Goal: Task Accomplishment & Management: Manage account settings

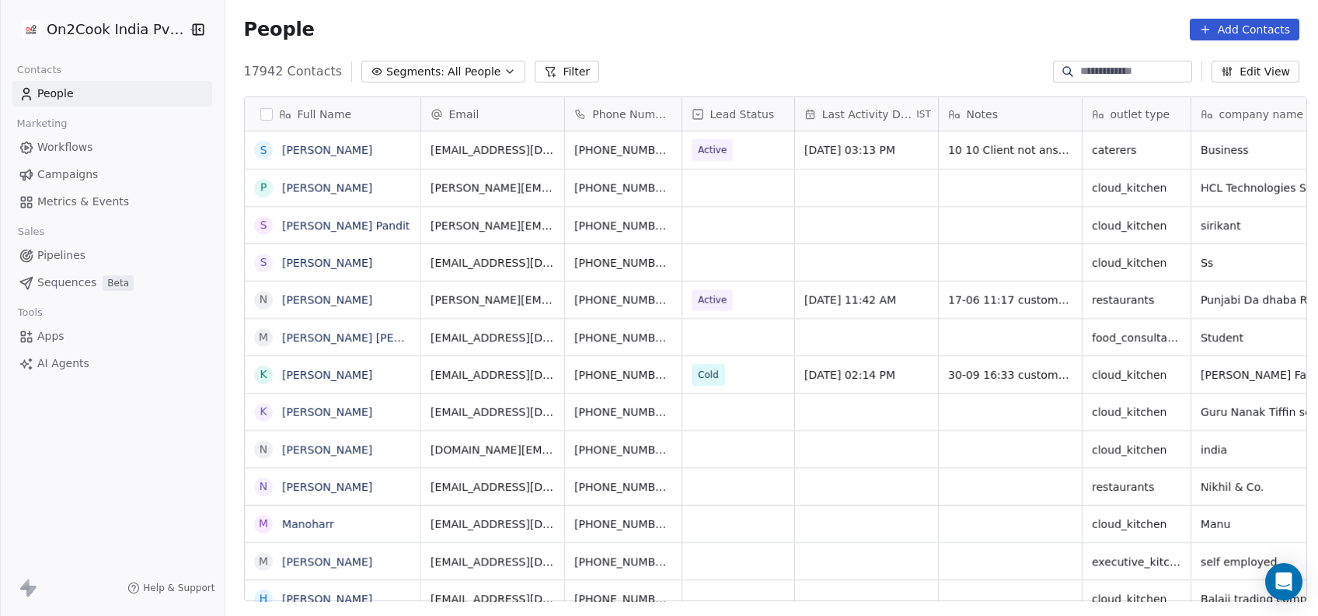
scroll to position [16, 16]
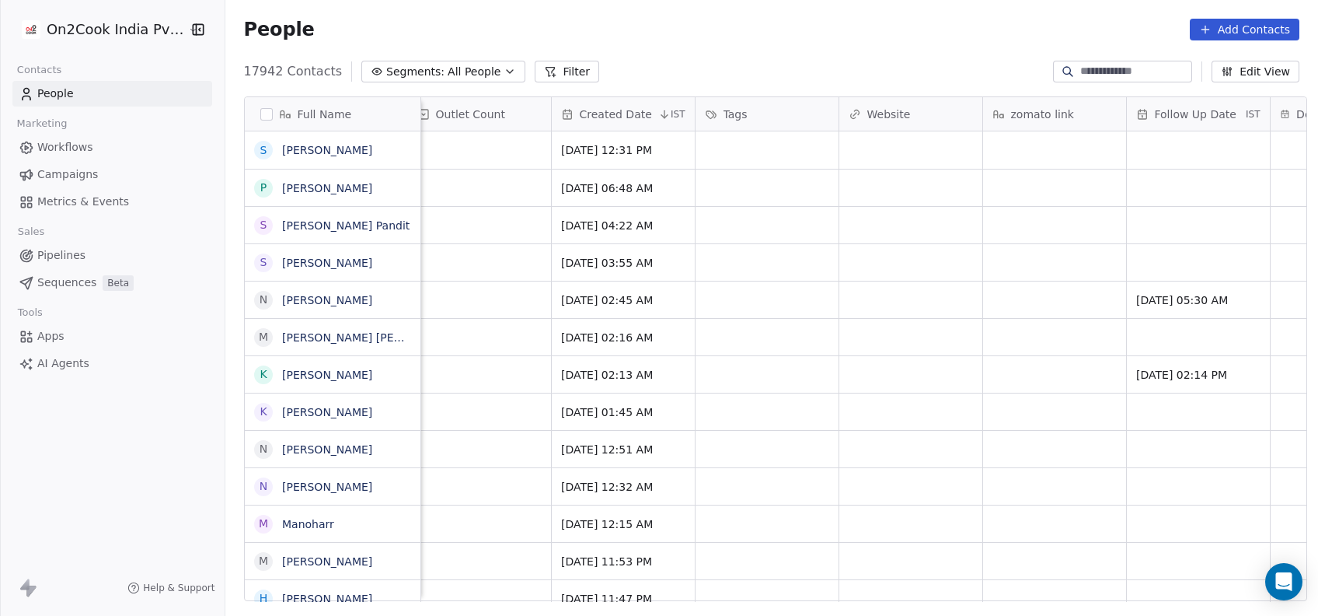
scroll to position [0, 2226]
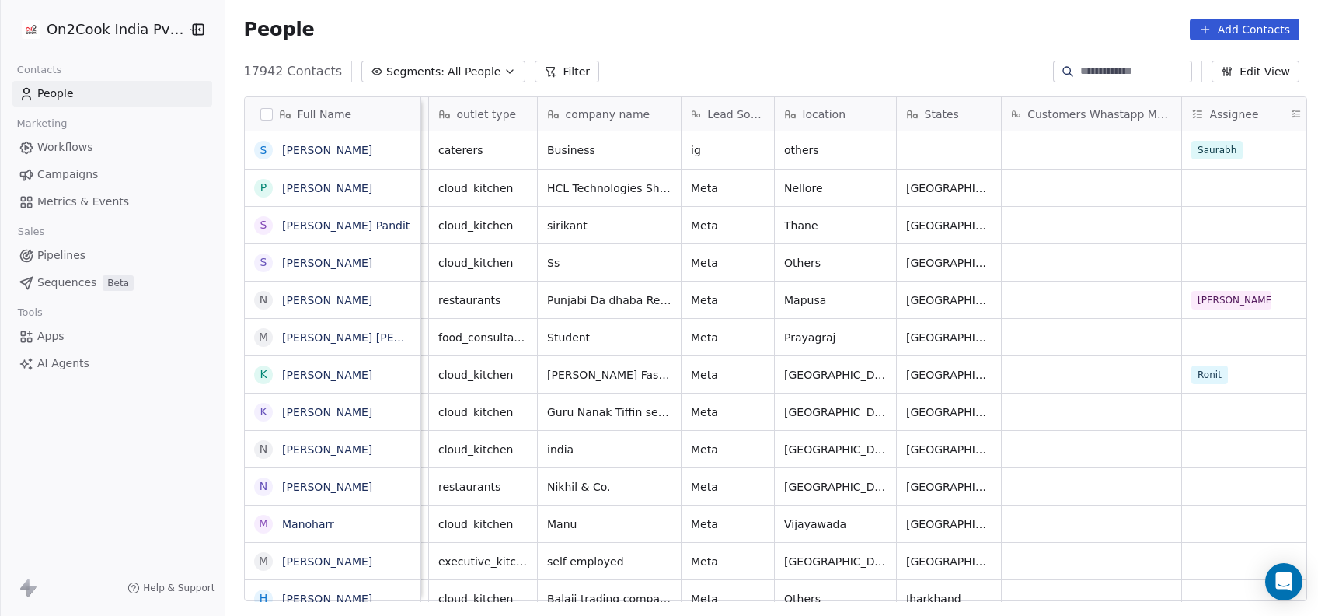
scroll to position [0, 877]
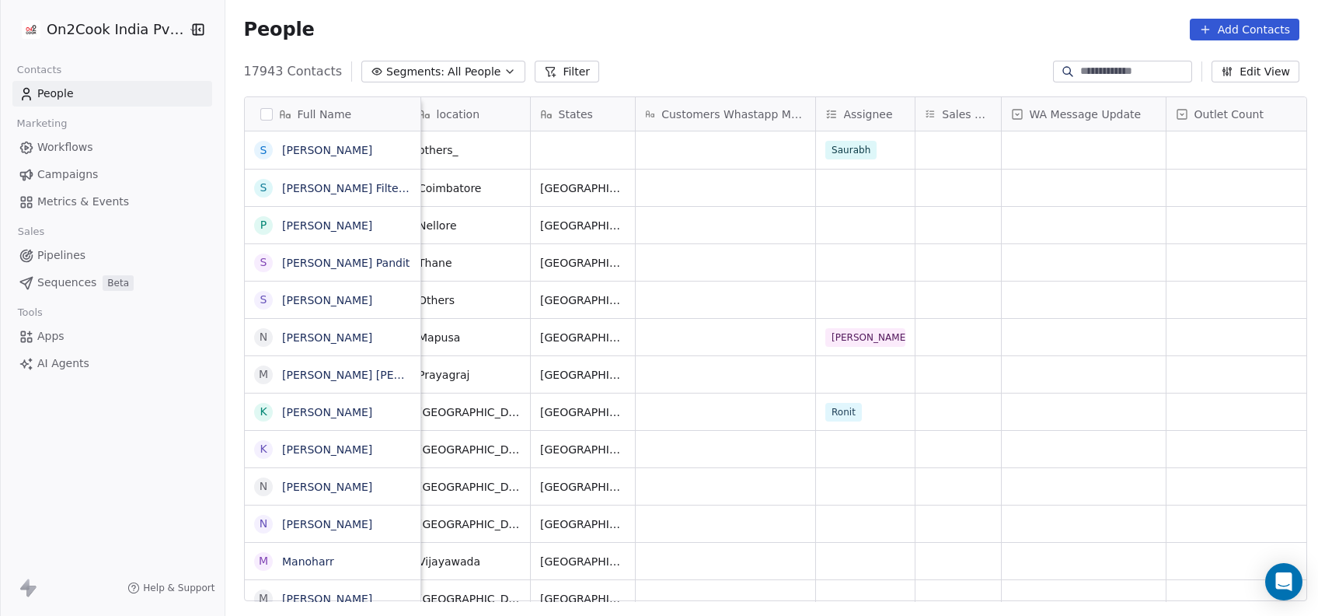
scroll to position [0, 1021]
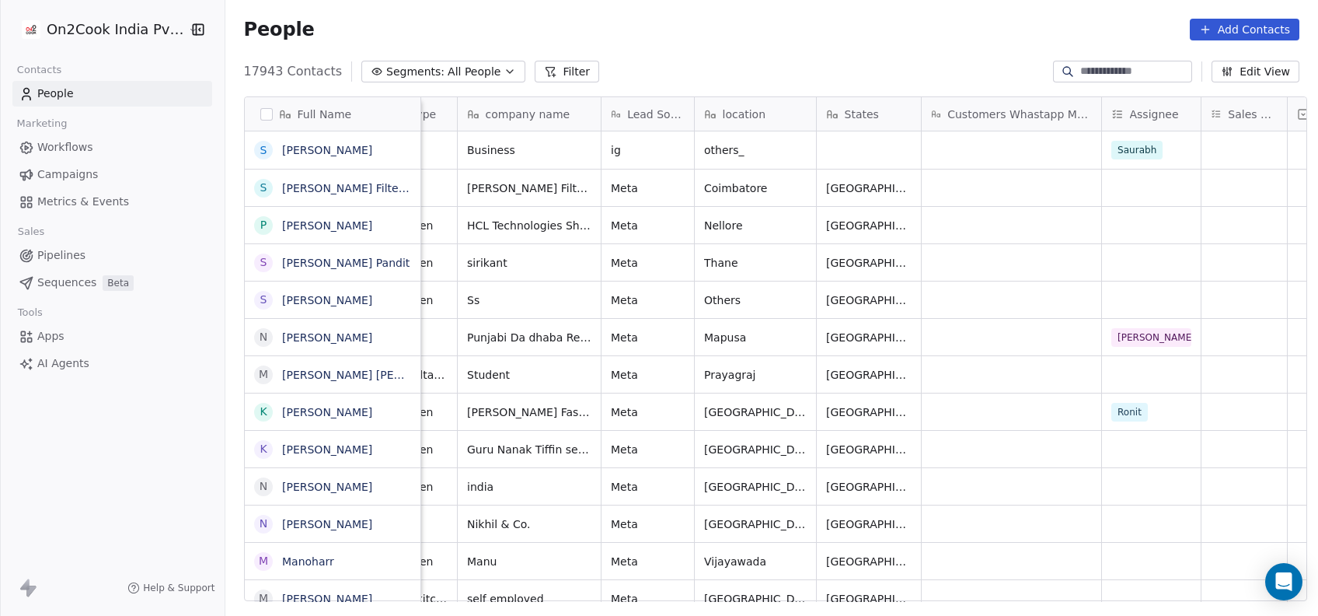
scroll to position [0, 733]
click at [1132, 448] on div "grid" at bounding box center [1152, 449] width 99 height 37
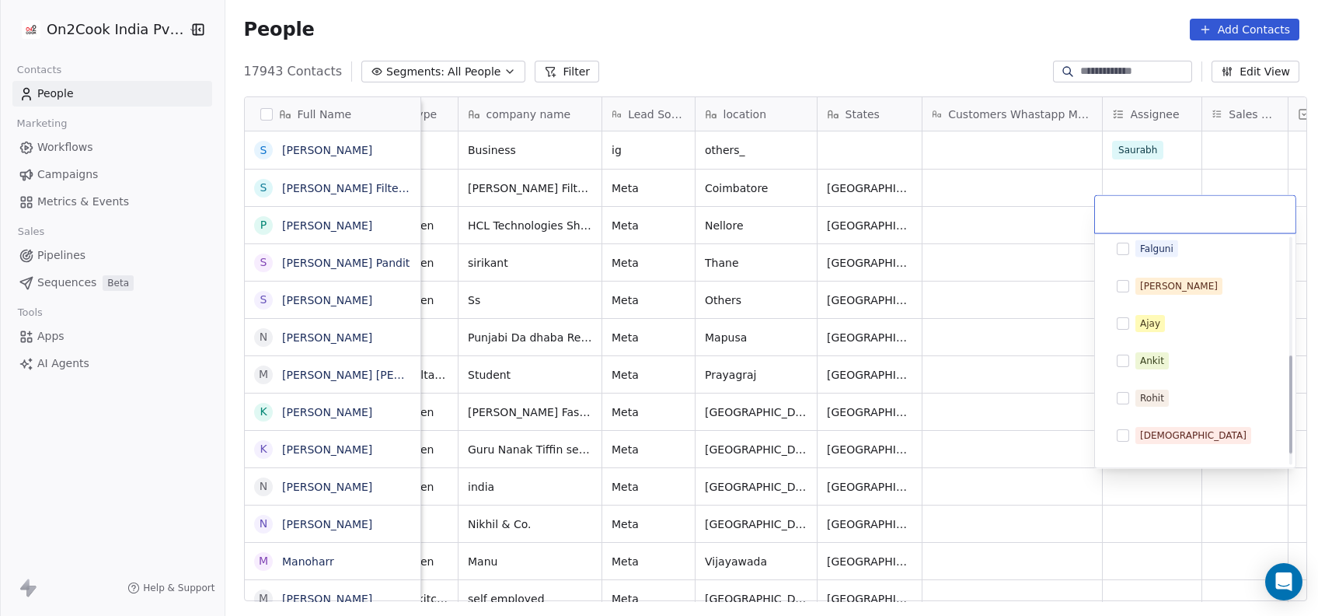
scroll to position [294, 0]
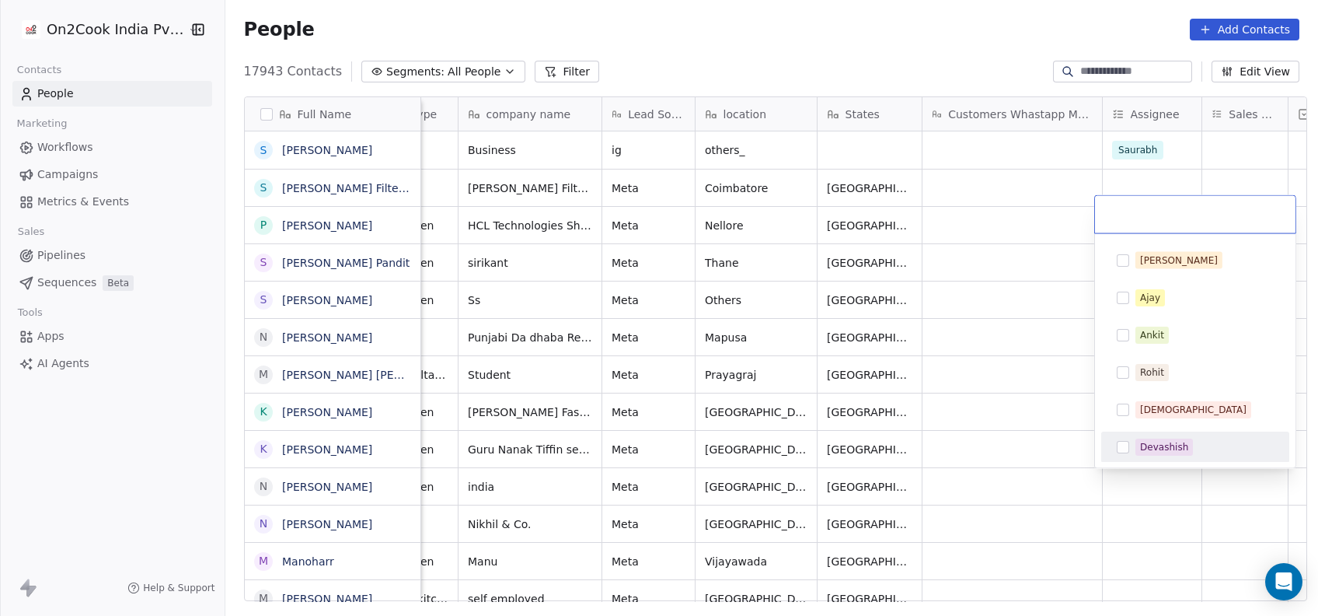
click at [1138, 434] on div "Devashish" at bounding box center [1196, 446] width 176 height 25
click at [1048, 428] on html "On2Cook India Pvt. Ltd. Contacts People Marketing Workflows Campaigns Metrics &…" at bounding box center [659, 308] width 1318 height 616
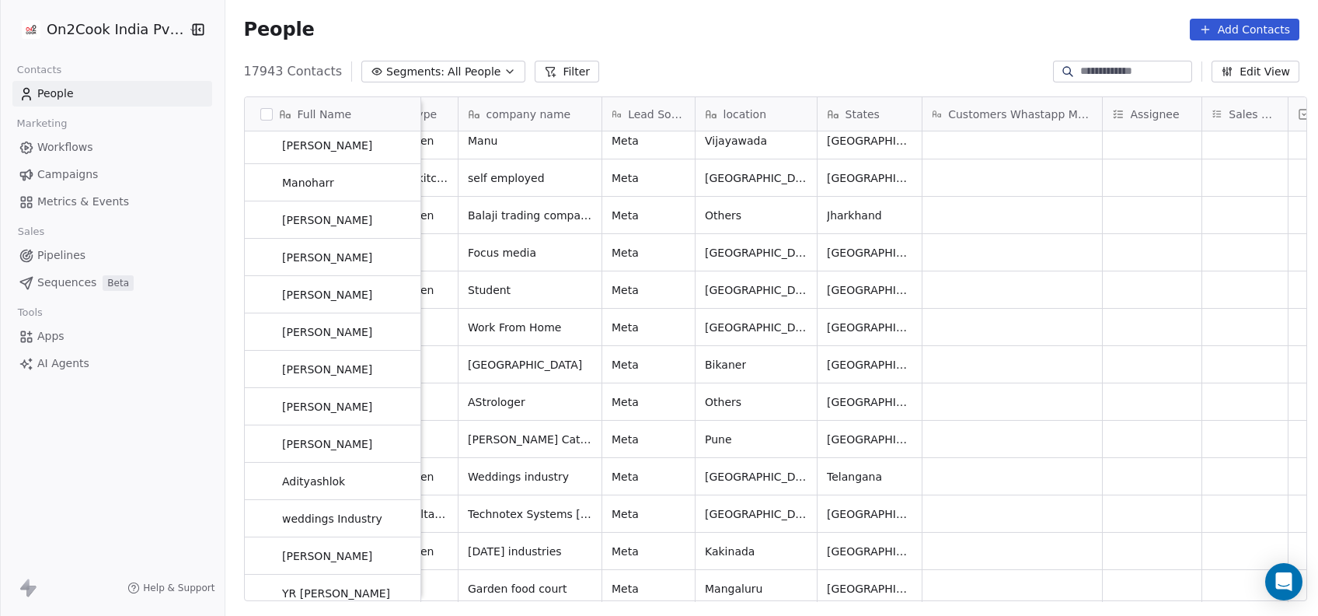
scroll to position [420, 0]
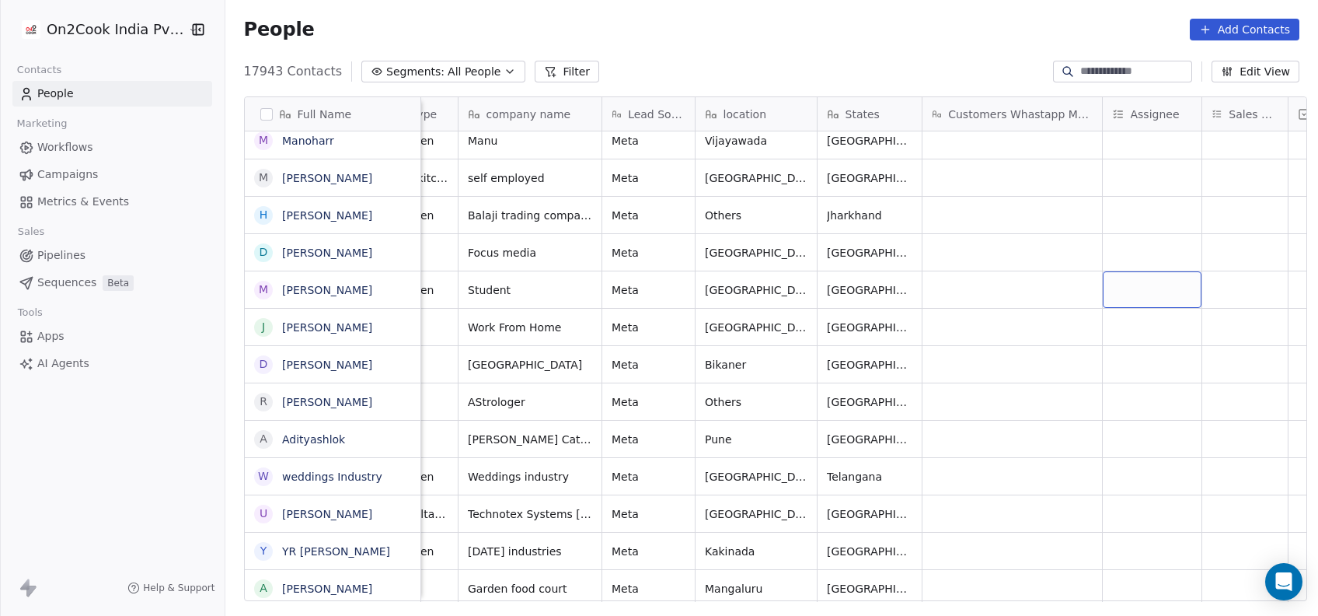
click at [1111, 293] on div "grid" at bounding box center [1152, 289] width 99 height 37
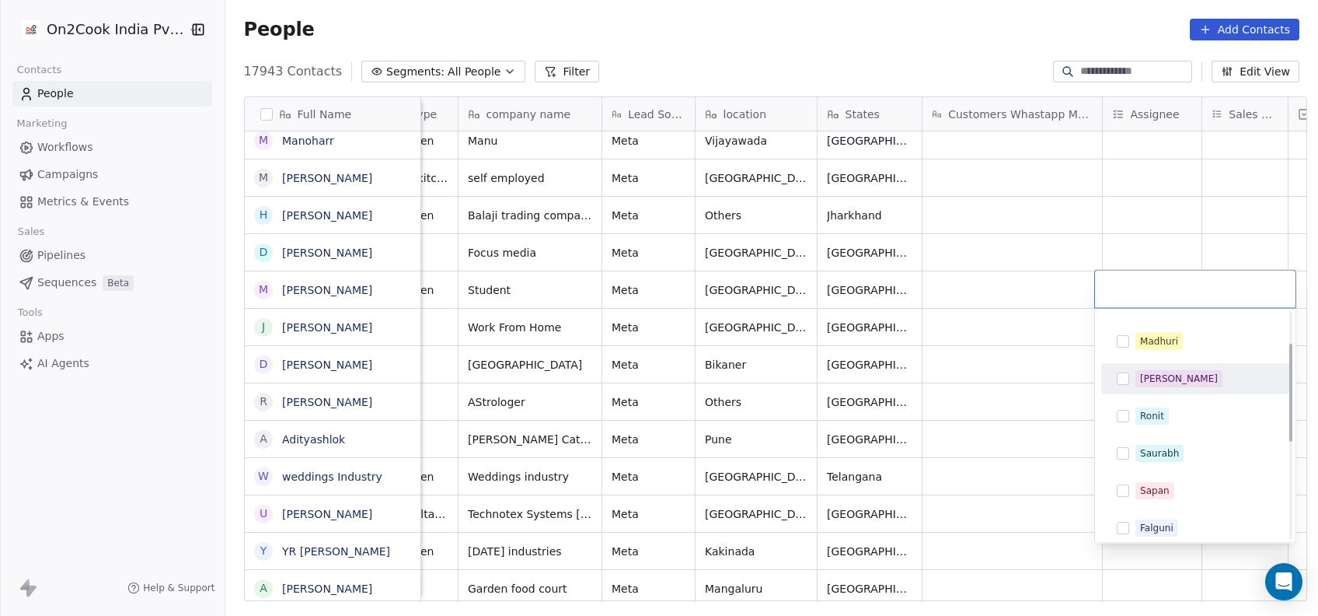
scroll to position [75, 0]
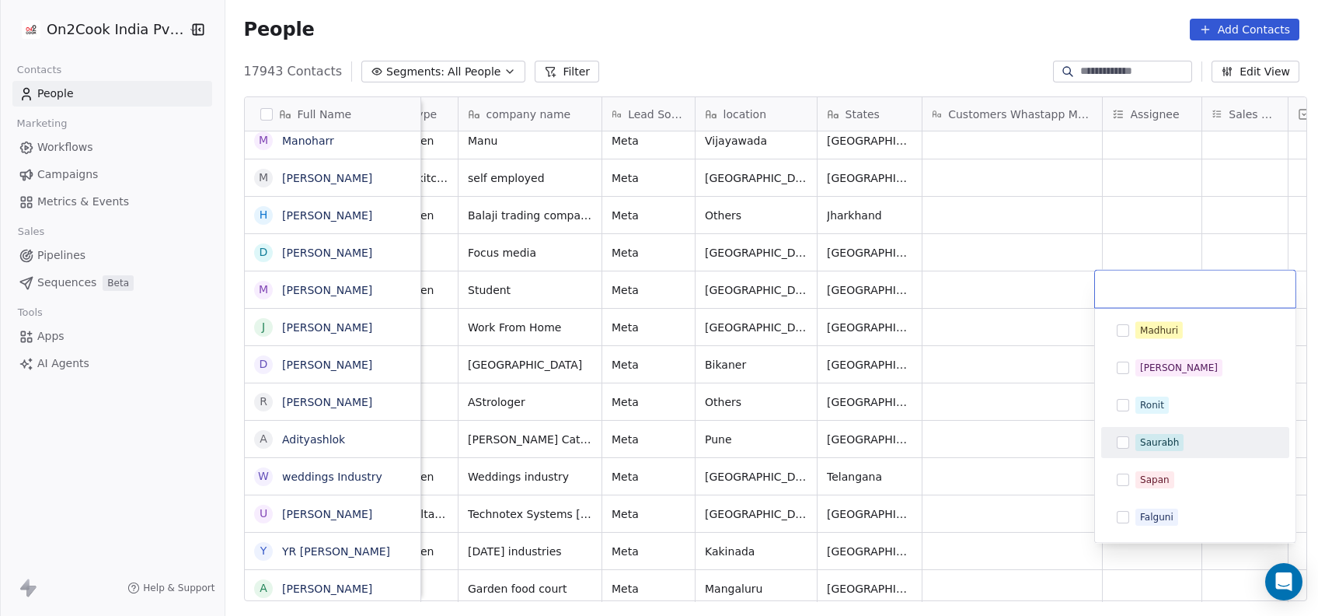
click at [1028, 403] on html "On2Cook India Pvt. Ltd. Contacts People Marketing Workflows Campaigns Metrics &…" at bounding box center [659, 308] width 1318 height 616
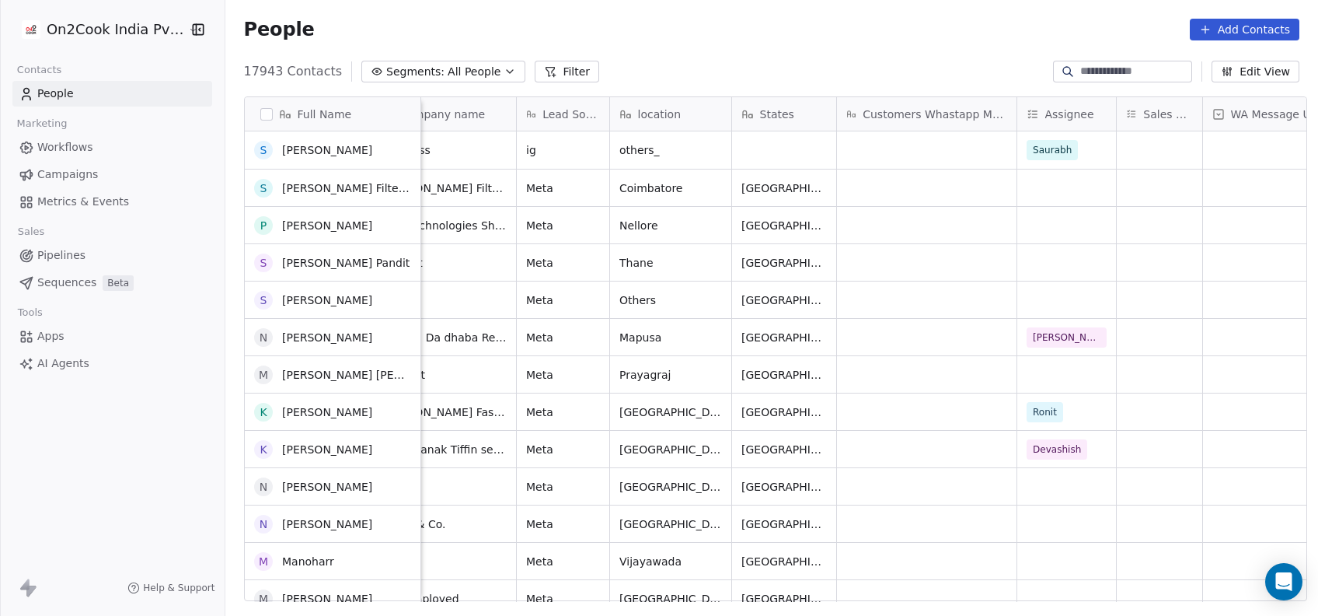
scroll to position [0, 0]
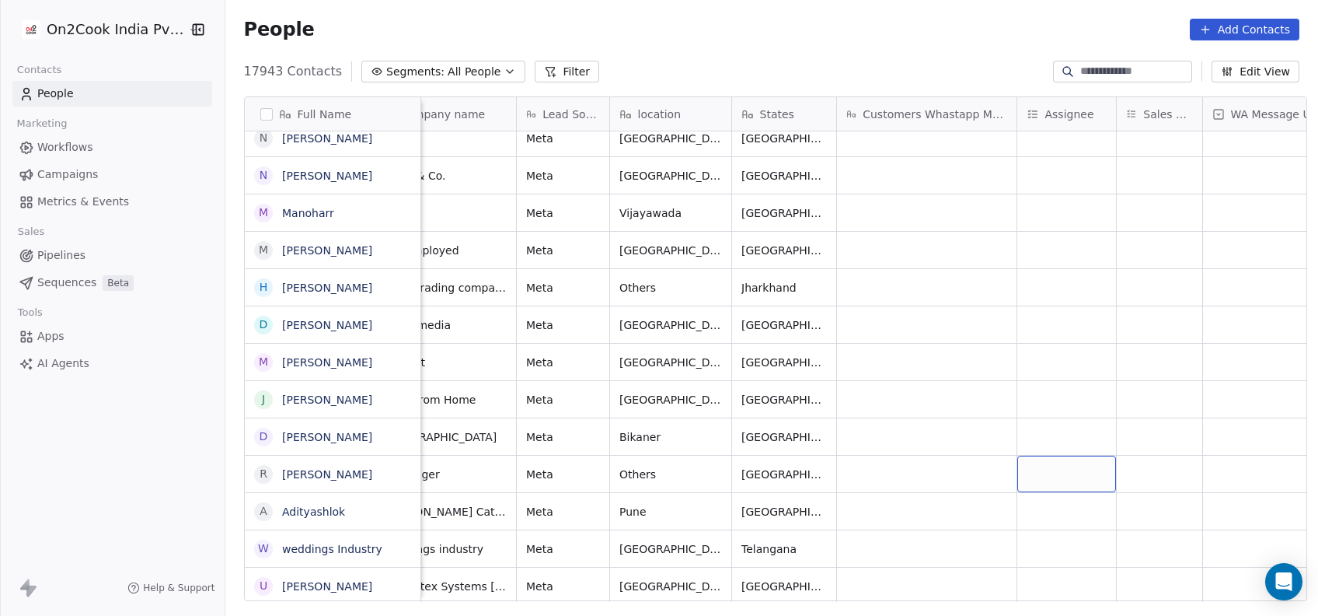
click at [1048, 469] on div "grid" at bounding box center [1066, 473] width 99 height 37
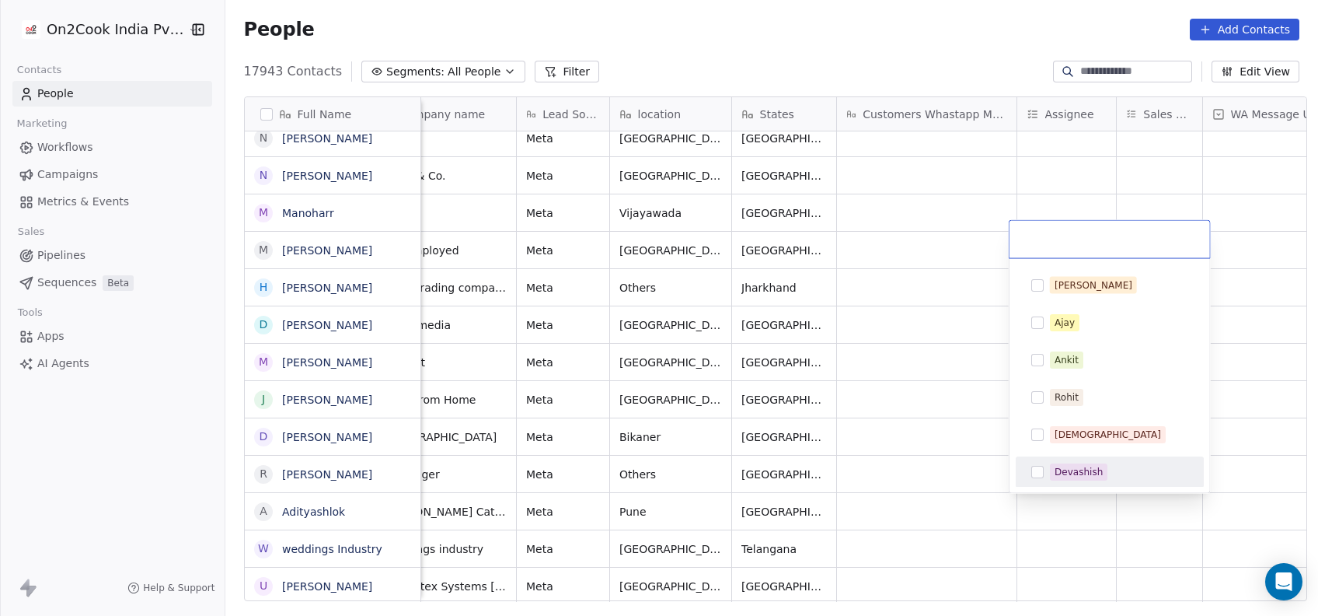
click at [1057, 467] on div "Devashish" at bounding box center [1079, 472] width 48 height 14
click at [966, 468] on html "On2Cook India Pvt. Ltd. Contacts People Marketing Workflows Campaigns Metrics &…" at bounding box center [659, 308] width 1318 height 616
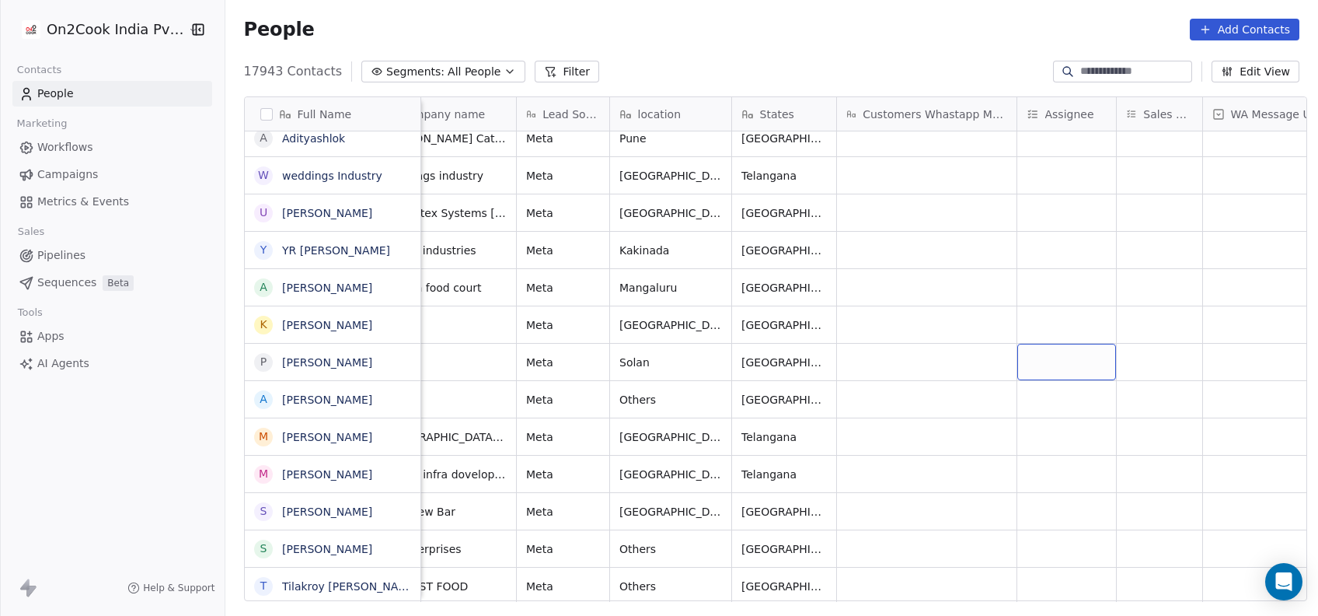
click at [1057, 361] on div "grid" at bounding box center [1066, 362] width 99 height 37
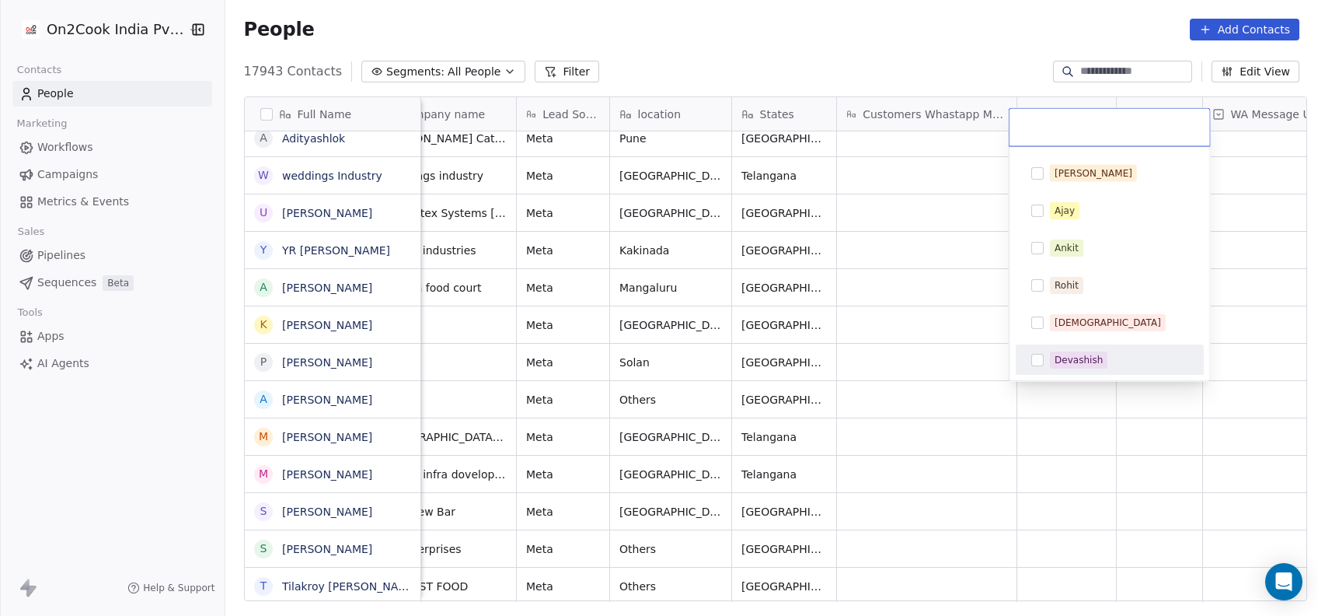
click at [1048, 370] on div "Devashish" at bounding box center [1110, 359] width 176 height 25
click at [969, 364] on html "On2Cook India Pvt. Ltd. Contacts People Marketing Workflows Campaigns Metrics &…" at bounding box center [659, 308] width 1318 height 616
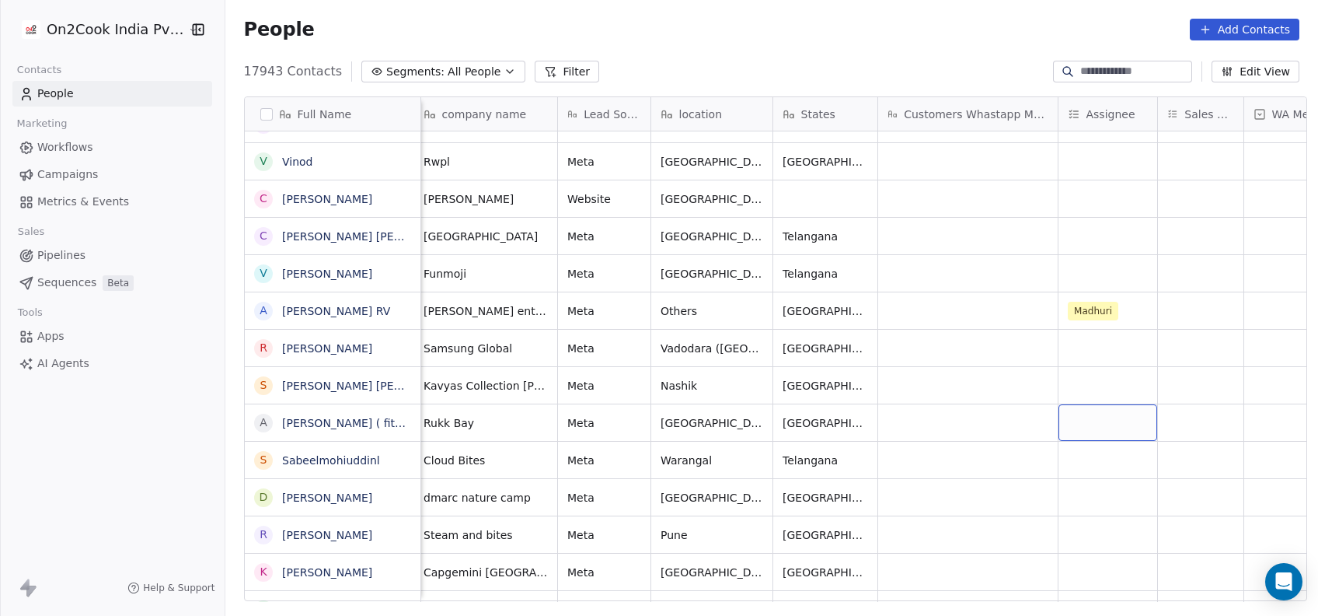
click at [1115, 423] on div "grid" at bounding box center [1108, 422] width 99 height 37
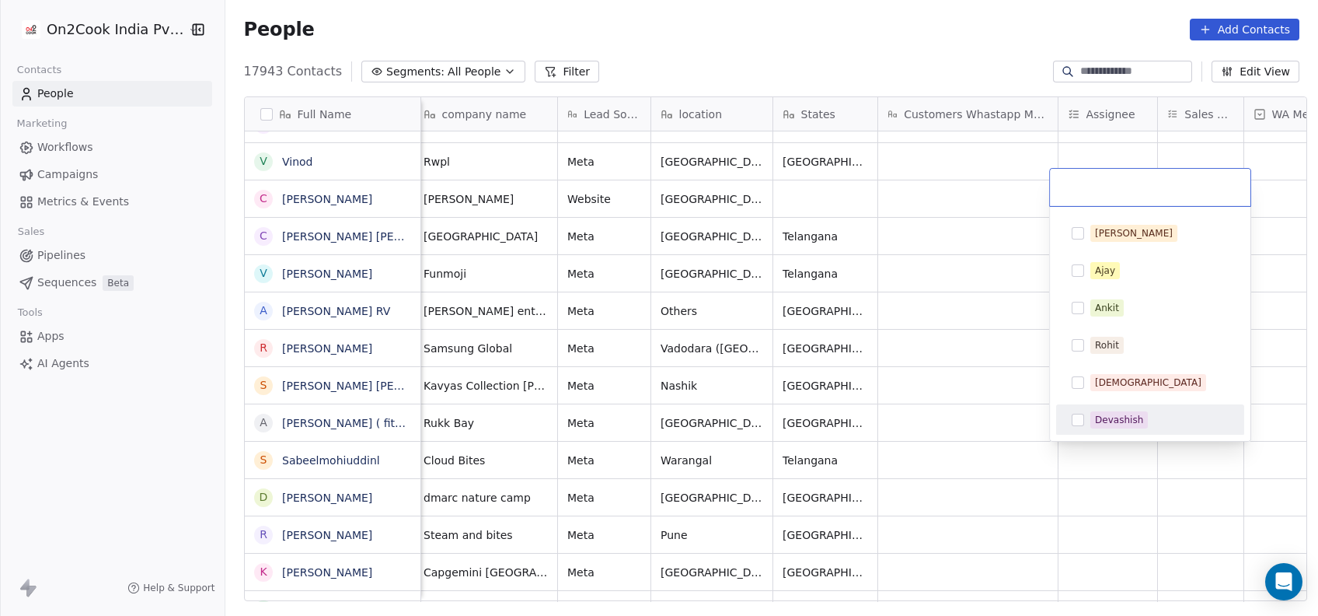
click at [1103, 431] on div "Devashish" at bounding box center [1150, 419] width 176 height 25
click at [996, 417] on html "On2Cook India Pvt. Ltd. Contacts People Marketing Workflows Campaigns Metrics &…" at bounding box center [659, 308] width 1318 height 616
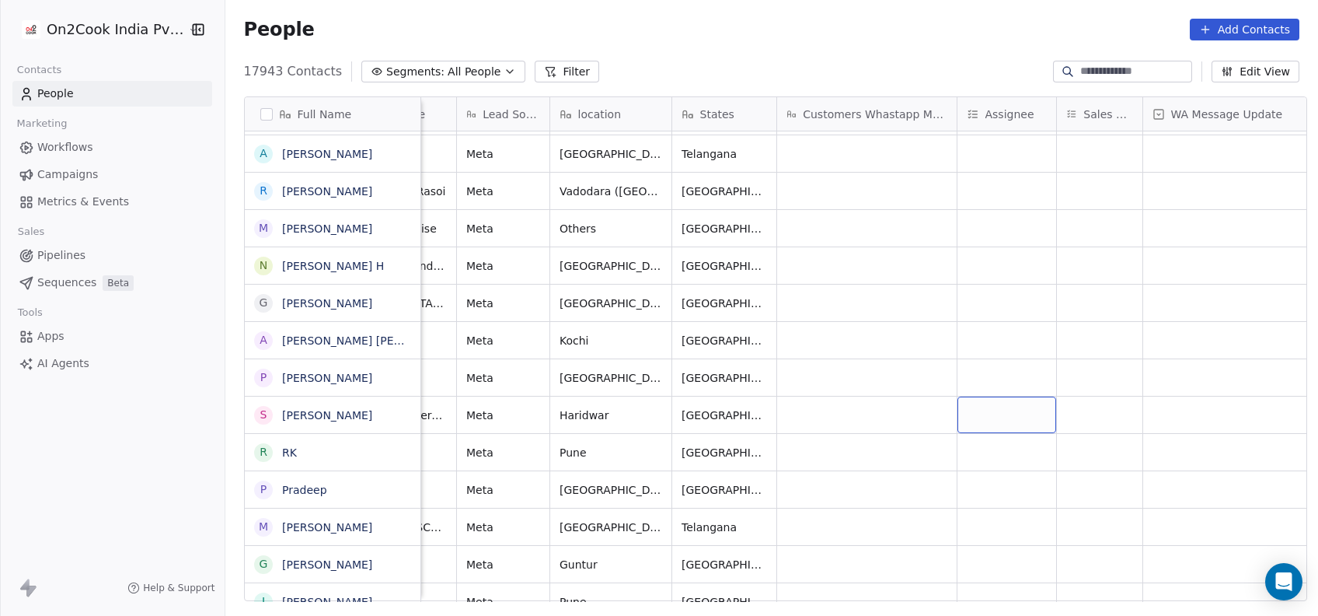
click at [977, 417] on div "grid" at bounding box center [1007, 414] width 99 height 37
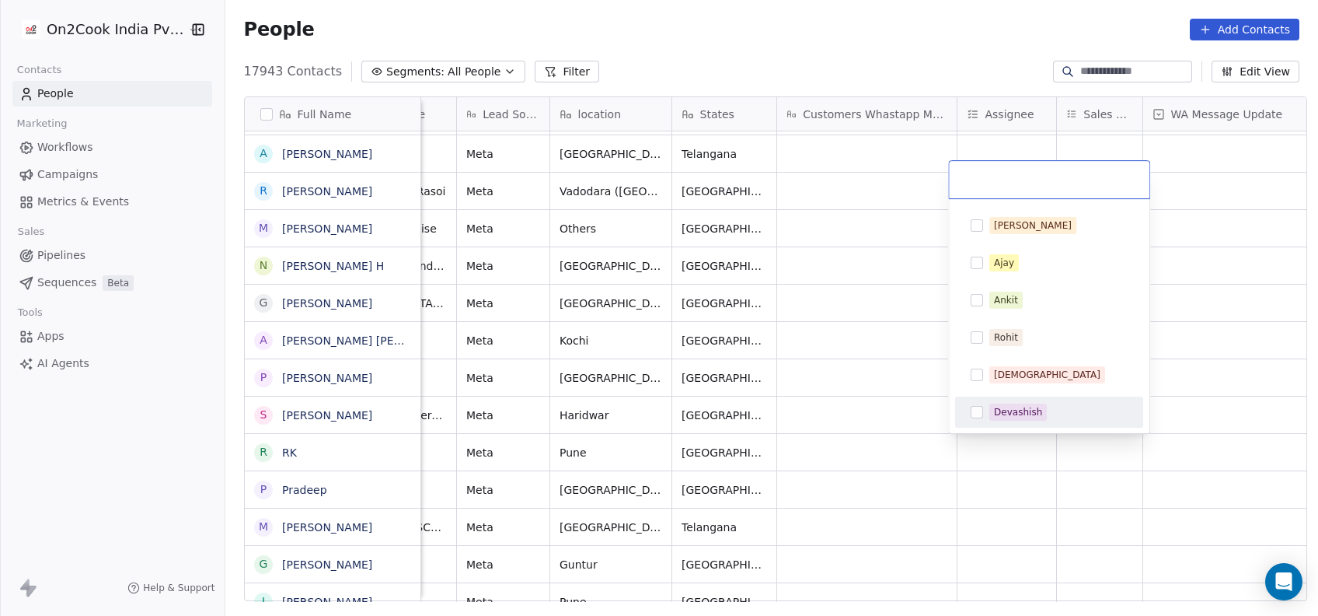
click at [983, 413] on div "Devashish" at bounding box center [1049, 411] width 176 height 25
click at [907, 409] on html "On2Cook India Pvt. Ltd. Contacts People Marketing Workflows Campaigns Metrics &…" at bounding box center [659, 308] width 1318 height 616
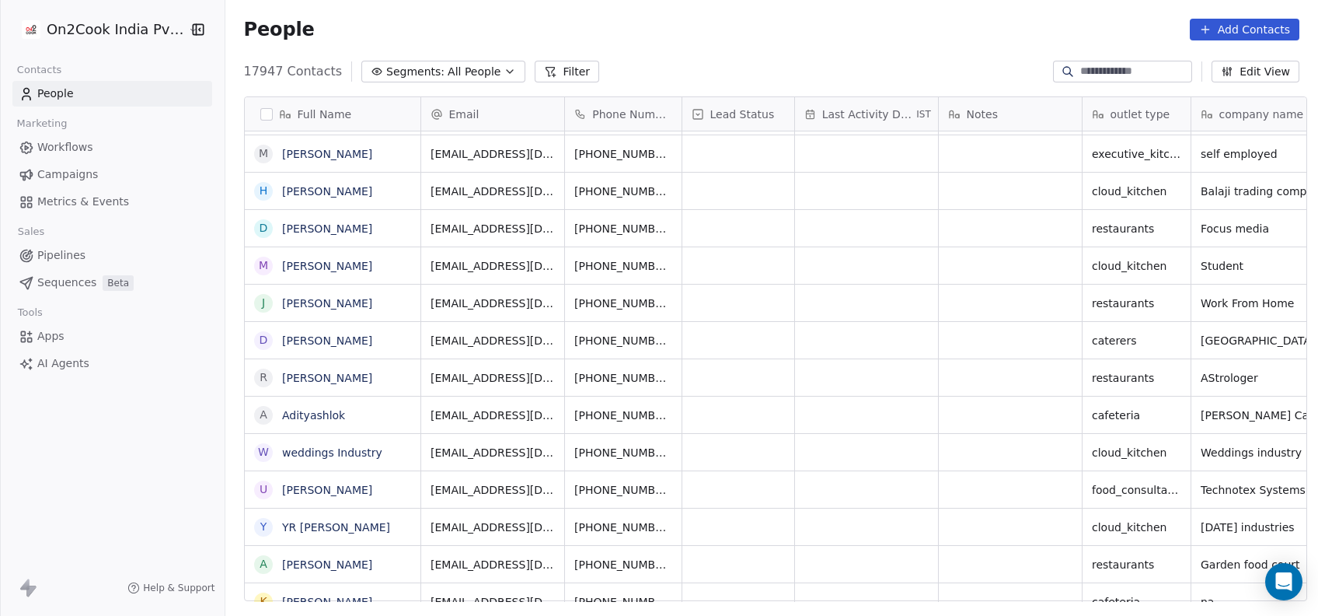
click at [1156, 75] on input at bounding box center [1134, 72] width 109 height 16
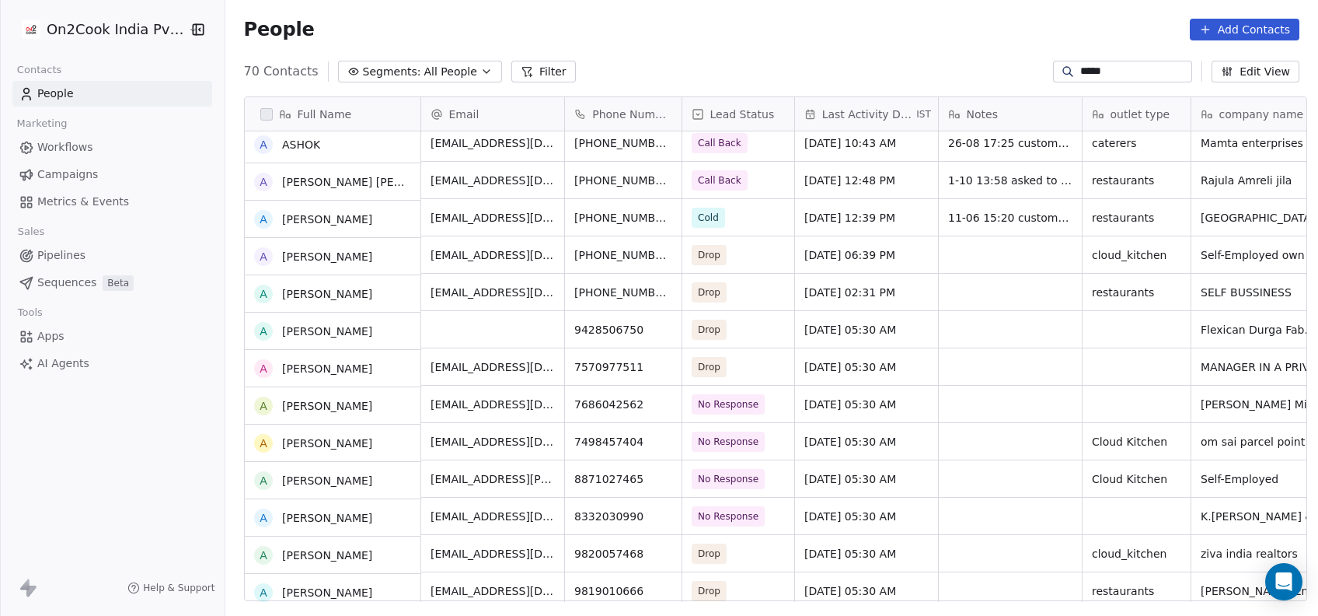
scroll to position [124, 0]
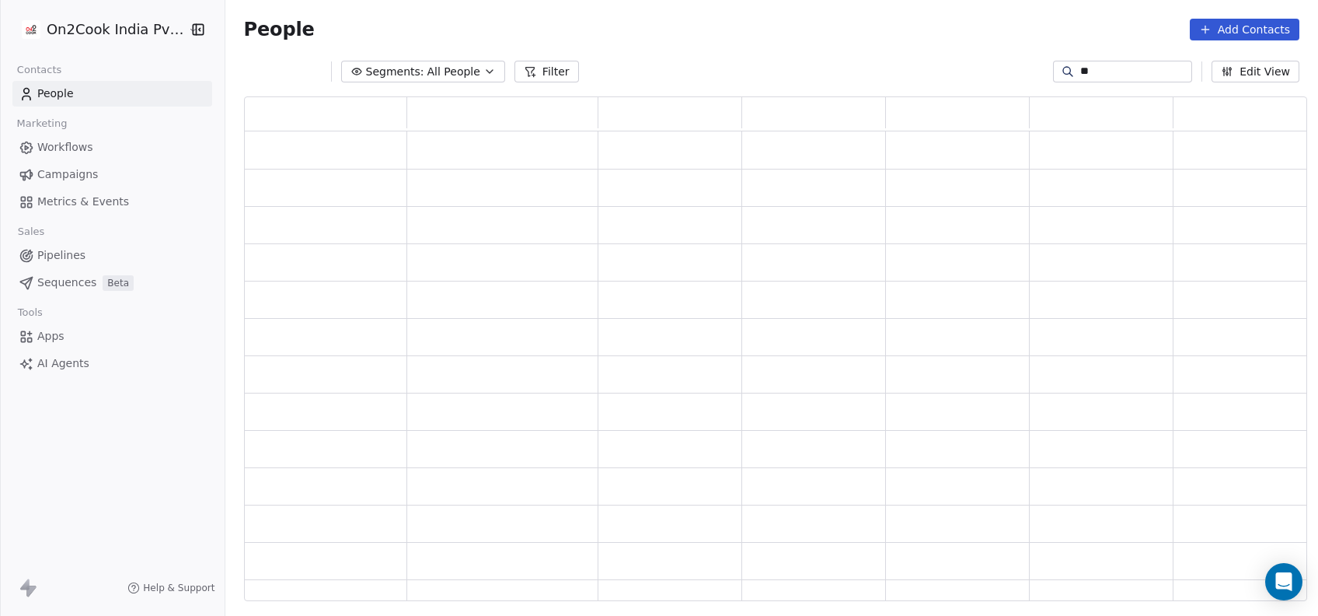
type input "*"
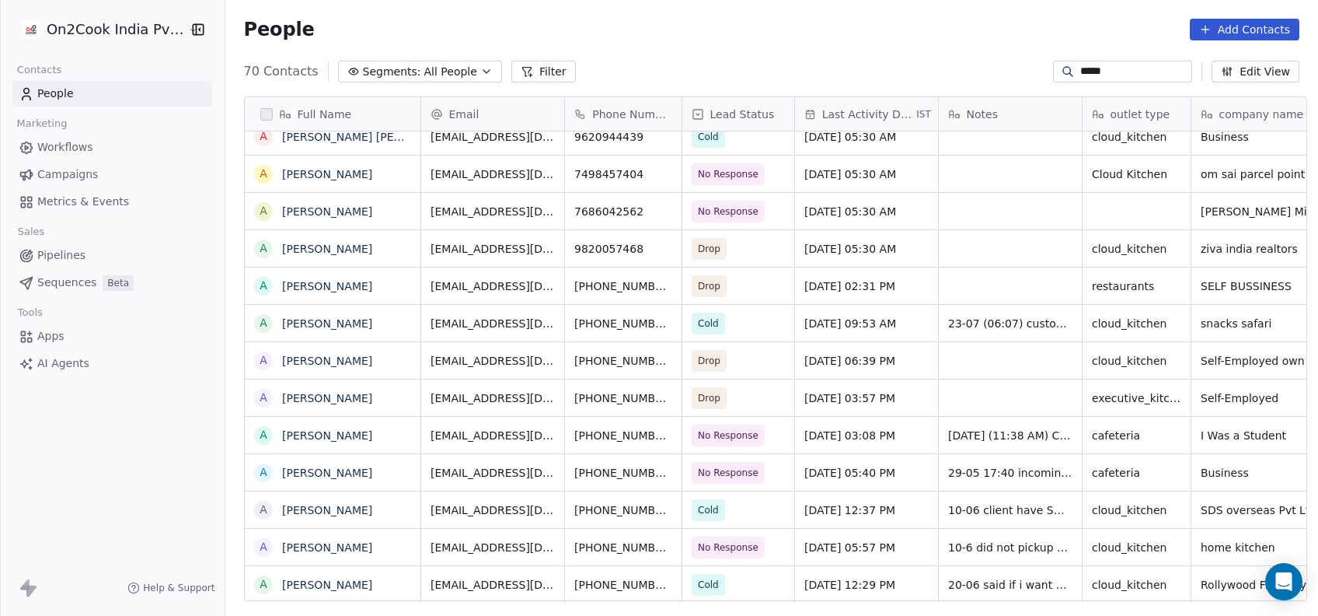
type input "*****"
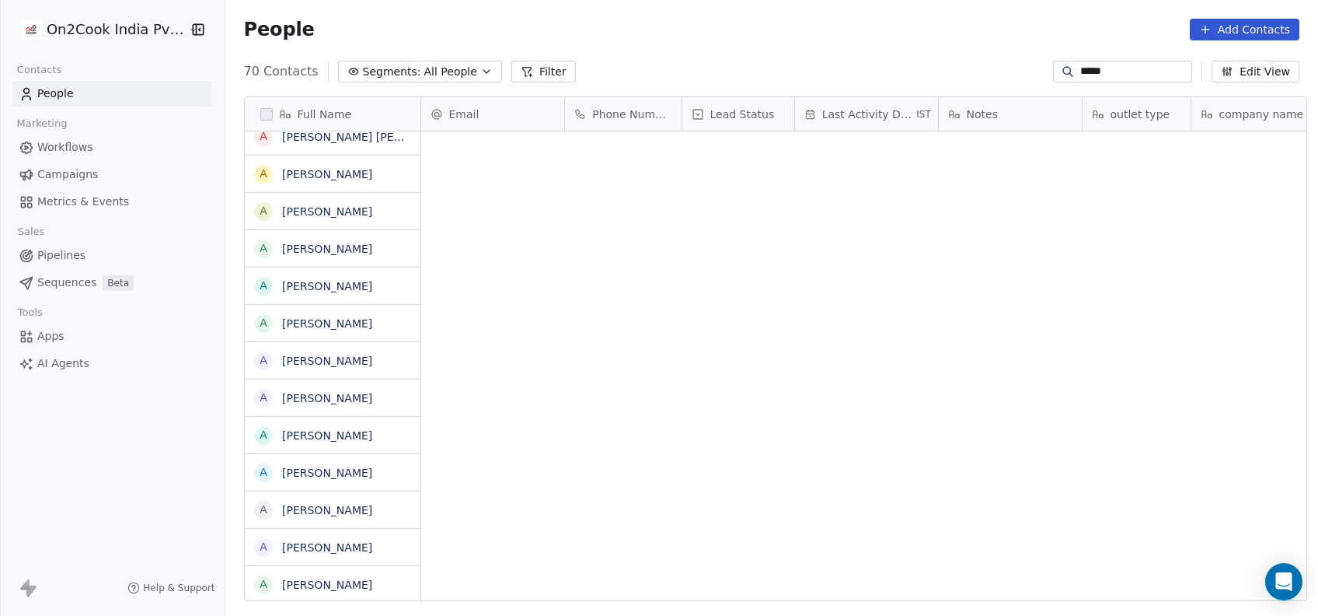
scroll to position [525, 1084]
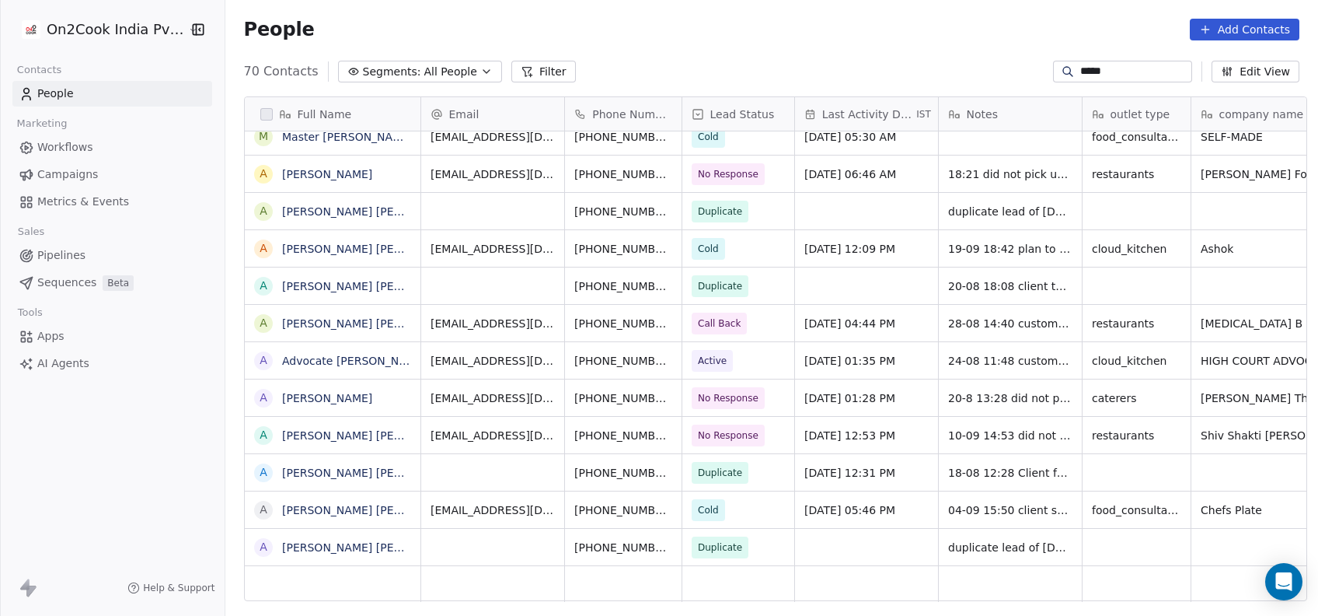
click at [524, 65] on button "Filter" at bounding box center [543, 72] width 65 height 22
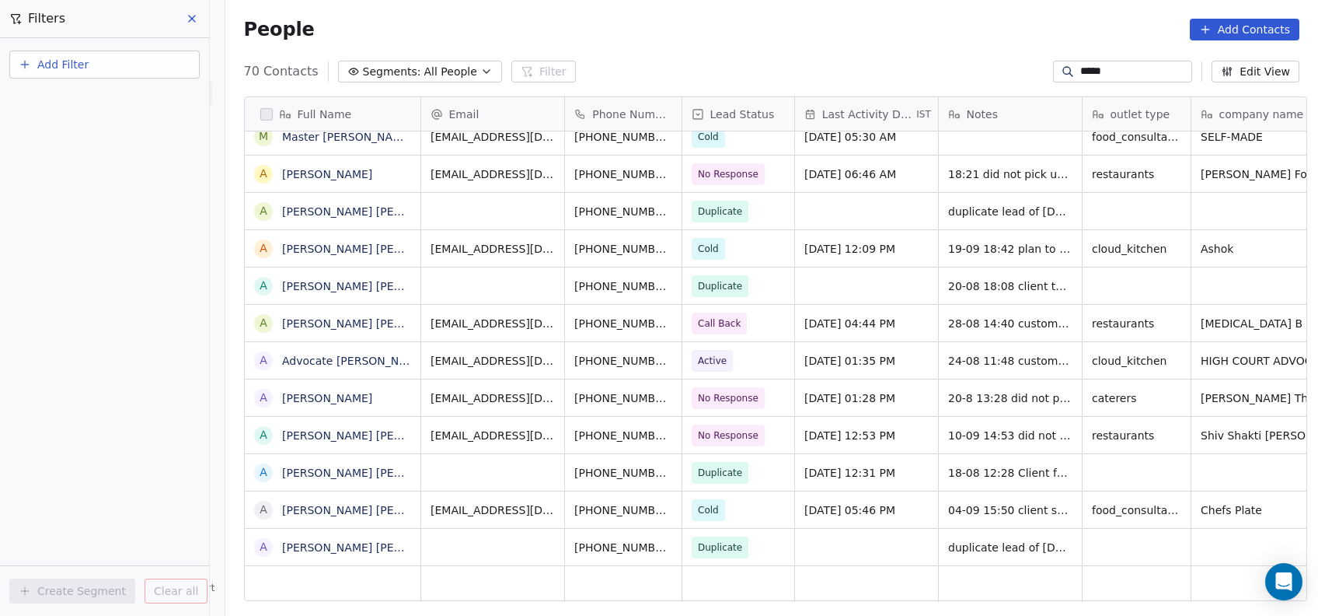
click at [191, 19] on icon at bounding box center [192, 19] width 6 height 6
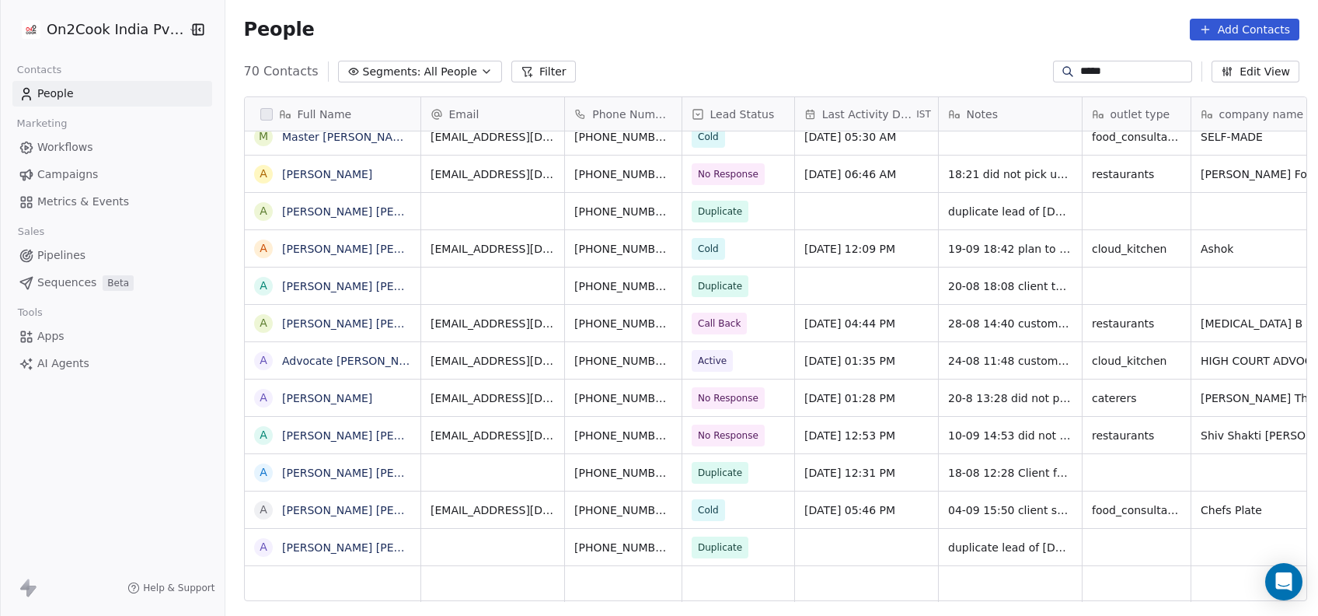
click at [1134, 70] on input "*****" at bounding box center [1134, 72] width 109 height 16
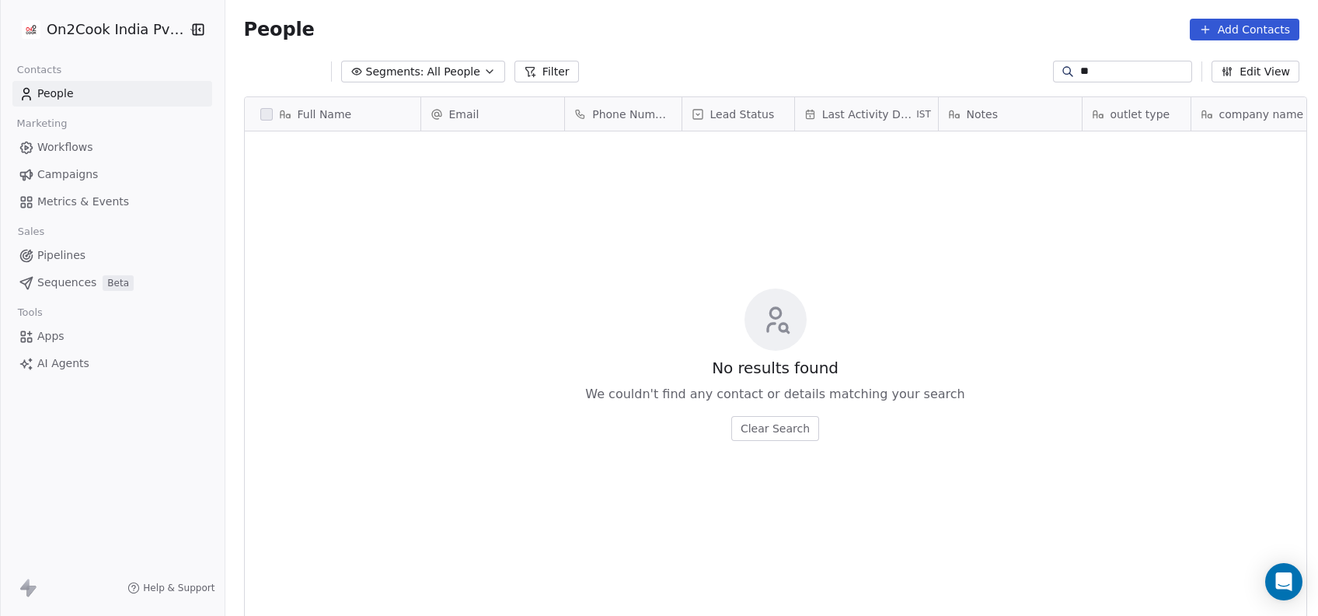
type input "*"
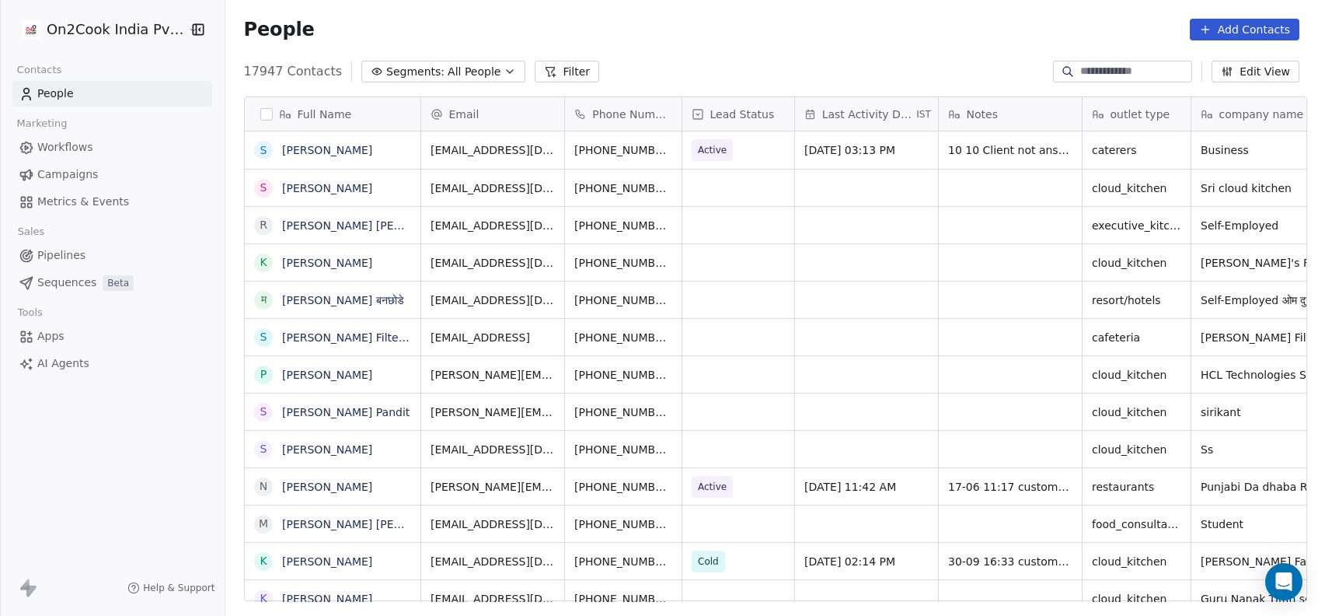
type input "*"
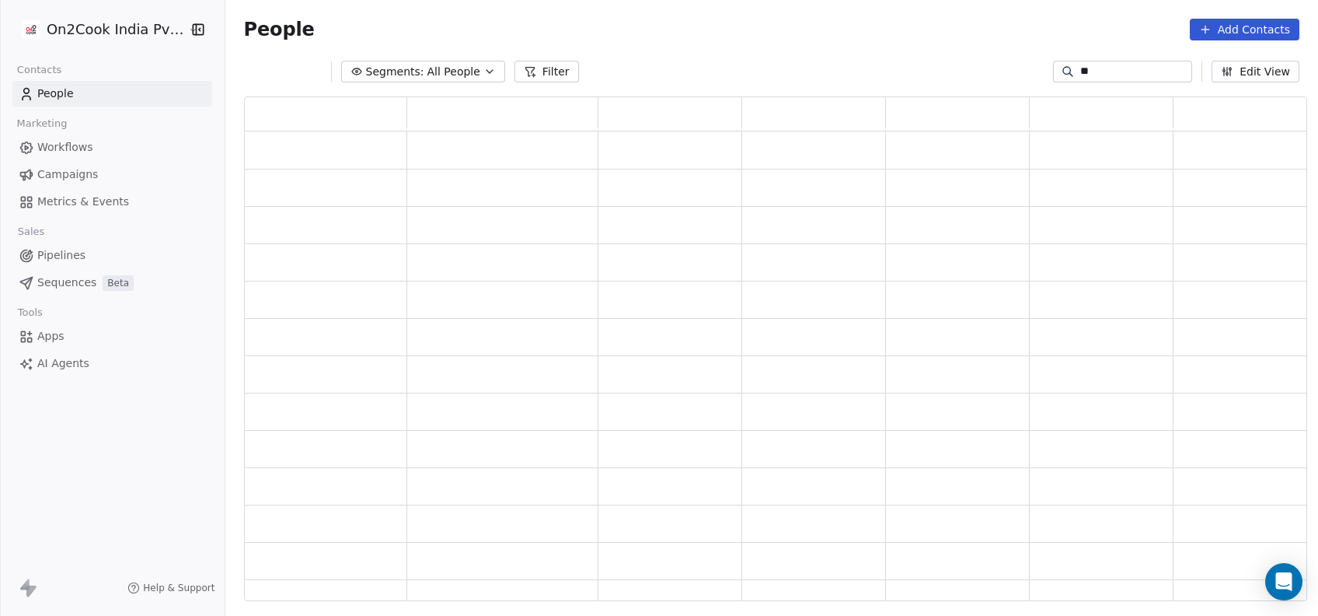
type input "*"
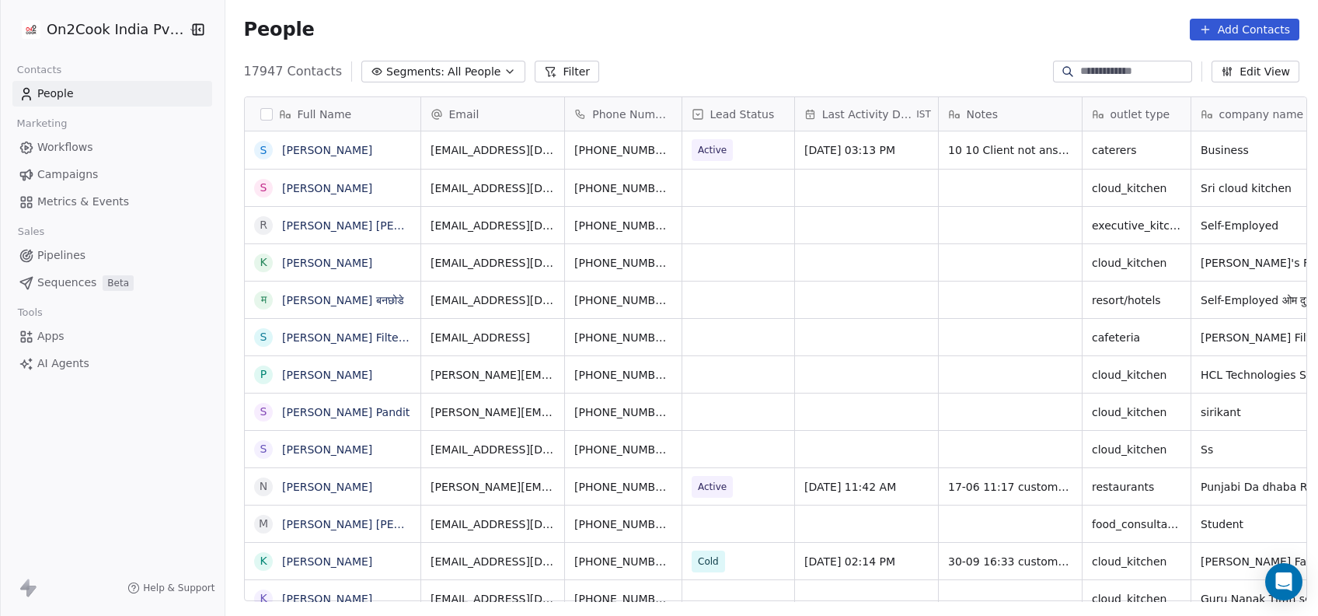
click at [543, 69] on button "Filter" at bounding box center [567, 72] width 65 height 22
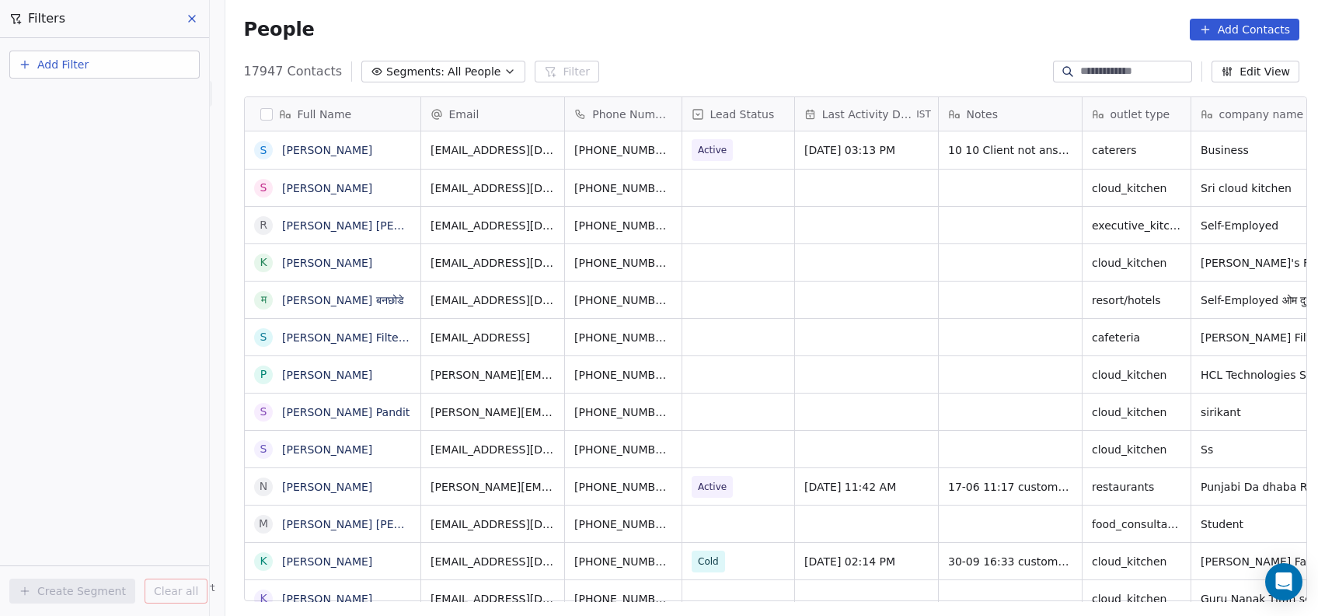
click at [131, 63] on button "Add Filter" at bounding box center [104, 65] width 190 height 28
click at [127, 99] on div "Contact properties" at bounding box center [105, 100] width 158 height 16
type input "***"
click at [122, 155] on div "Assignee" at bounding box center [105, 157] width 158 height 16
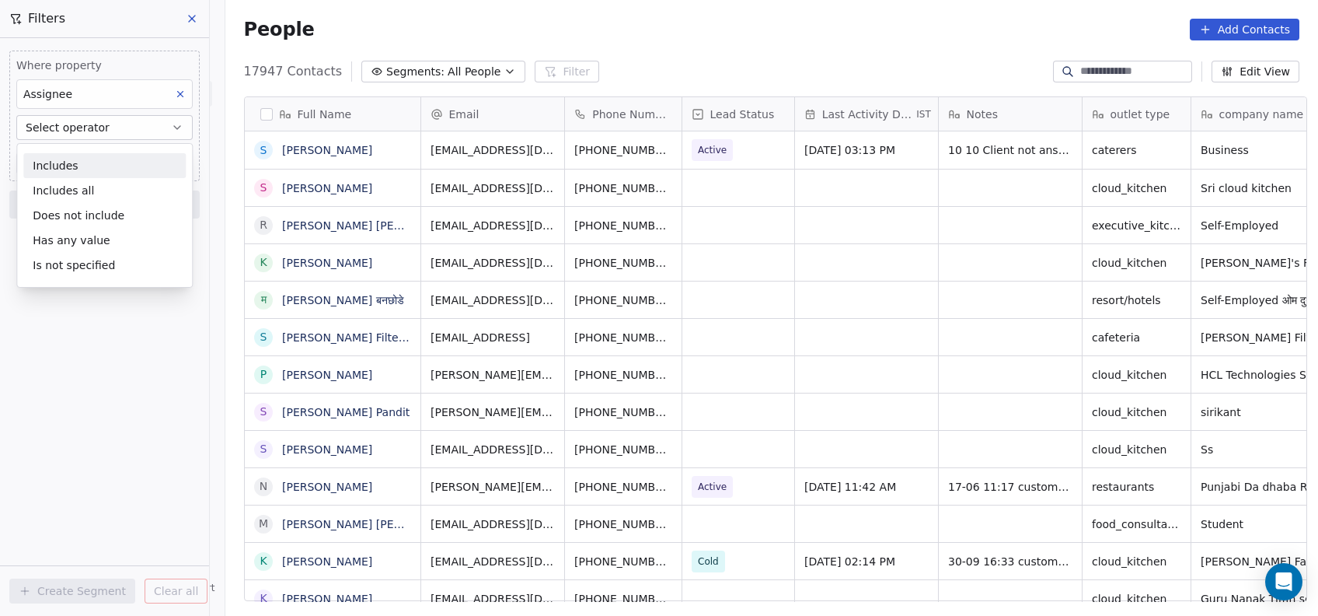
click at [122, 155] on div "Includes" at bounding box center [104, 165] width 162 height 25
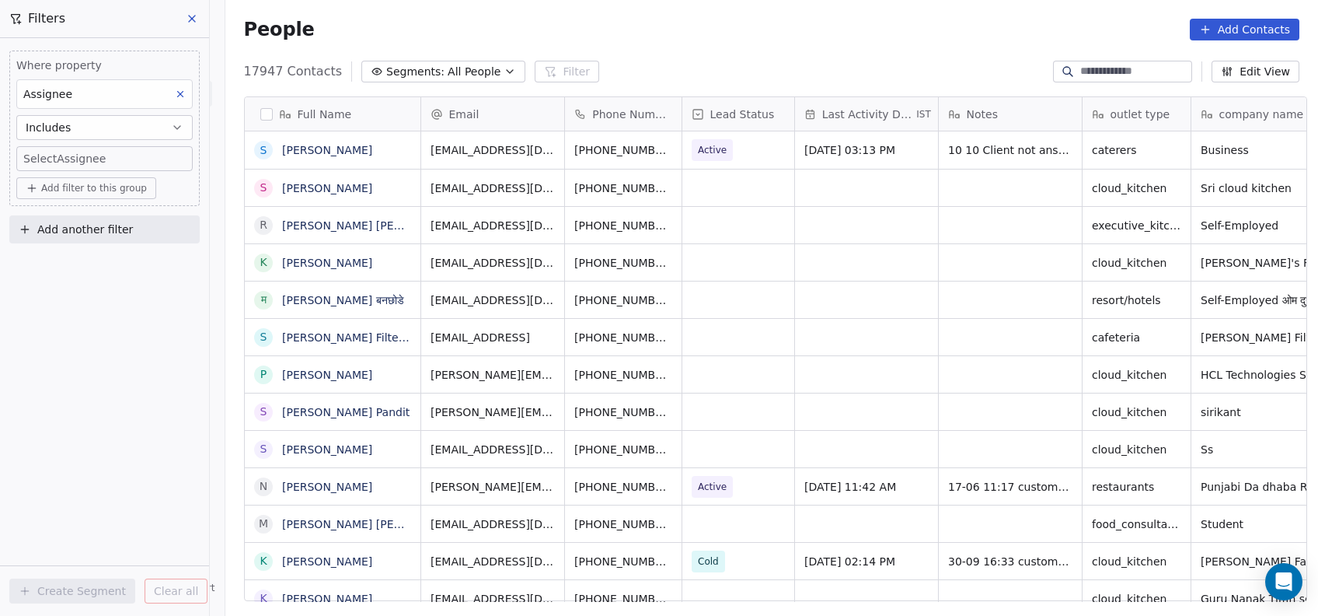
click at [122, 155] on body "On2Cook India Pvt. Ltd. Contacts People Marketing Workflows Campaigns Metrics &…" at bounding box center [659, 308] width 1318 height 616
type input "**"
click at [85, 218] on div "Devashish" at bounding box center [85, 211] width 48 height 14
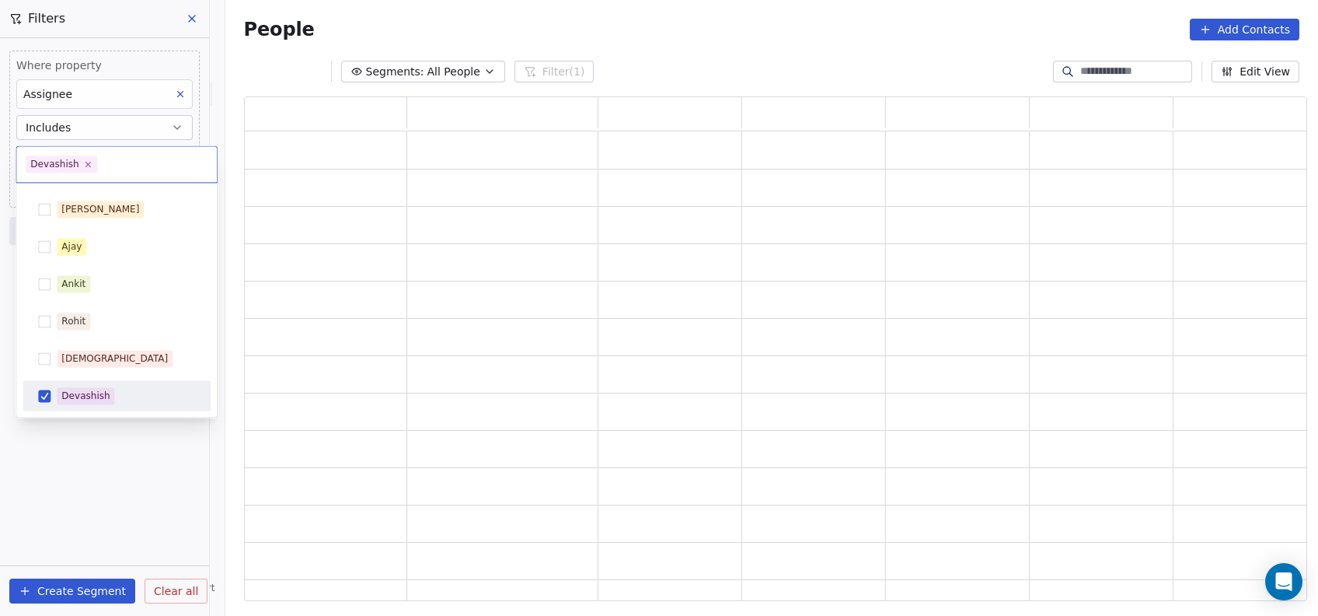
click at [163, 450] on html "On2Cook India Pvt. Ltd. Contacts People Marketing Workflows Campaigns Metrics &…" at bounding box center [659, 308] width 1318 height 616
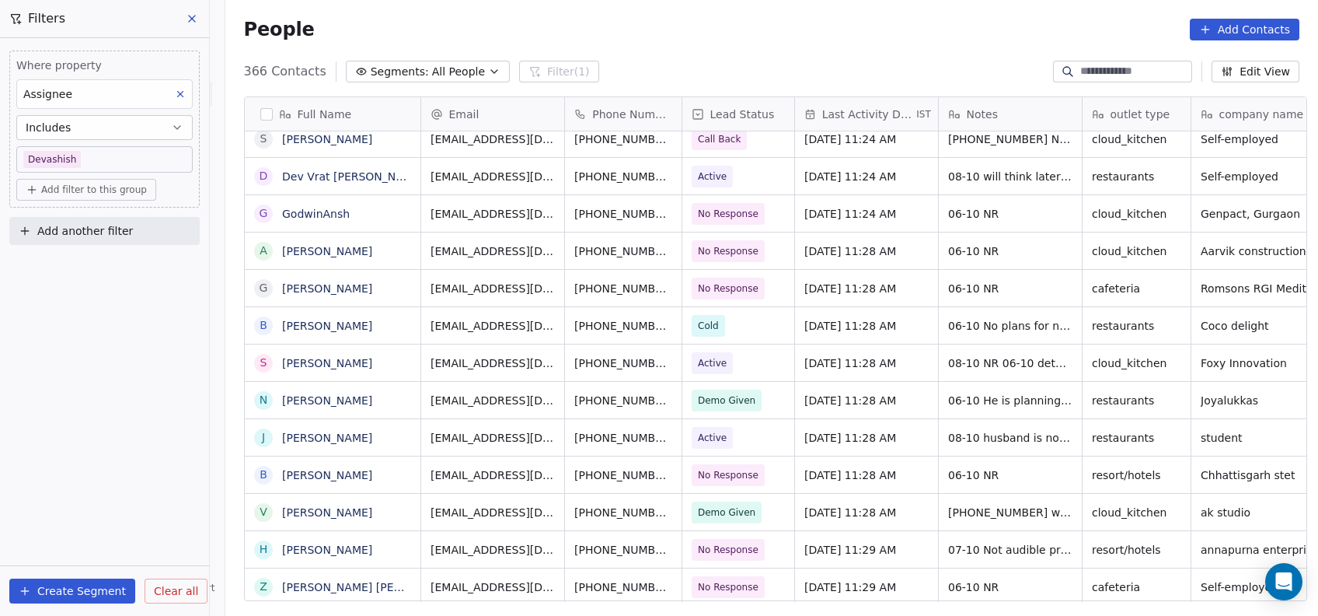
click at [75, 236] on span "Add another filter" at bounding box center [85, 231] width 96 height 16
click at [83, 273] on span "Contact properties" at bounding box center [76, 267] width 101 height 16
type input "***"
click at [78, 378] on span "Lead Status" at bounding box center [58, 373] width 65 height 16
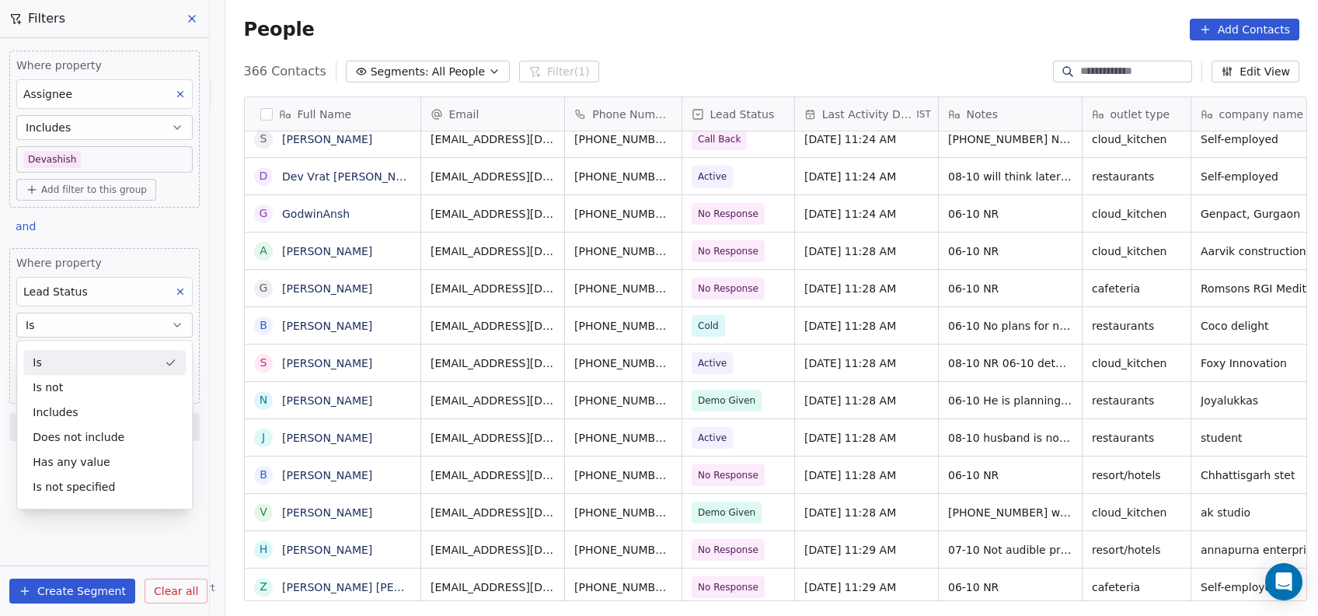
click at [98, 361] on div "Is" at bounding box center [104, 362] width 162 height 25
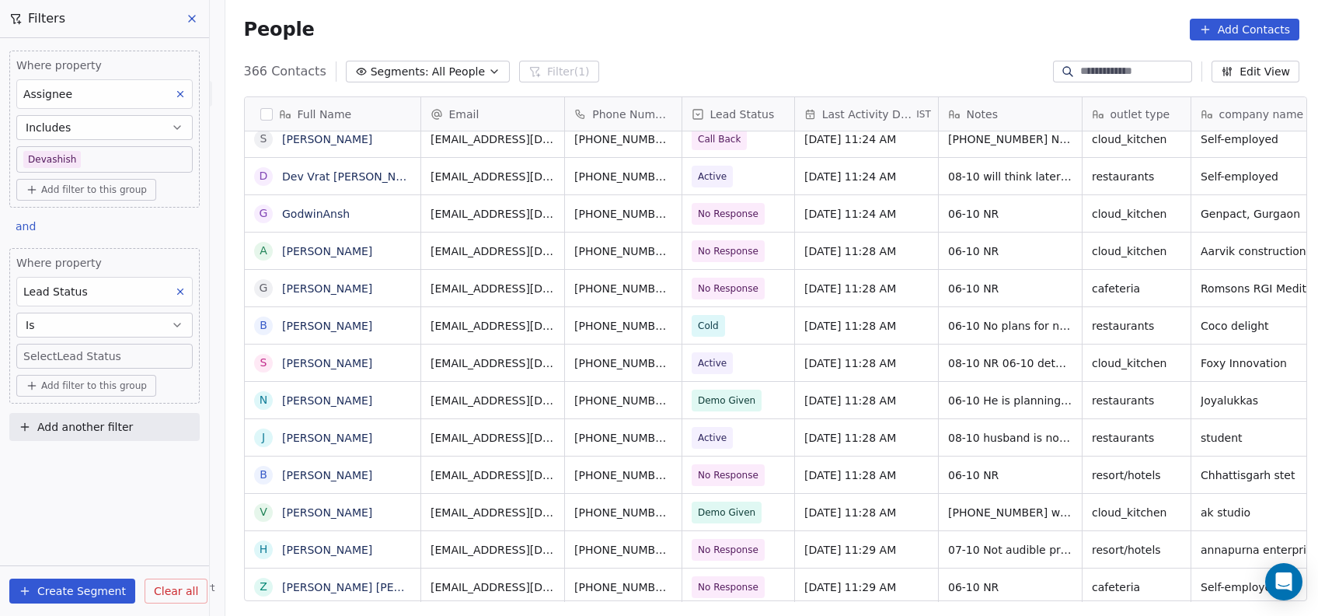
click at [98, 361] on body "On2Cook India Pvt. Ltd. Contacts People Marketing Workflows Campaigns Metrics &…" at bounding box center [659, 308] width 1318 height 616
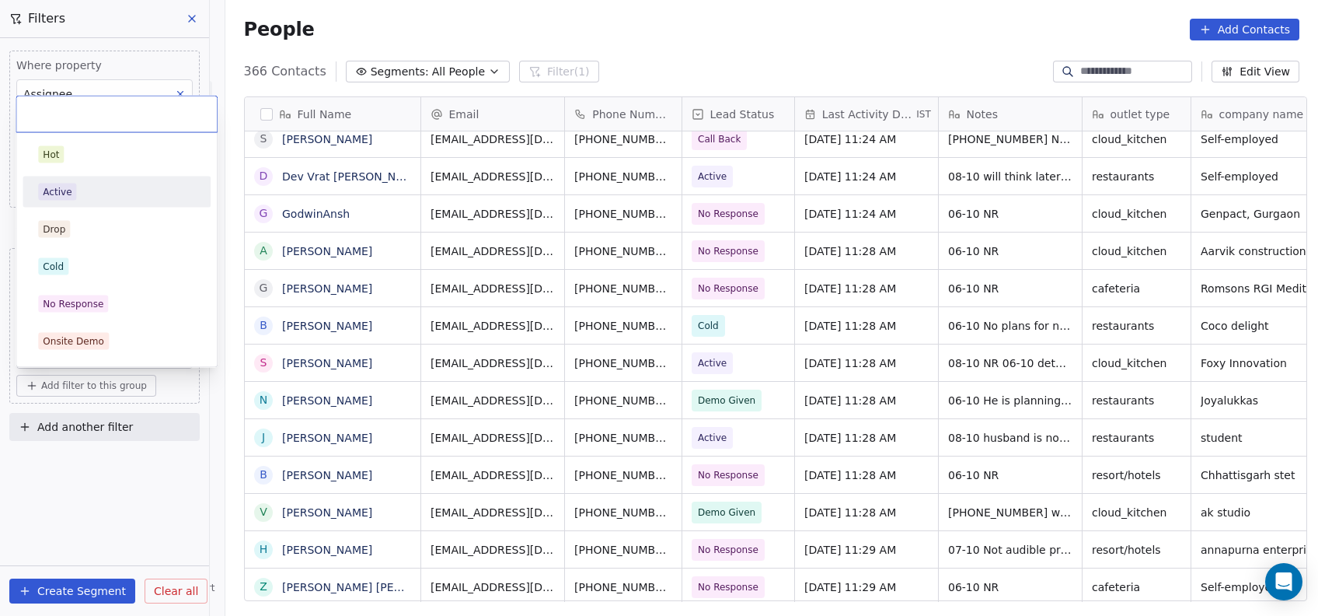
click at [55, 201] on div "Active" at bounding box center [117, 192] width 176 height 25
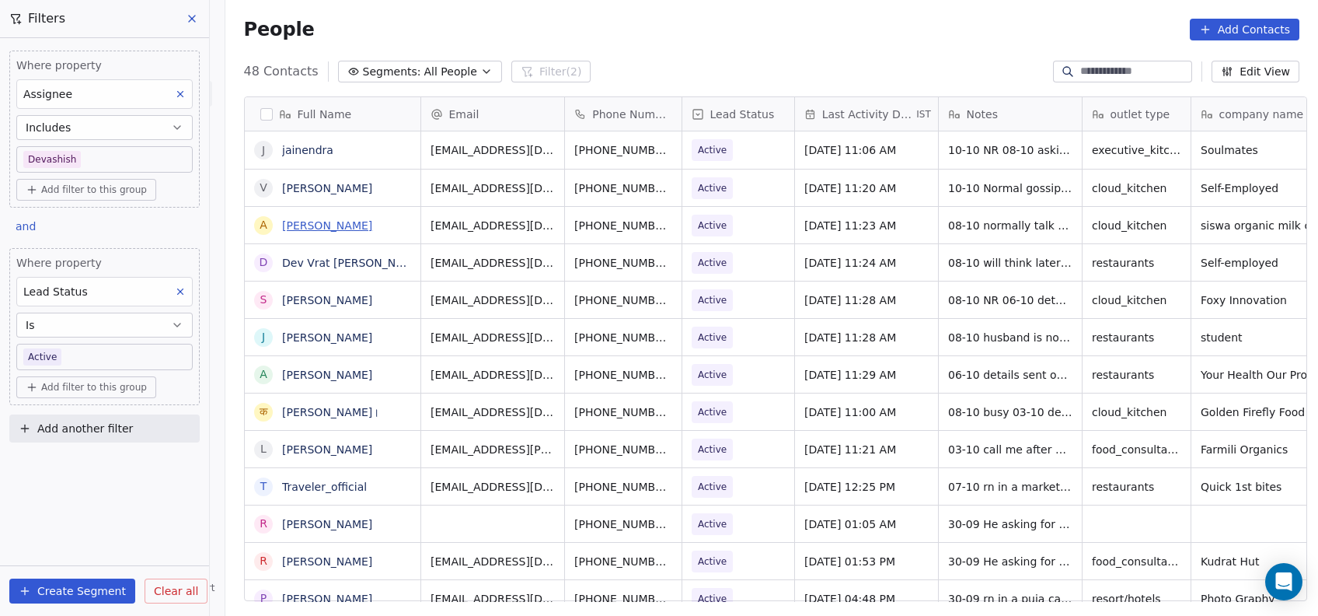
click at [326, 229] on link "[PERSON_NAME]" at bounding box center [327, 225] width 90 height 12
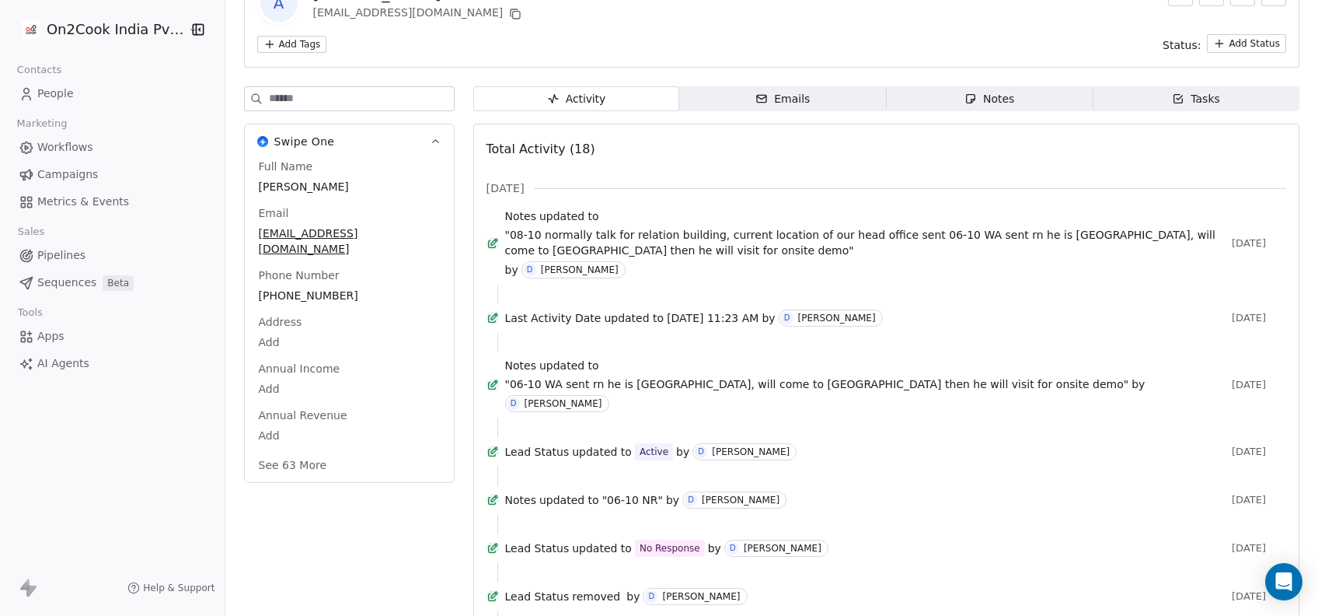
scroll to position [12, 0]
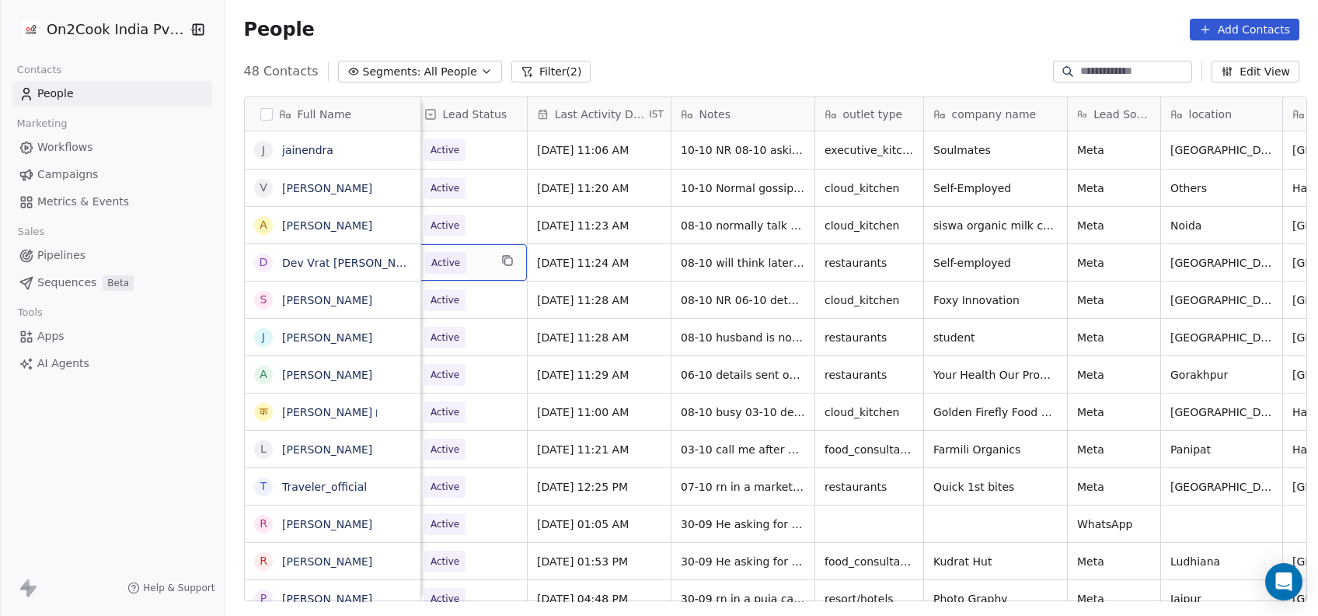
scroll to position [0, 417]
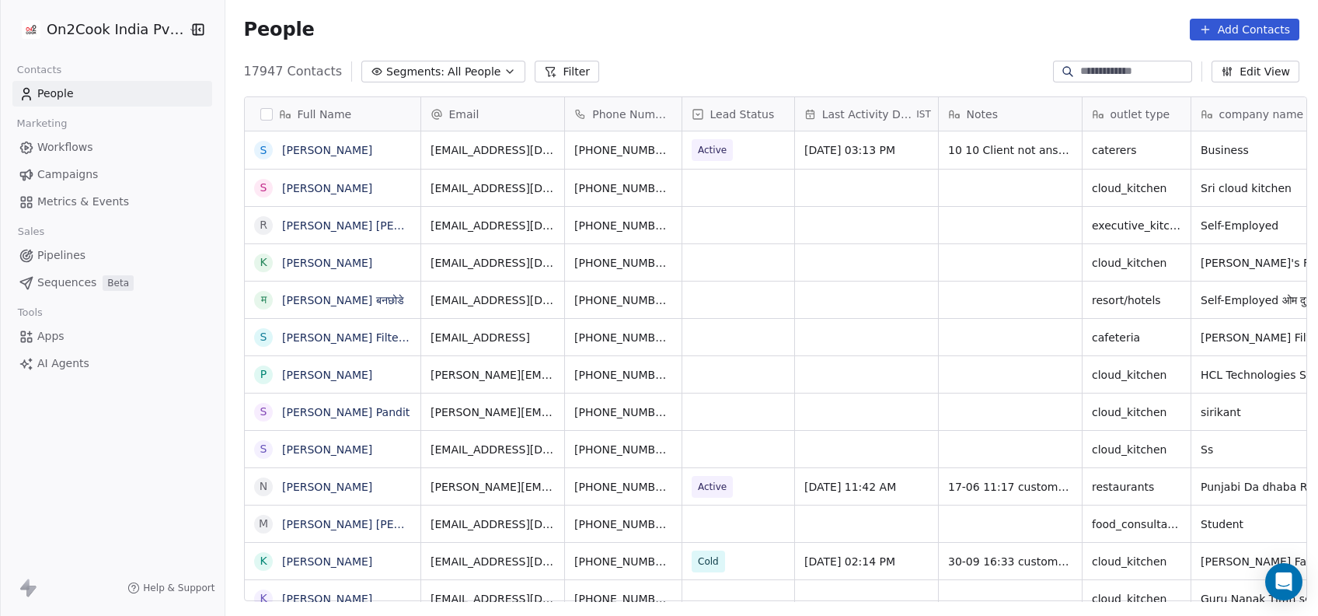
scroll to position [16, 16]
click at [535, 78] on button "Filter" at bounding box center [567, 72] width 65 height 22
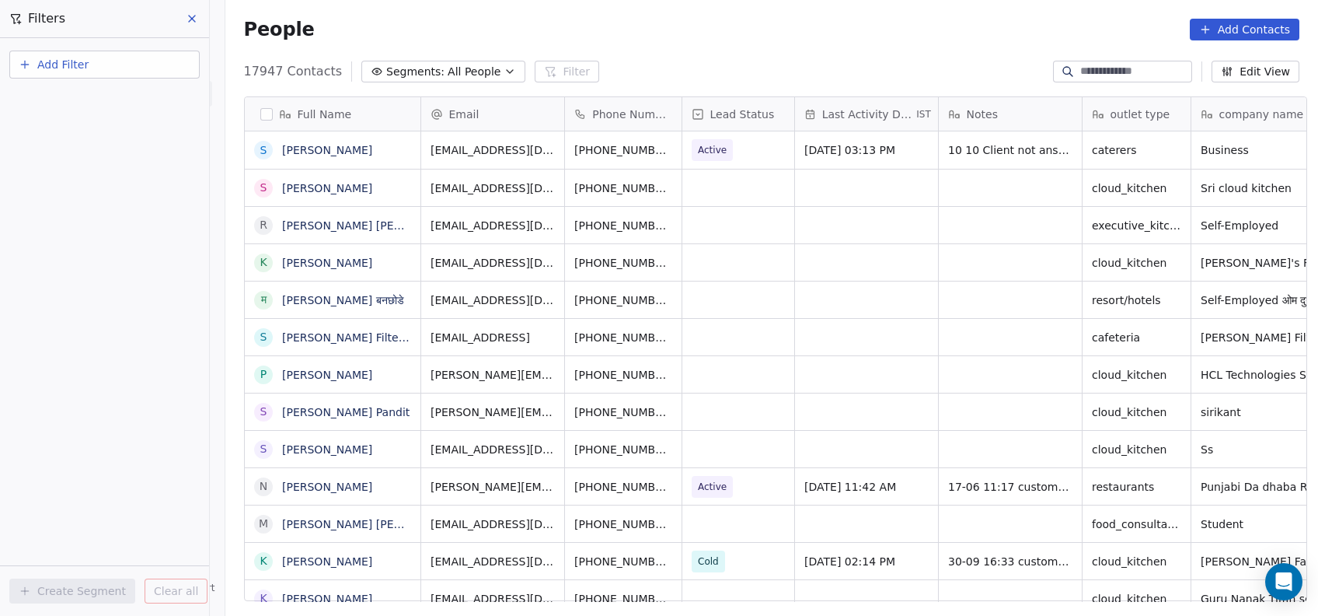
click at [166, 63] on button "Add Filter" at bounding box center [104, 65] width 190 height 28
click at [162, 103] on div "Contact properties" at bounding box center [105, 100] width 158 height 16
type input "***"
click at [133, 155] on div "Assignee" at bounding box center [105, 157] width 158 height 16
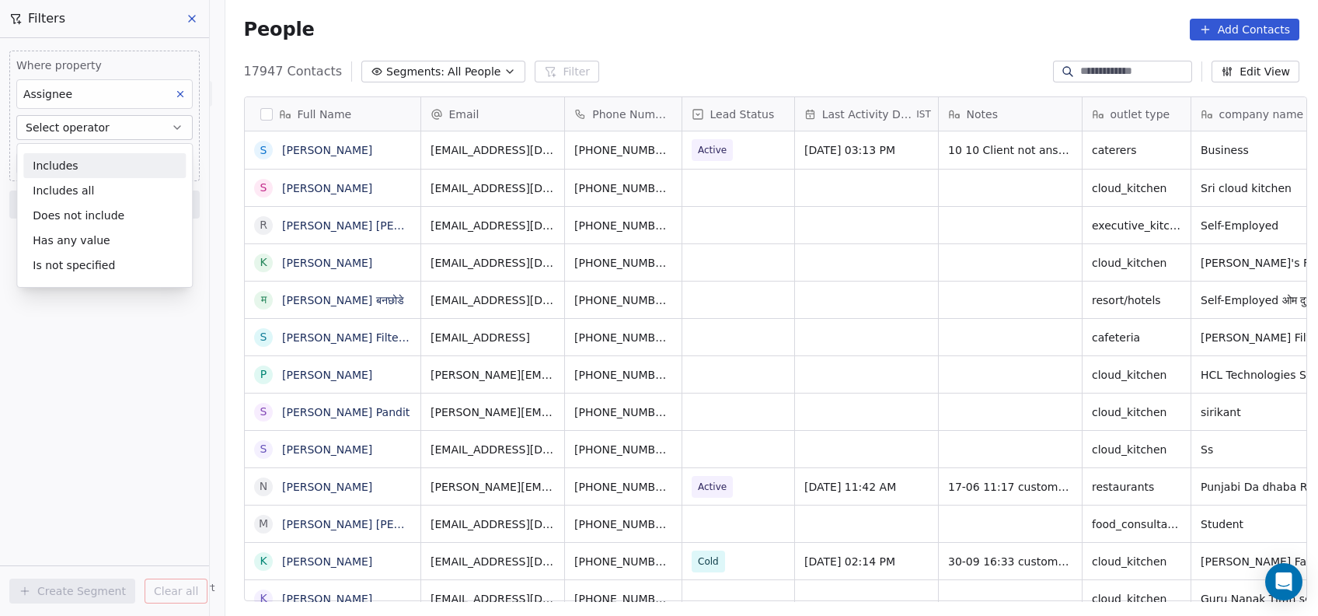
click at [133, 155] on div "Includes" at bounding box center [104, 165] width 162 height 25
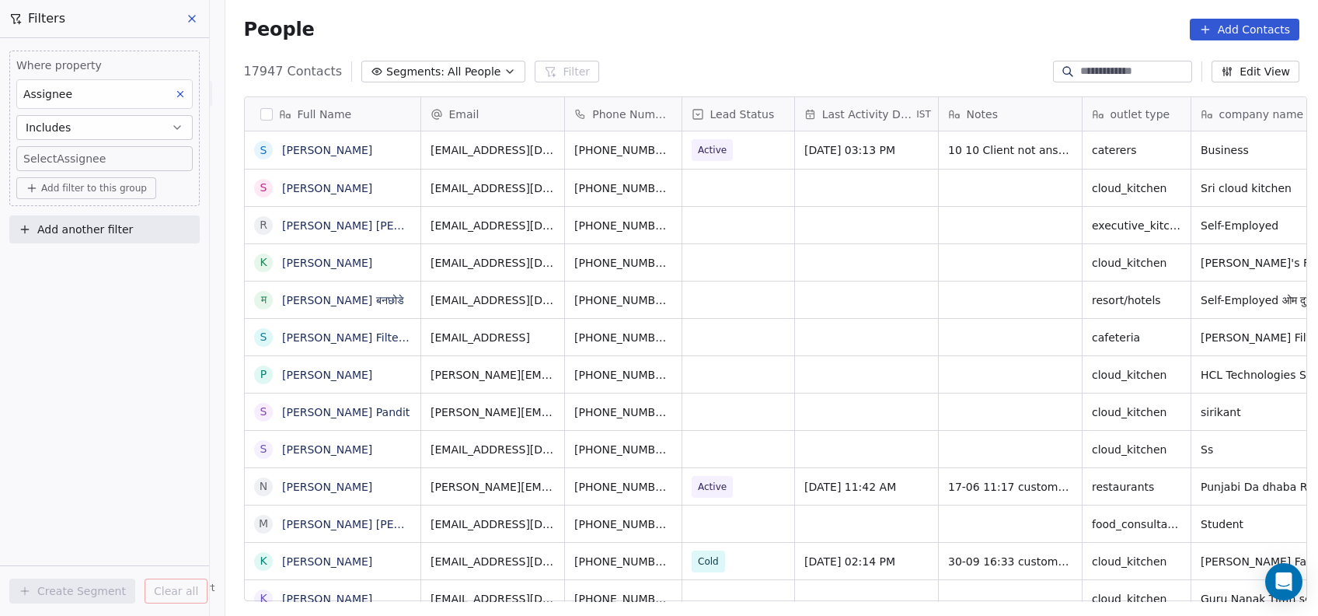
click at [139, 163] on body "On2Cook India Pvt. Ltd. Contacts People Marketing Workflows Campaigns Metrics &…" at bounding box center [659, 308] width 1318 height 616
type input "***"
click at [50, 216] on button "Suggestions" at bounding box center [44, 210] width 12 height 12
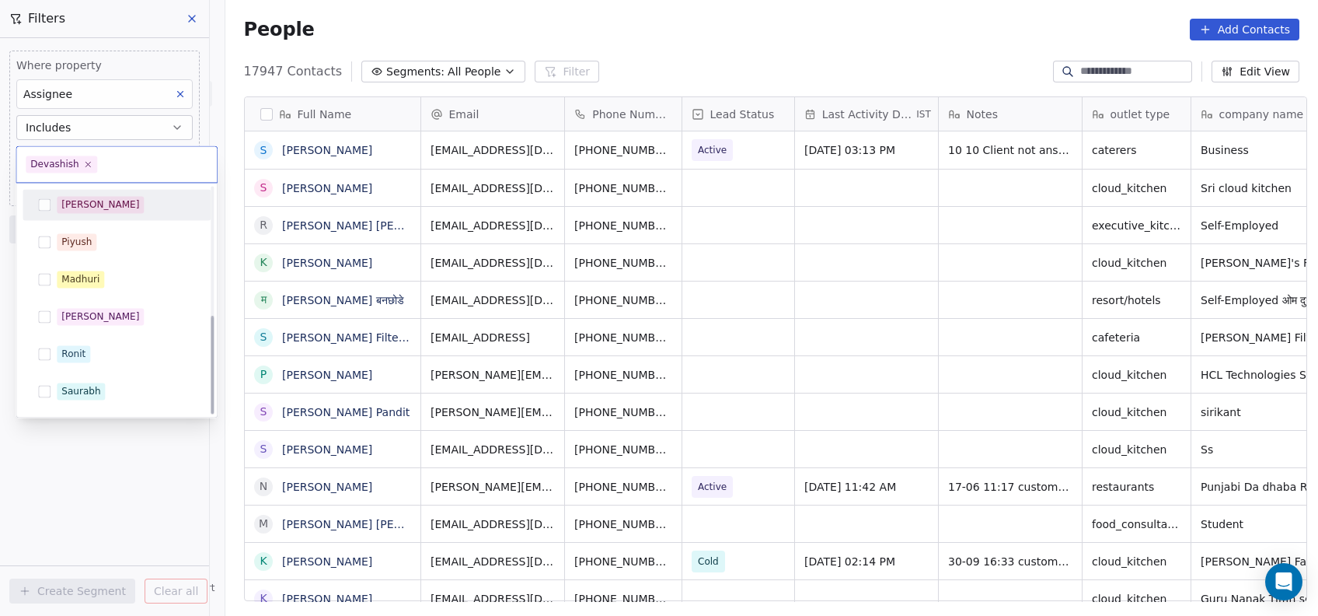
scroll to position [294, 0]
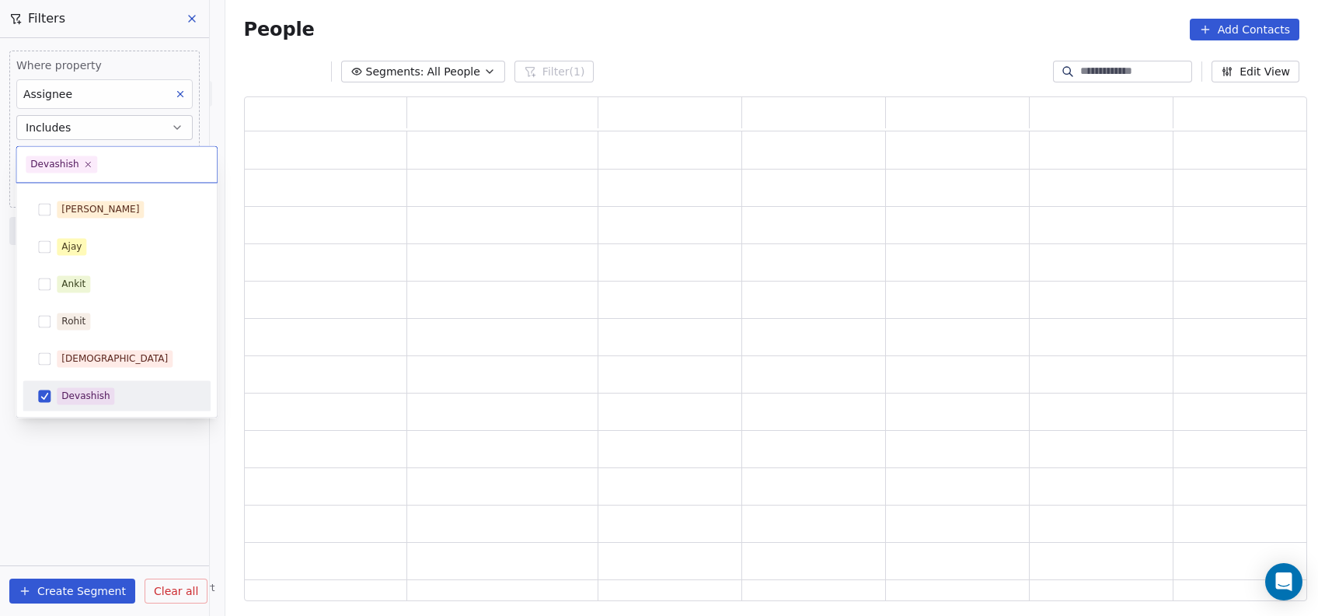
click at [96, 487] on html "On2Cook India Pvt. Ltd. Contacts People Marketing Workflows Campaigns Metrics &…" at bounding box center [659, 308] width 1318 height 616
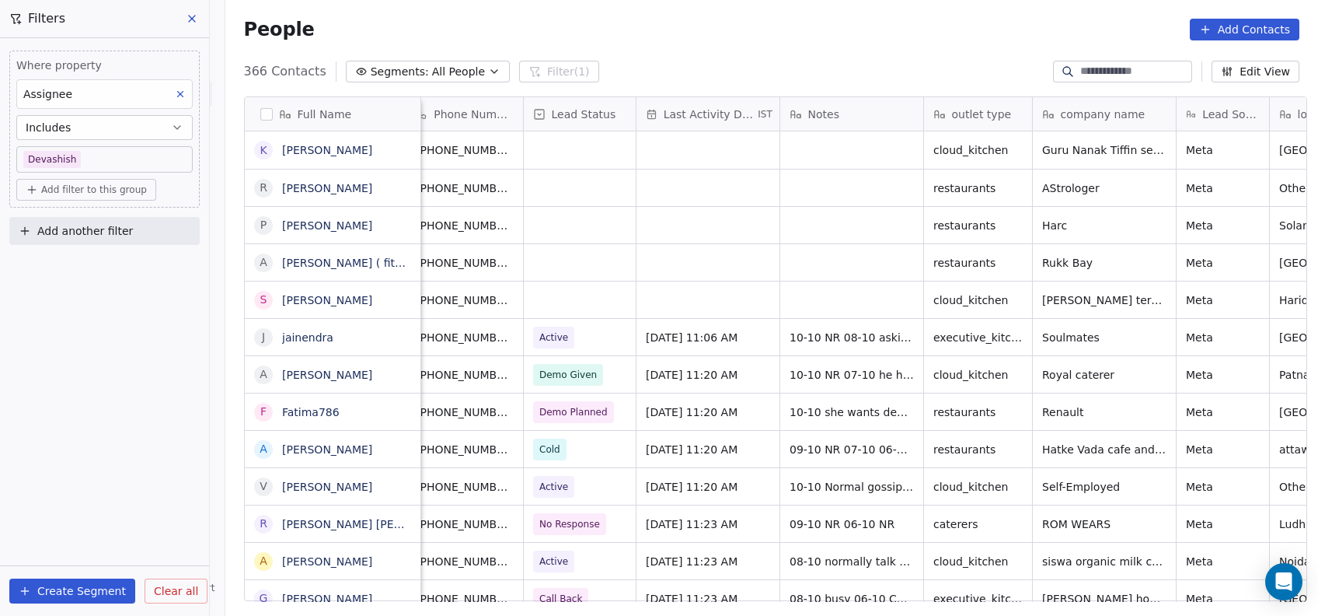
scroll to position [0, 148]
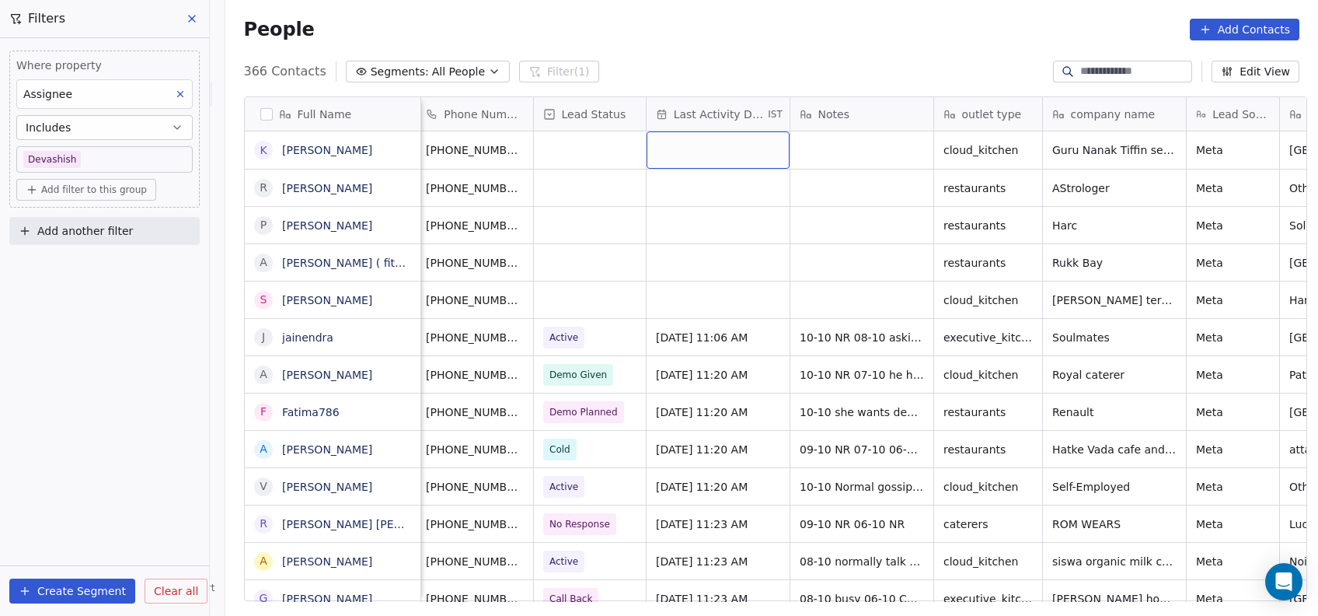
click at [733, 151] on div "grid" at bounding box center [718, 149] width 143 height 37
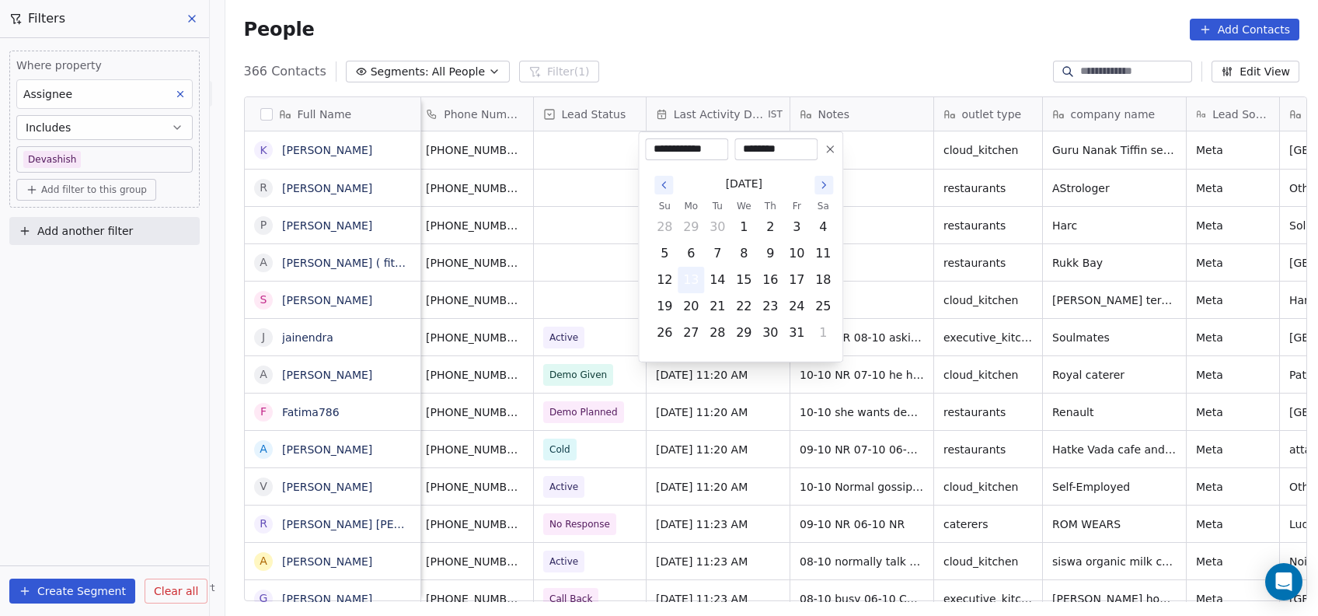
click at [696, 278] on button "13" at bounding box center [690, 279] width 25 height 25
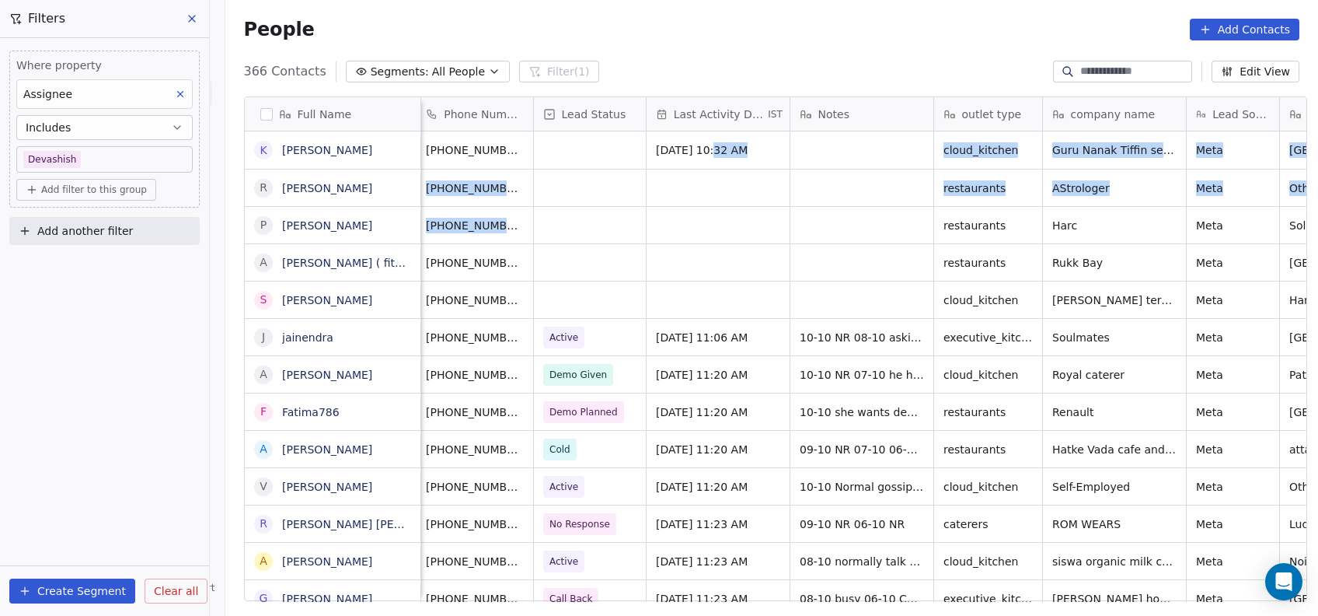
drag, startPoint x: 593, startPoint y: 225, endPoint x: 696, endPoint y: 157, distance: 122.9
click at [696, 157] on html "On2Cook India Pvt. Ltd. Contacts People Marketing Workflows Campaigns Metrics &…" at bounding box center [659, 308] width 1318 height 616
click at [688, 198] on div "grid" at bounding box center [718, 187] width 143 height 37
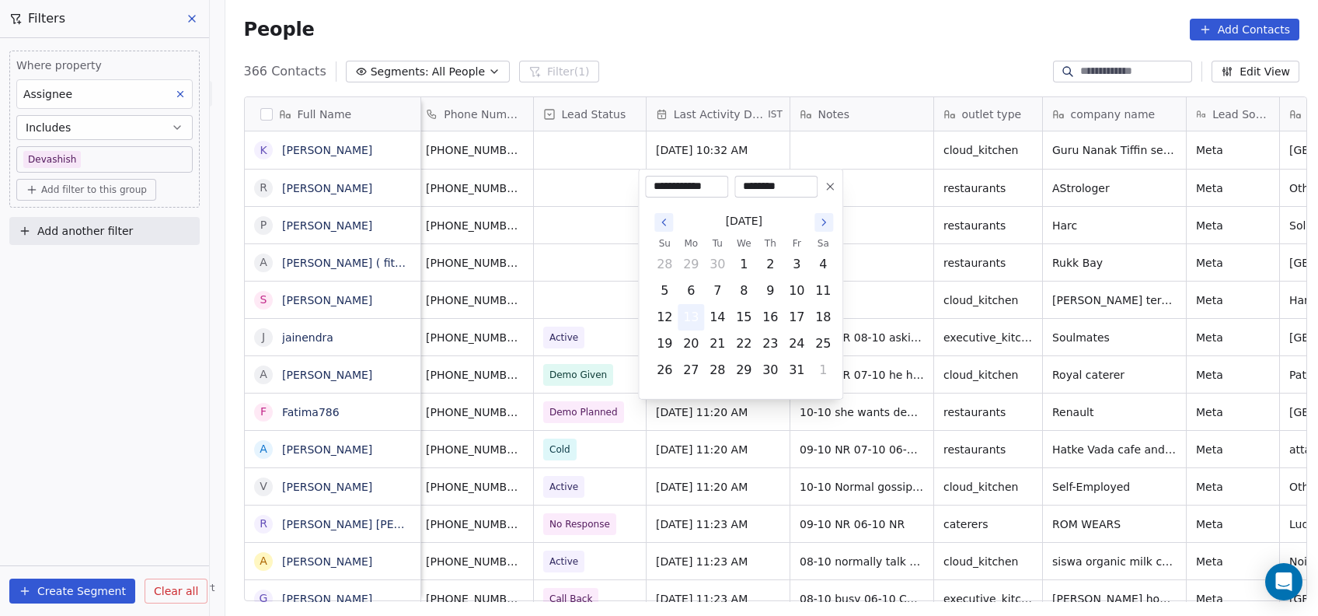
click at [696, 314] on button "13" at bounding box center [690, 317] width 25 height 25
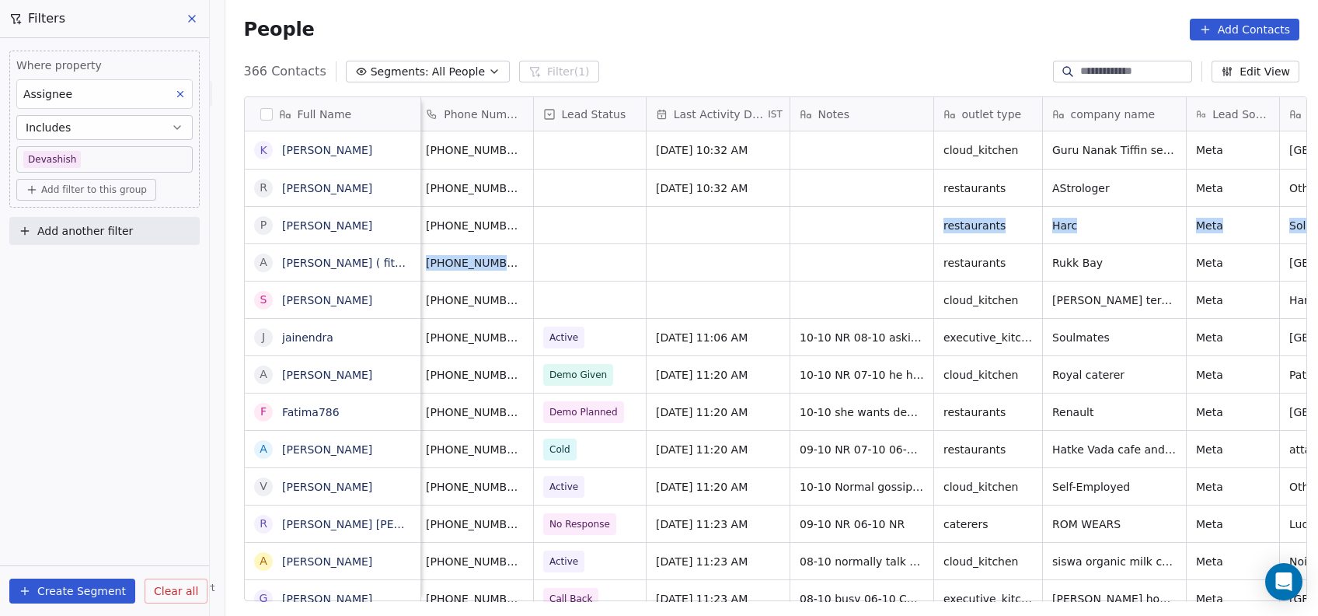
drag, startPoint x: 584, startPoint y: 261, endPoint x: 702, endPoint y: 228, distance: 122.0
click at [702, 228] on html "On2Cook India Pvt. Ltd. Contacts People Marketing Workflows Campaigns Metrics &…" at bounding box center [659, 308] width 1318 height 616
click at [702, 228] on div "grid" at bounding box center [718, 225] width 143 height 37
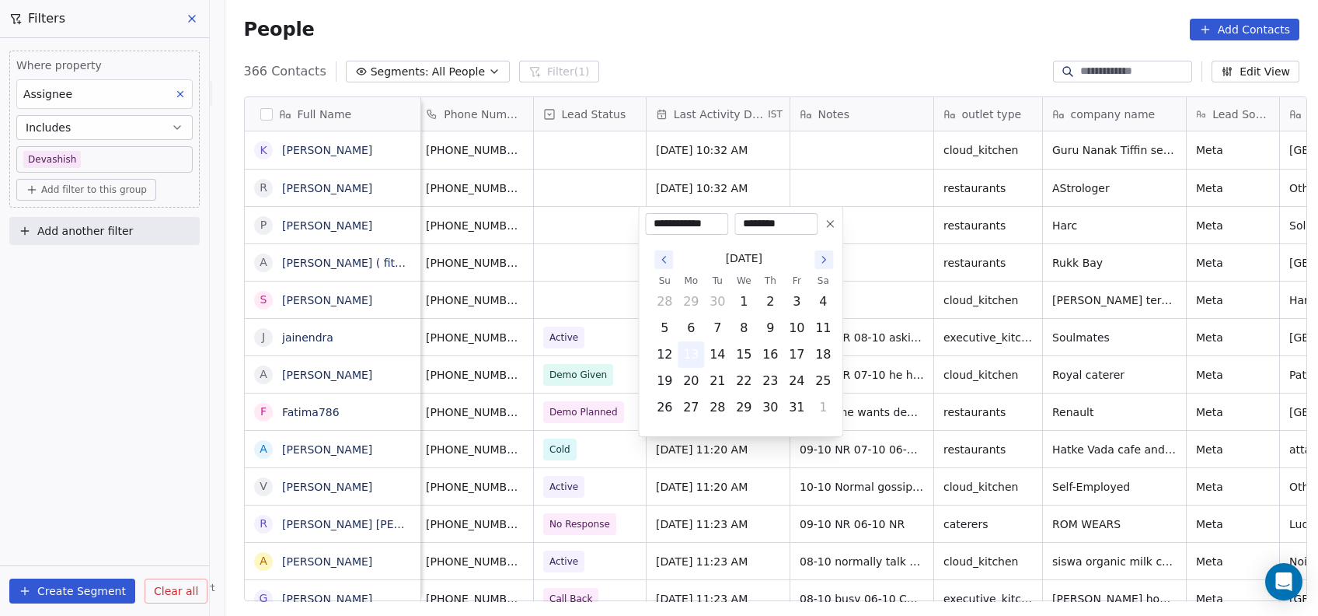
click at [690, 361] on button "13" at bounding box center [690, 354] width 25 height 25
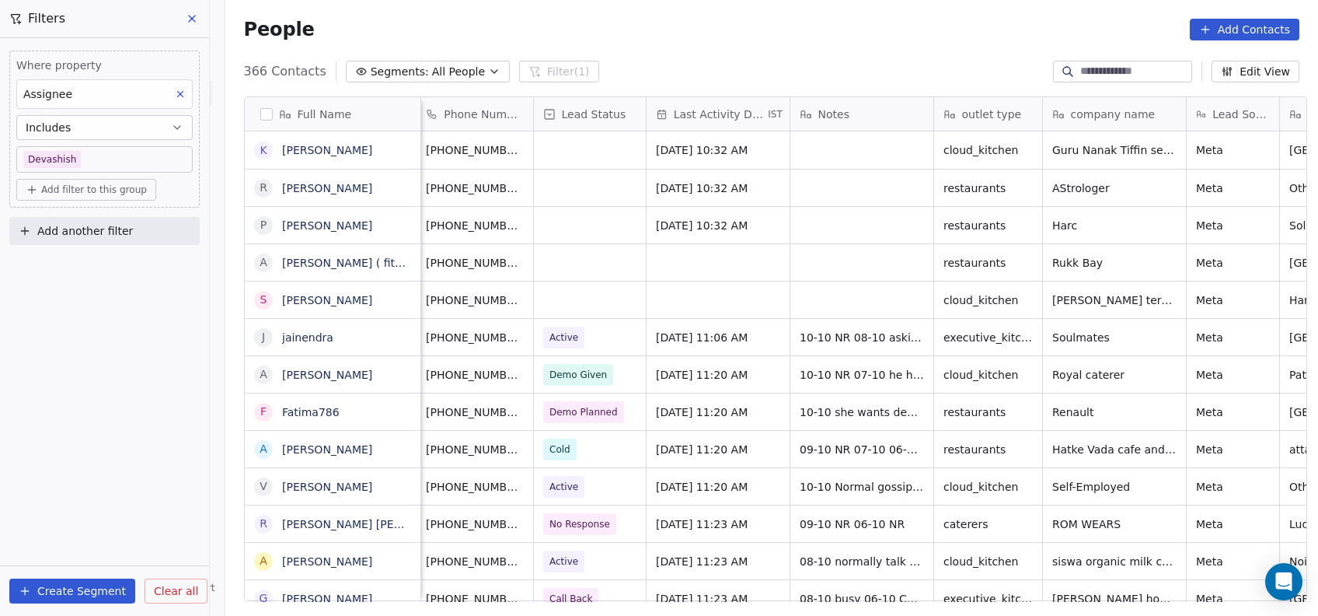
click at [576, 286] on html "On2Cook India Pvt. Ltd. Contacts People Marketing Workflows Campaigns Metrics &…" at bounding box center [659, 308] width 1318 height 616
click at [685, 255] on div "grid" at bounding box center [718, 262] width 143 height 37
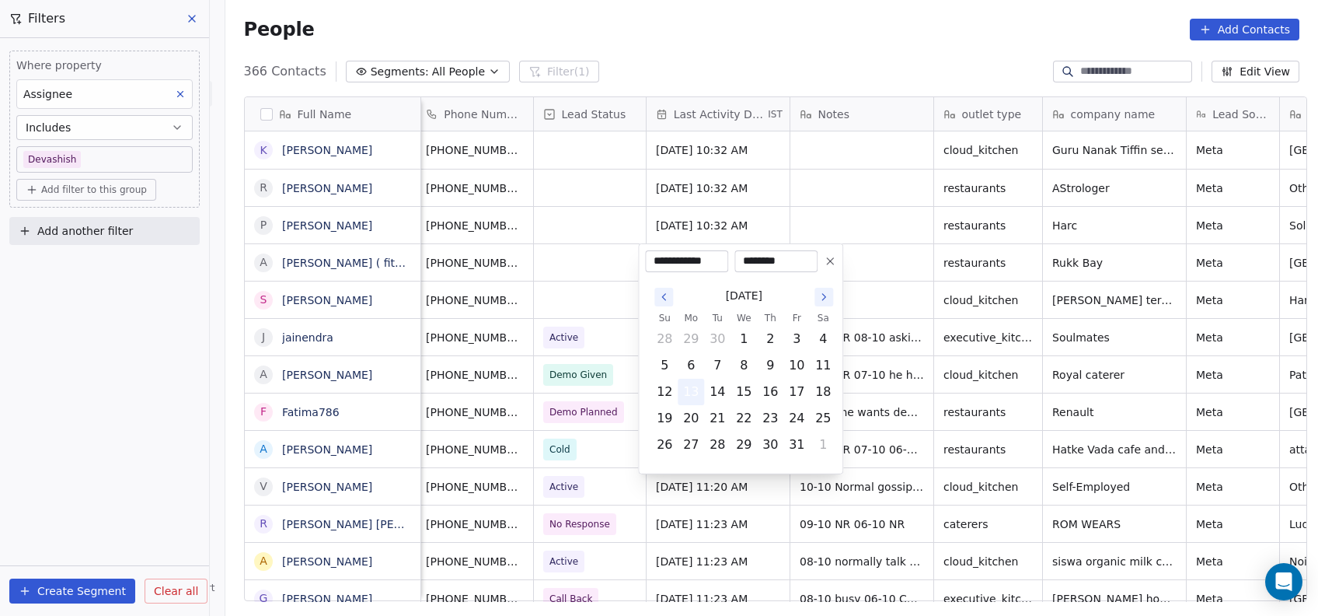
click at [694, 394] on button "13" at bounding box center [690, 391] width 25 height 25
click at [581, 268] on html "On2Cook India Pvt. Ltd. Contacts People Marketing Workflows Campaigns Metrics &…" at bounding box center [659, 308] width 1318 height 616
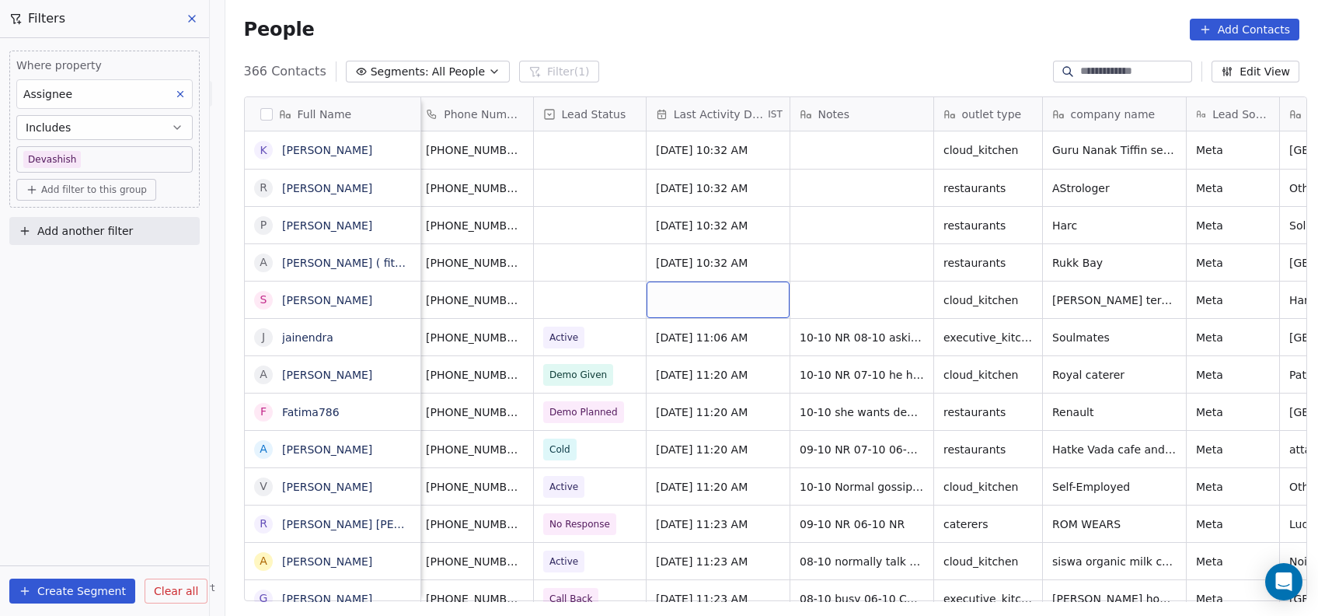
click at [659, 303] on div "grid" at bounding box center [718, 299] width 143 height 37
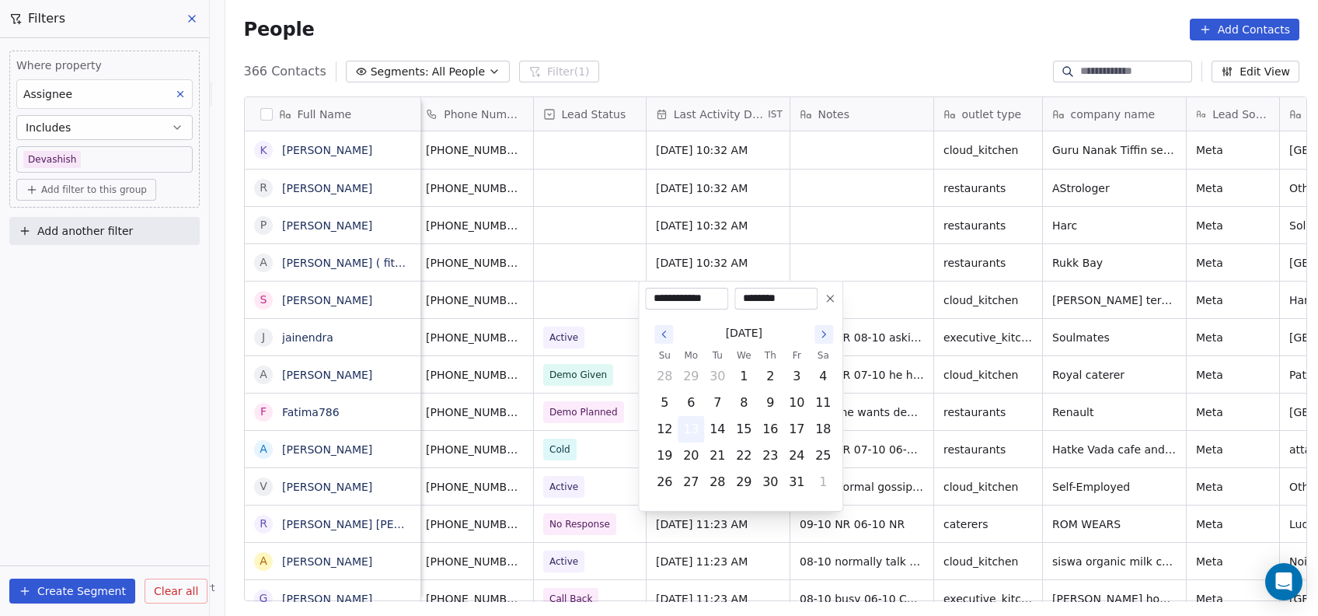
click at [693, 424] on button "13" at bounding box center [690, 429] width 25 height 25
click at [616, 295] on html "On2Cook India Pvt. Ltd. Contacts People Marketing Workflows Campaigns Metrics &…" at bounding box center [659, 308] width 1318 height 616
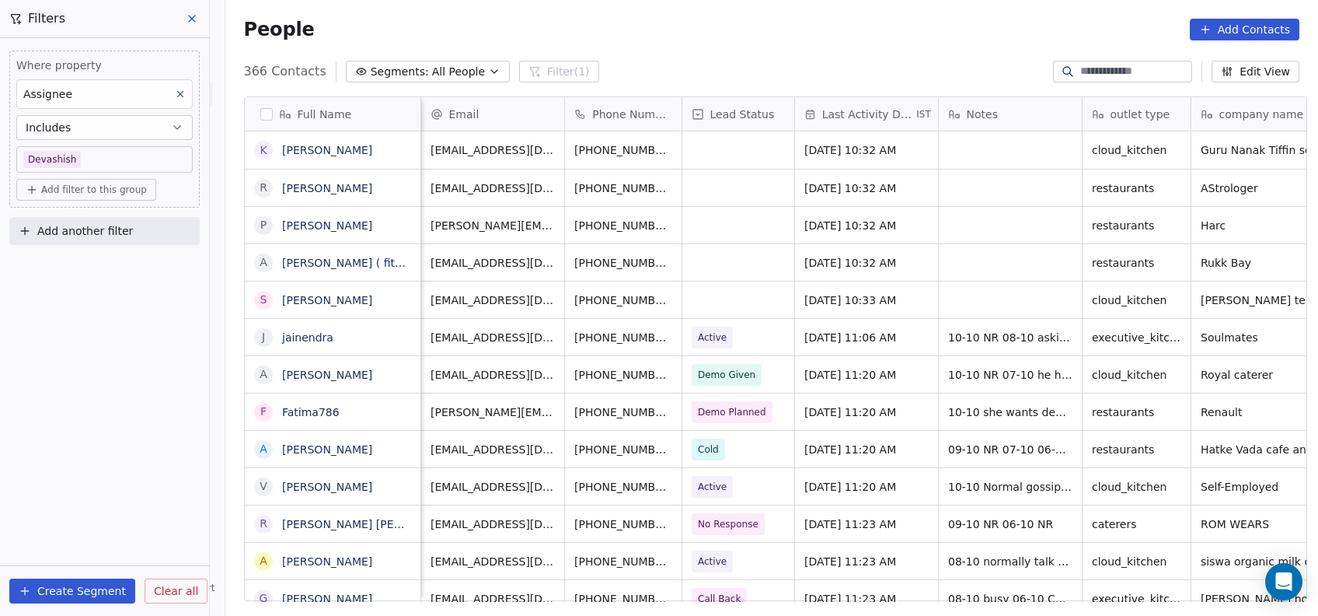
scroll to position [0, 1]
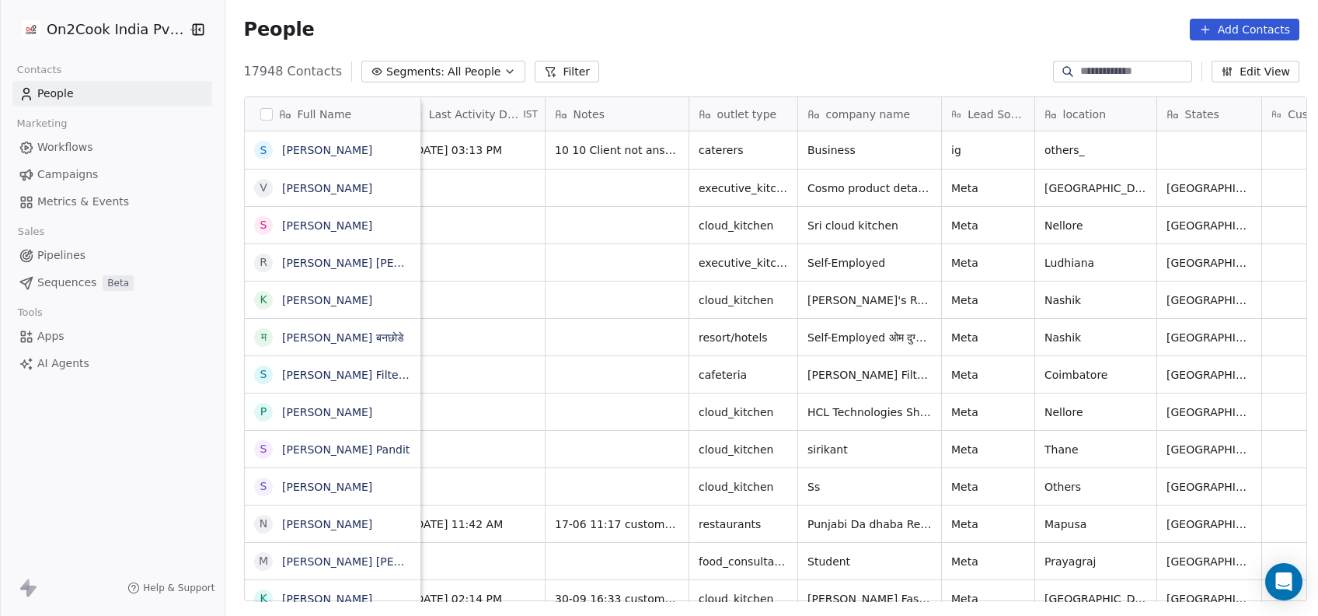
scroll to position [0, 404]
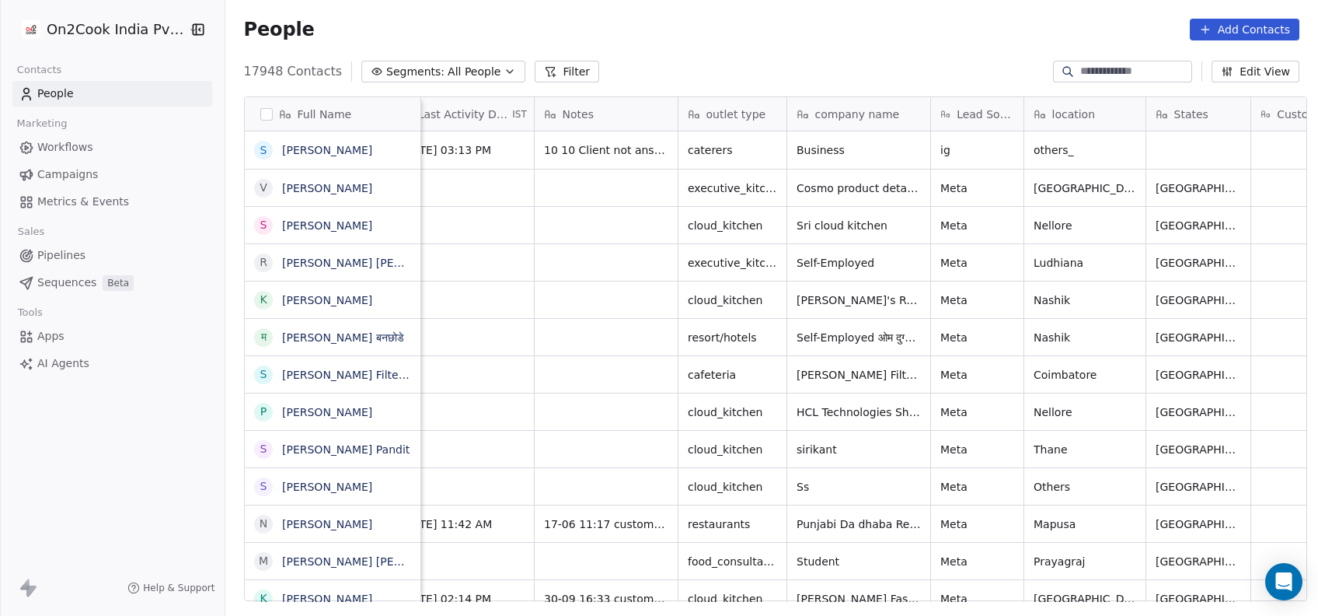
click at [536, 71] on button "Filter" at bounding box center [567, 72] width 65 height 22
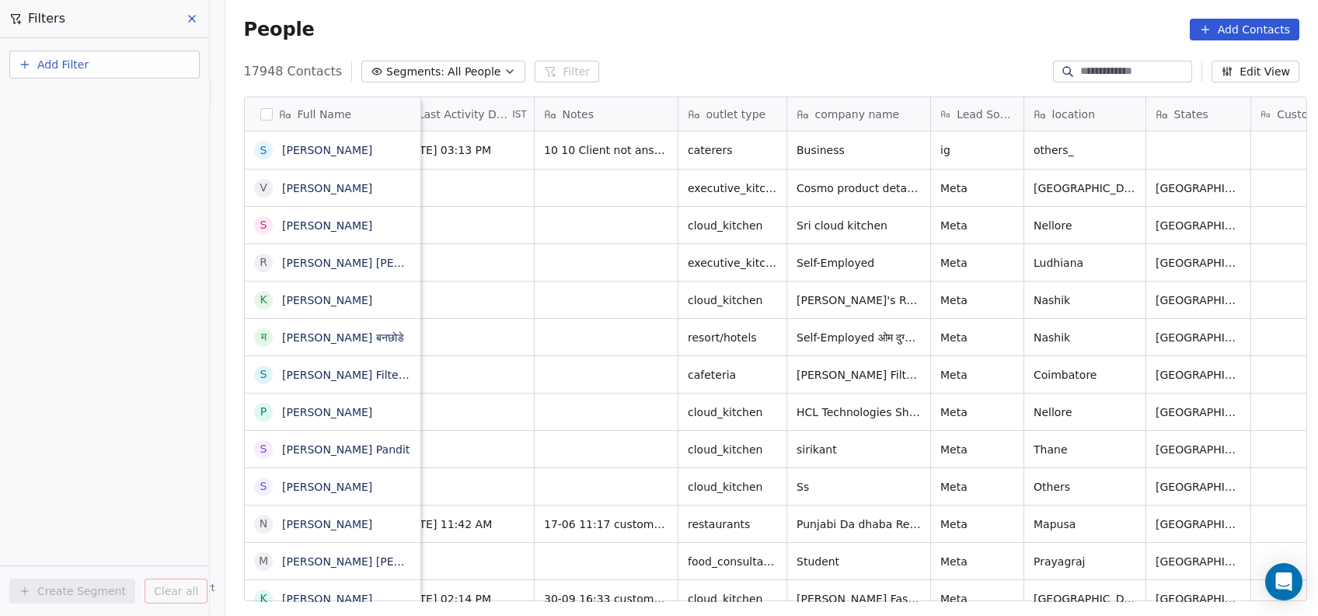
click at [145, 63] on button "Add Filter" at bounding box center [104, 65] width 190 height 28
click at [117, 100] on span "Contact properties" at bounding box center [76, 100] width 101 height 16
type input "***"
click at [94, 154] on div "Assignee" at bounding box center [105, 157] width 158 height 16
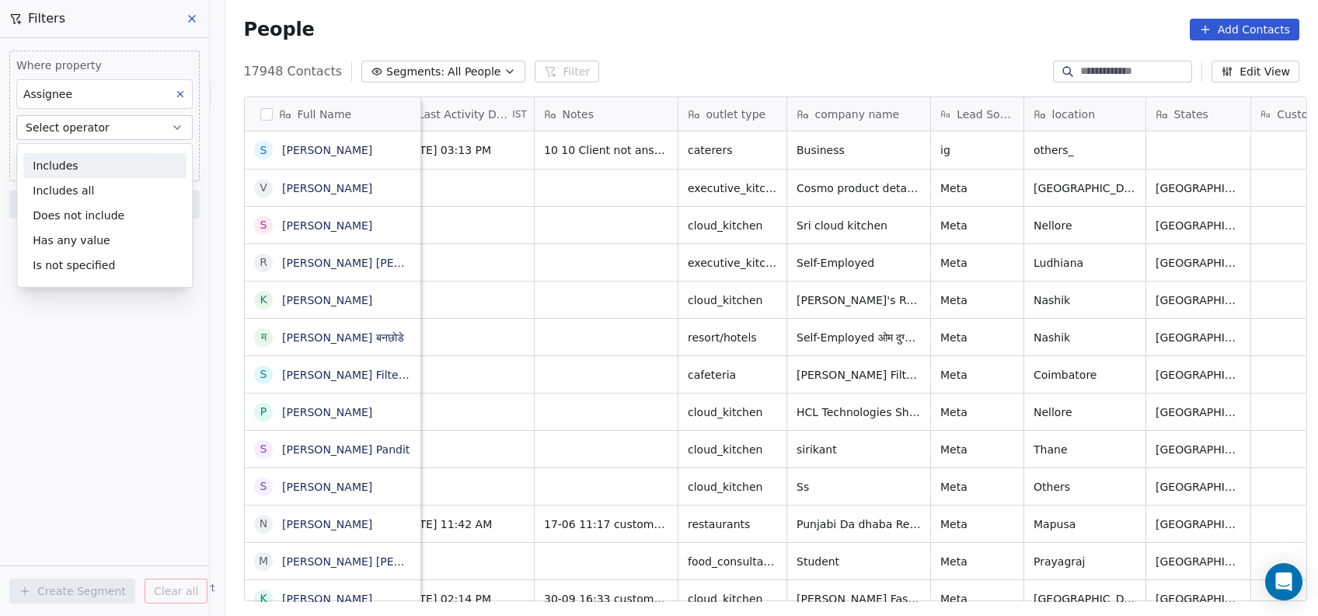
click at [110, 170] on div "Includes" at bounding box center [104, 165] width 162 height 25
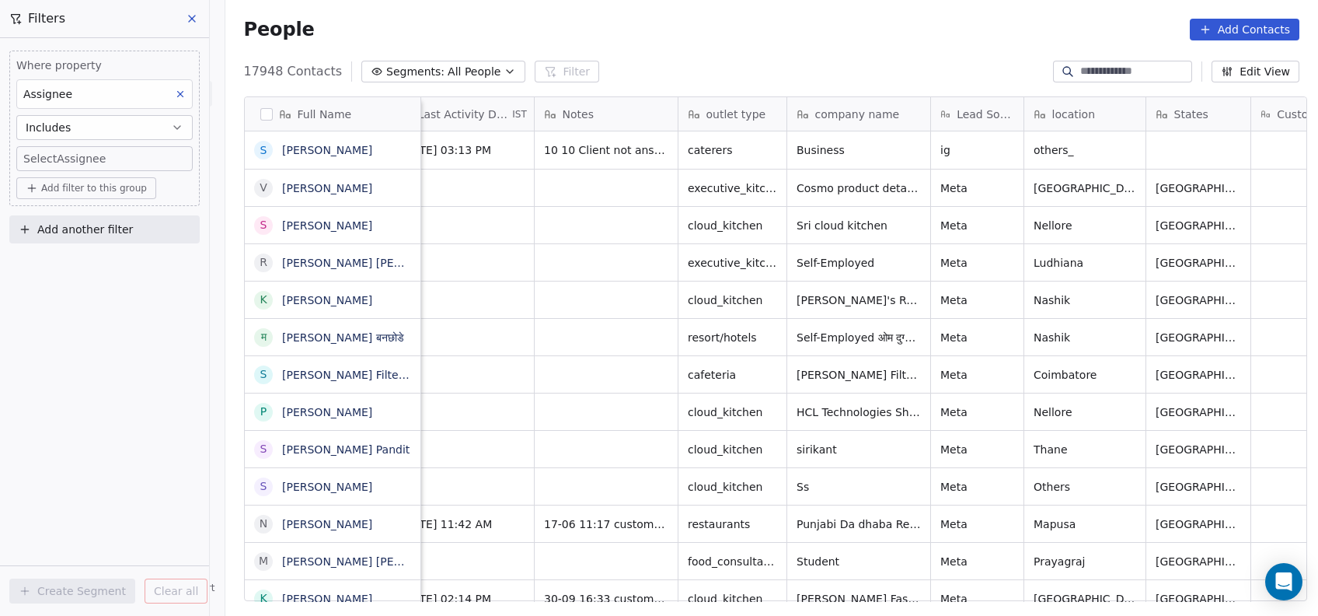
click at [111, 155] on body "On2Cook India Pvt. Ltd. Contacts People Marketing Workflows Campaigns Metrics &…" at bounding box center [659, 308] width 1318 height 616
type input "***"
click at [56, 215] on div "Devashish" at bounding box center [117, 210] width 176 height 25
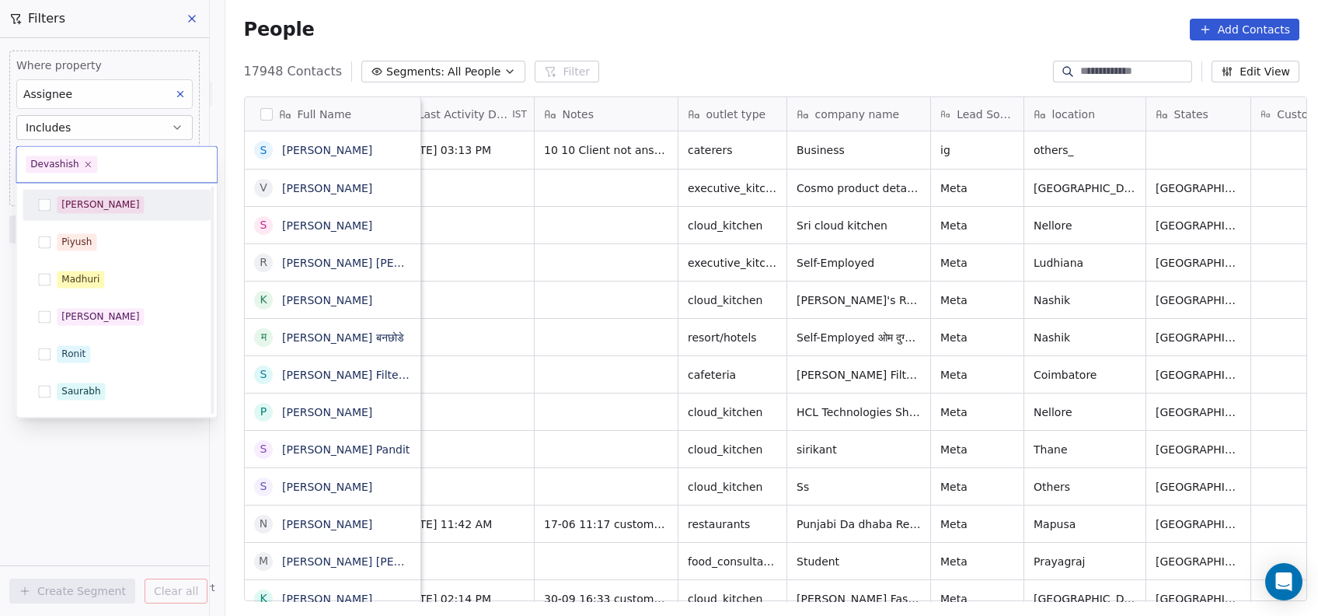
scroll to position [294, 0]
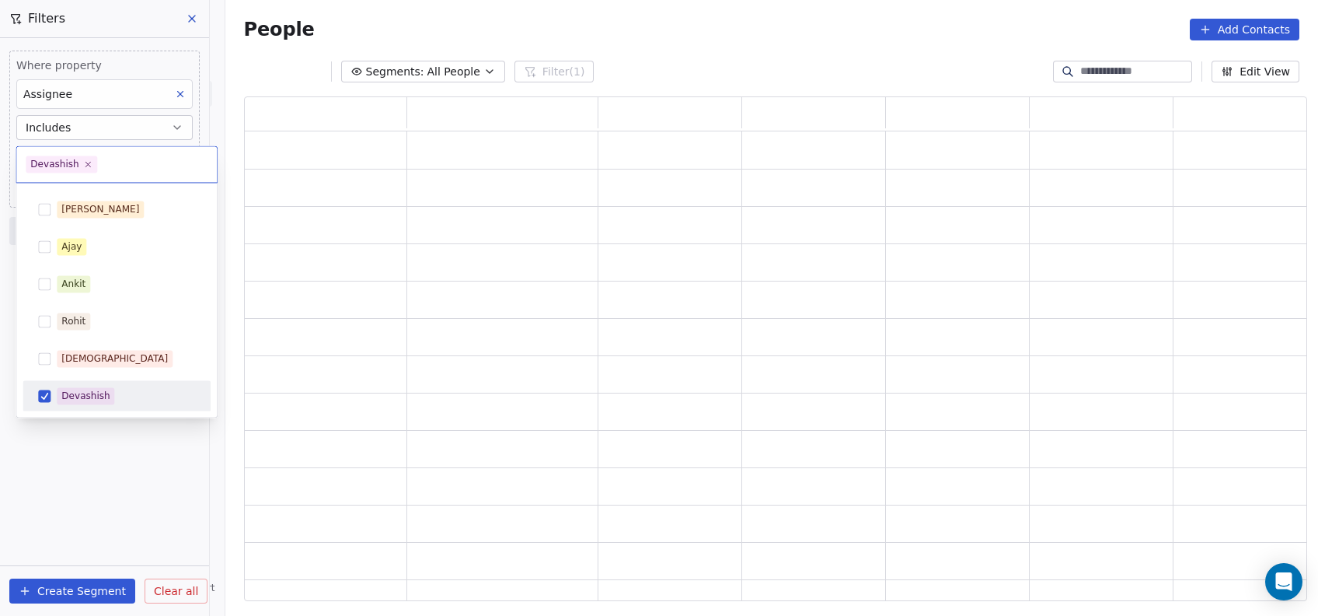
click at [56, 461] on html "On2Cook India Pvt. Ltd. Contacts People Marketing Workflows Campaigns Metrics &…" at bounding box center [659, 308] width 1318 height 616
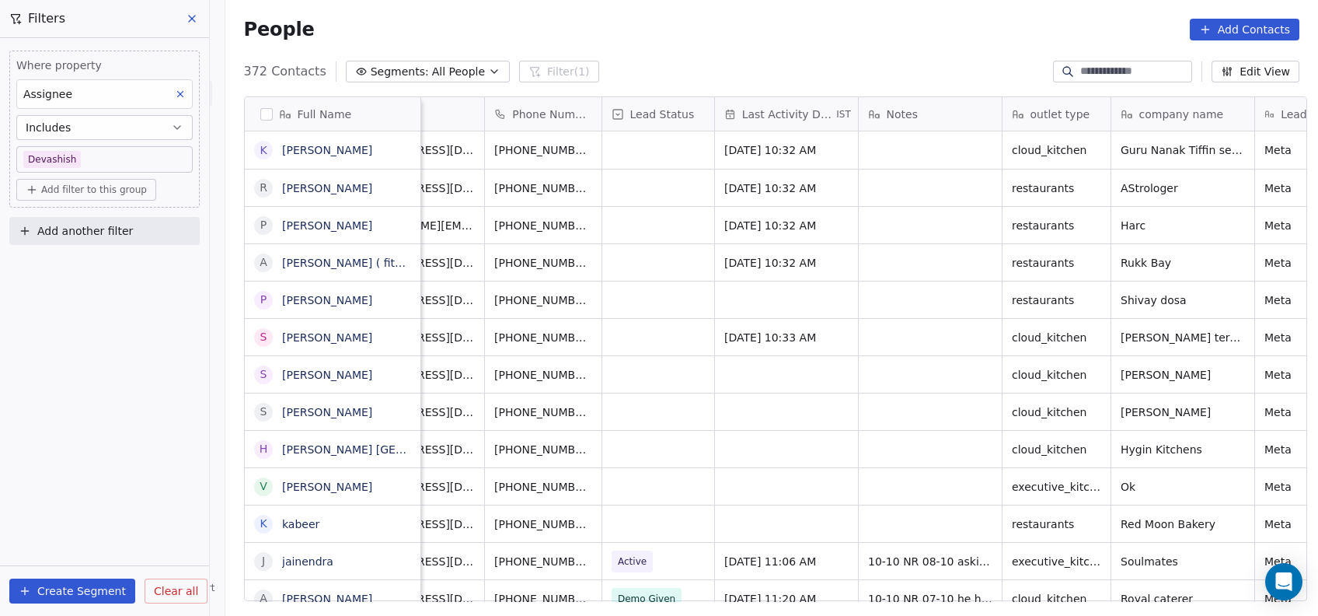
scroll to position [0, 78]
click at [798, 522] on div "grid" at bounding box center [788, 523] width 143 height 37
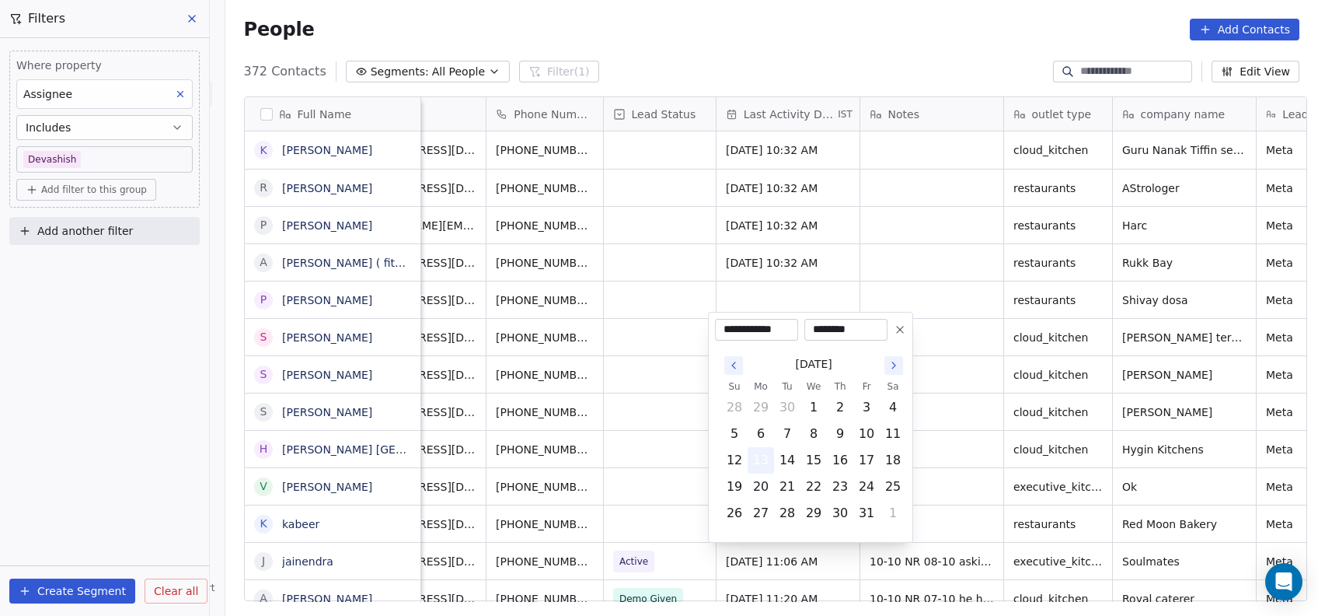
click at [765, 455] on button "13" at bounding box center [760, 460] width 25 height 25
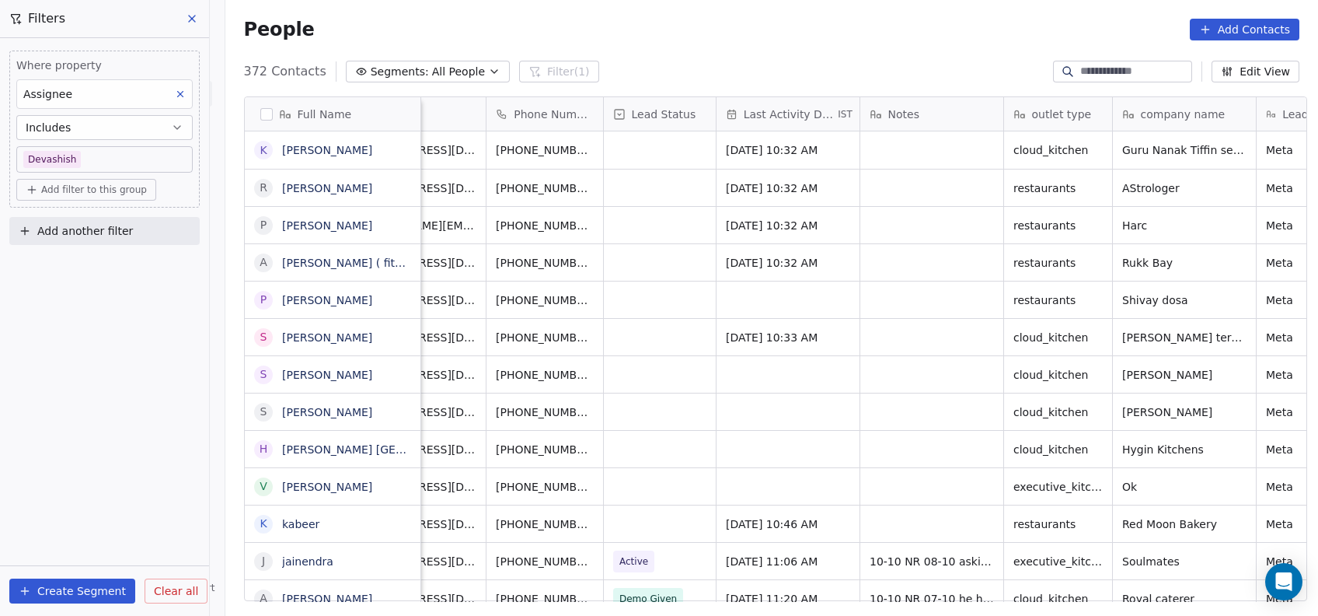
click at [930, 231] on html "On2Cook India Pvt. Ltd. Contacts People Marketing Workflows Campaigns Metrics &…" at bounding box center [659, 308] width 1318 height 616
click at [745, 489] on div "grid" at bounding box center [788, 486] width 143 height 37
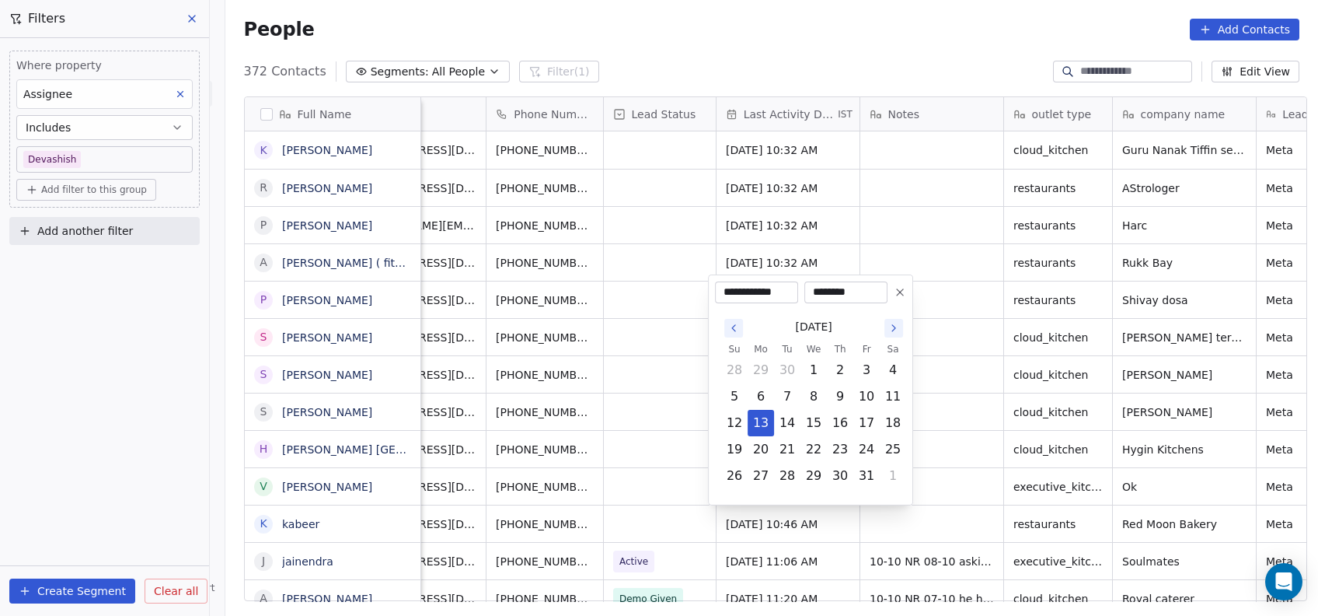
drag, startPoint x: 765, startPoint y: 423, endPoint x: 672, endPoint y: 354, distance: 115.5
click at [672, 354] on html "On2Cook India Pvt. Ltd. Contacts People Marketing Workflows Campaigns Metrics &…" at bounding box center [659, 308] width 1318 height 616
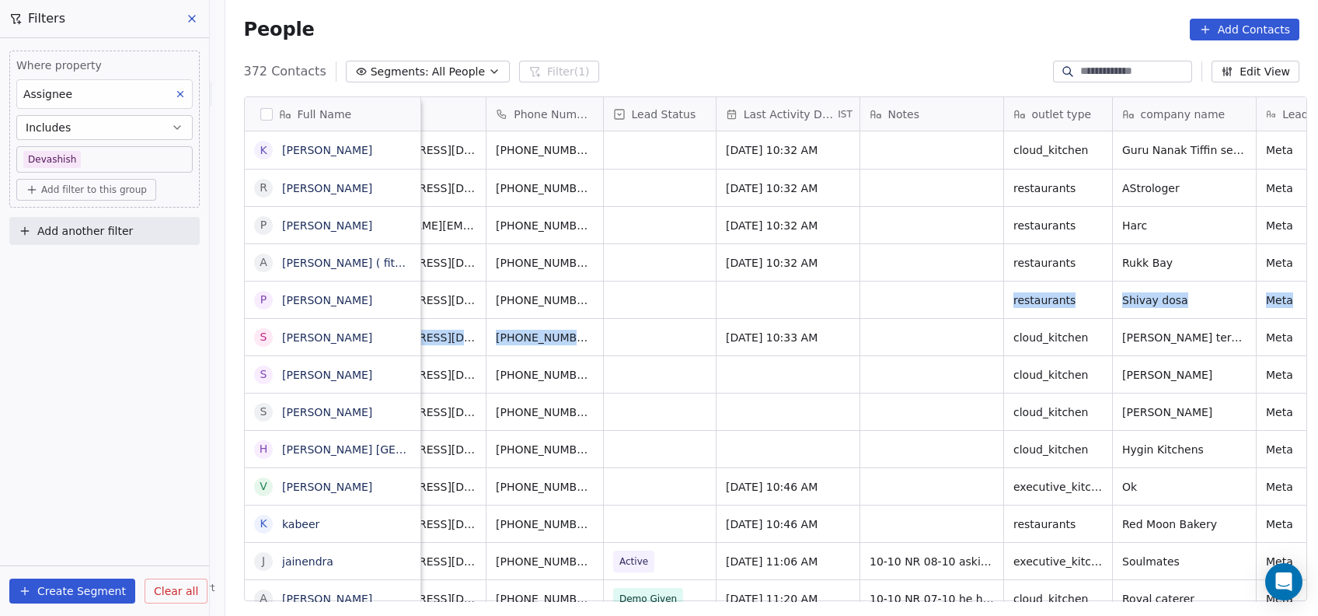
drag, startPoint x: 672, startPoint y: 354, endPoint x: 767, endPoint y: 302, distance: 108.2
click at [767, 302] on html "On2Cook India Pvt. Ltd. Contacts People Marketing Workflows Campaigns Metrics &…" at bounding box center [659, 308] width 1318 height 616
click at [767, 302] on div "grid" at bounding box center [788, 299] width 143 height 37
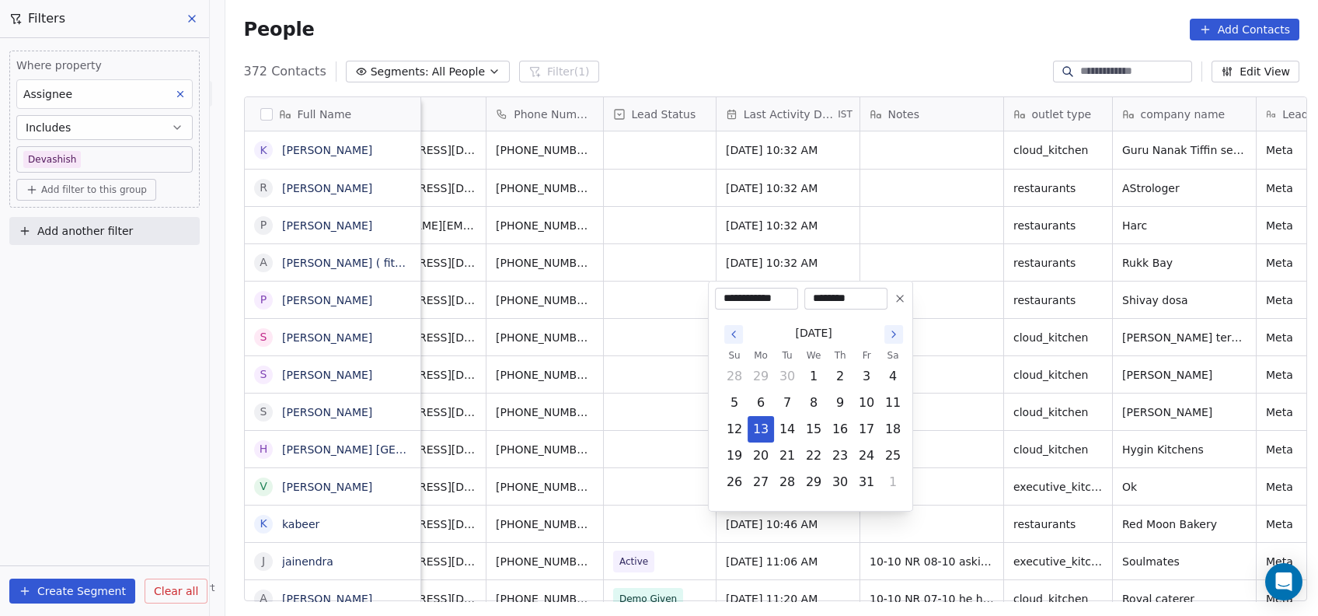
drag, startPoint x: 758, startPoint y: 431, endPoint x: 651, endPoint y: 417, distance: 107.4
click at [651, 417] on html "On2Cook India Pvt. Ltd. Contacts People Marketing Workflows Campaigns Metrics &…" at bounding box center [659, 308] width 1318 height 616
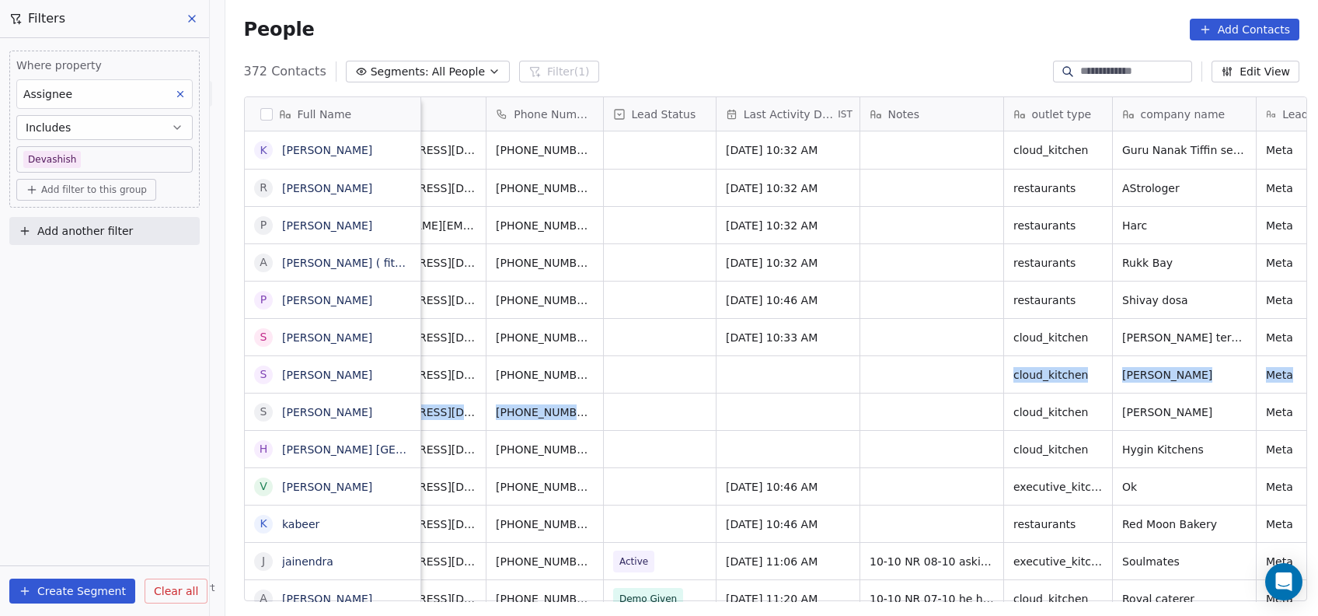
drag, startPoint x: 651, startPoint y: 417, endPoint x: 763, endPoint y: 374, distance: 119.8
click at [763, 374] on html "On2Cook India Pvt. Ltd. Contacts People Marketing Workflows Campaigns Metrics &…" at bounding box center [659, 308] width 1318 height 616
click at [763, 374] on div "grid" at bounding box center [788, 374] width 143 height 37
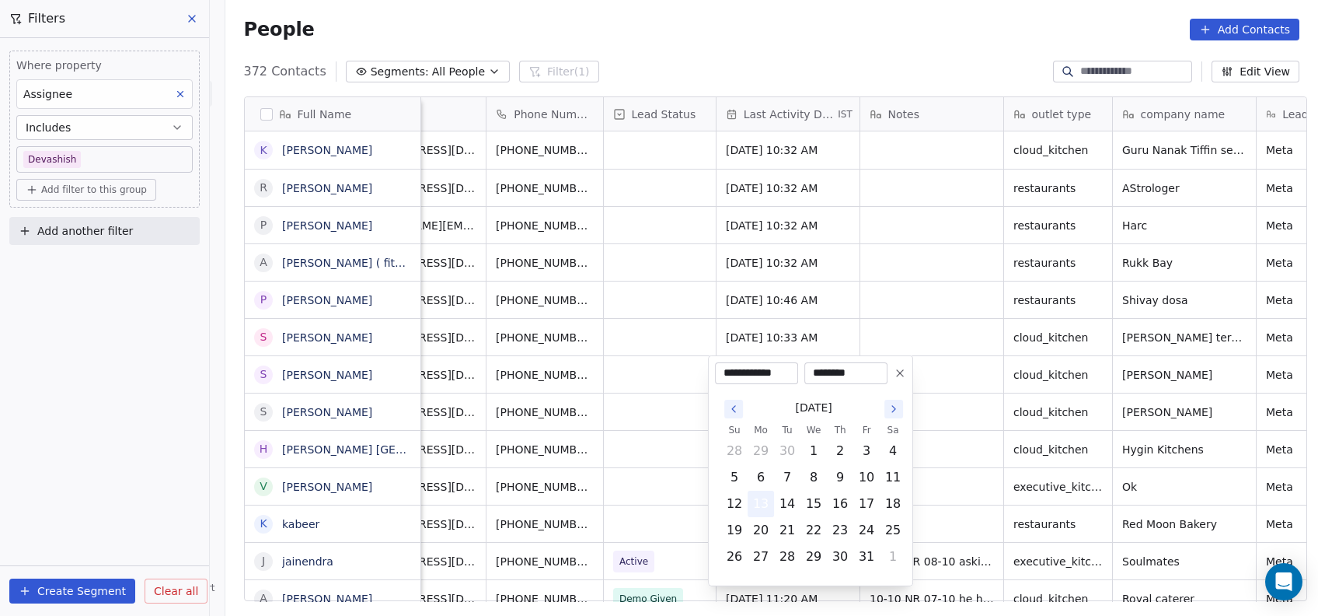
click at [757, 506] on button "13" at bounding box center [760, 503] width 25 height 25
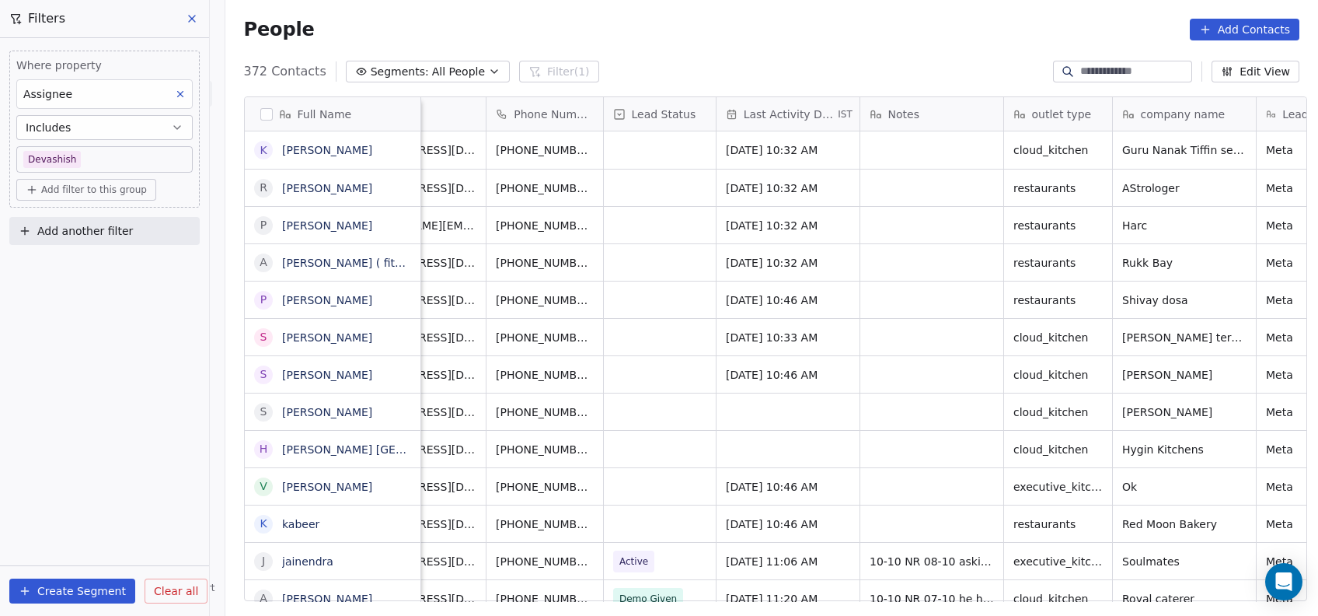
click at [648, 447] on html "On2Cook India Pvt. Ltd. Contacts People Marketing Workflows Campaigns Metrics &…" at bounding box center [659, 308] width 1318 height 616
click at [740, 403] on div "grid" at bounding box center [788, 411] width 143 height 37
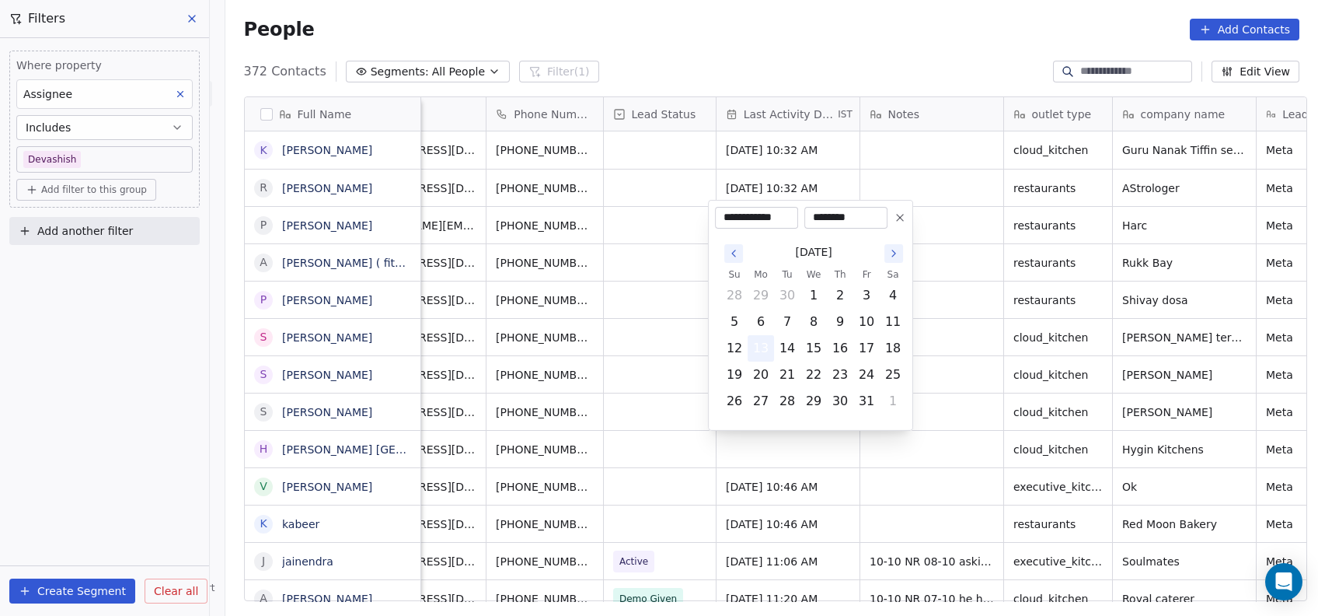
click at [766, 351] on button "13" at bounding box center [760, 348] width 25 height 25
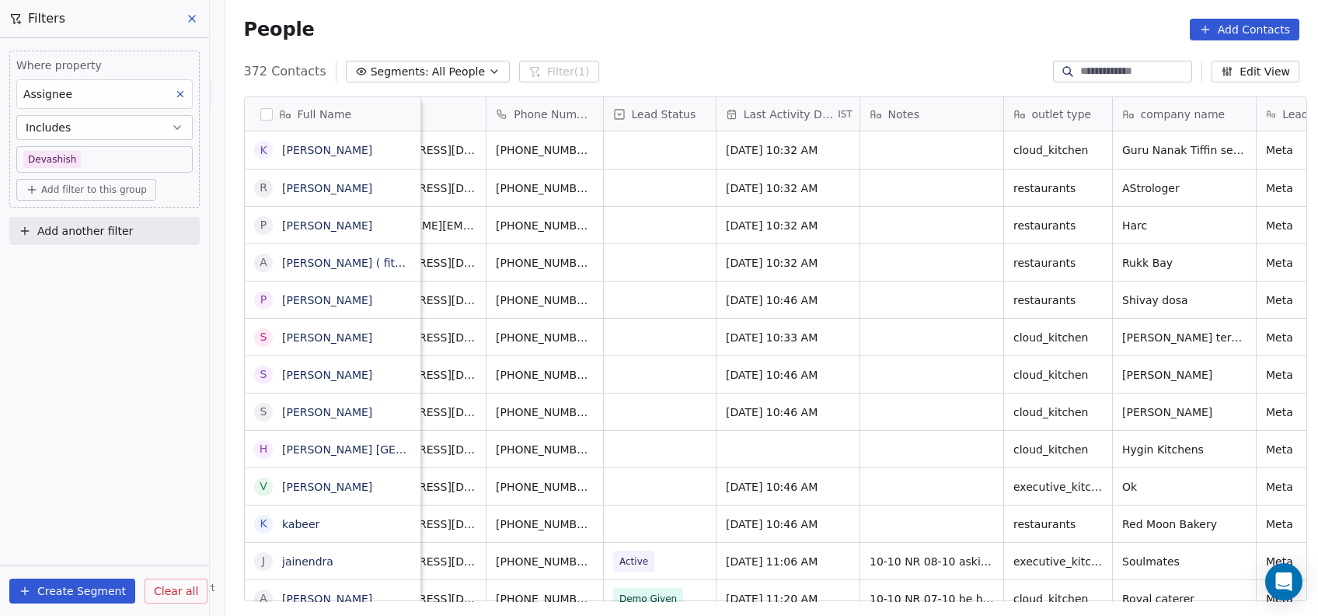
click at [662, 406] on html "On2Cook India Pvt. Ltd. Contacts People Marketing Workflows Campaigns Metrics &…" at bounding box center [659, 308] width 1318 height 616
click at [734, 447] on div "grid" at bounding box center [788, 449] width 143 height 37
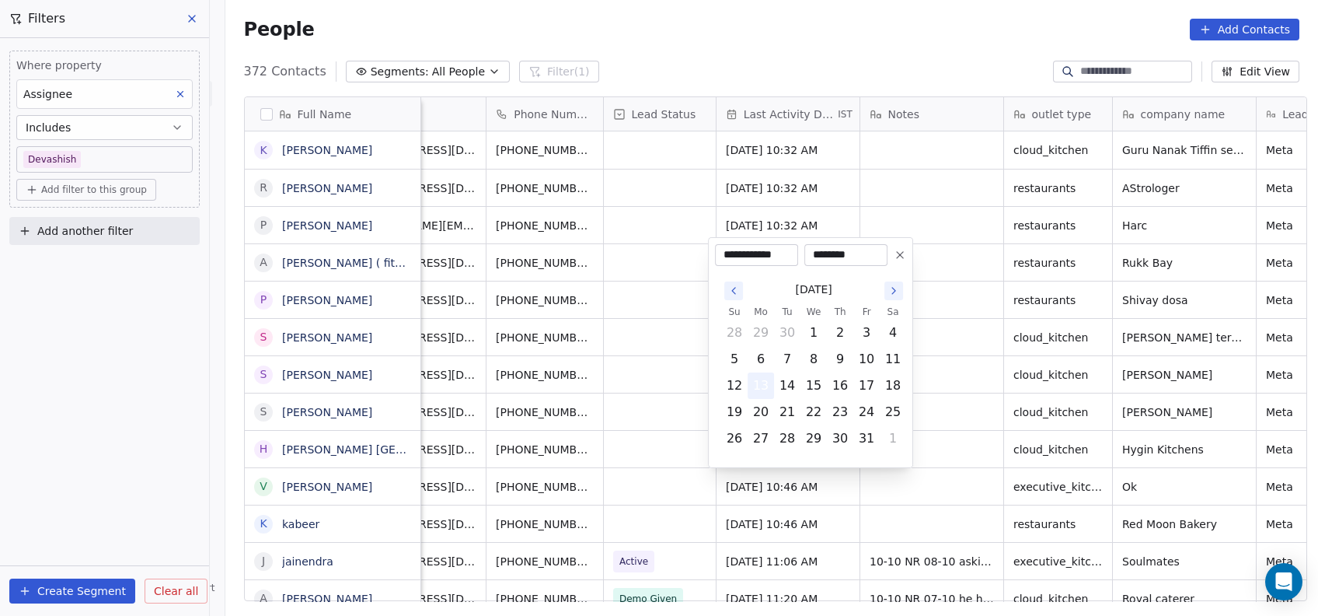
click at [757, 382] on button "13" at bounding box center [760, 385] width 25 height 25
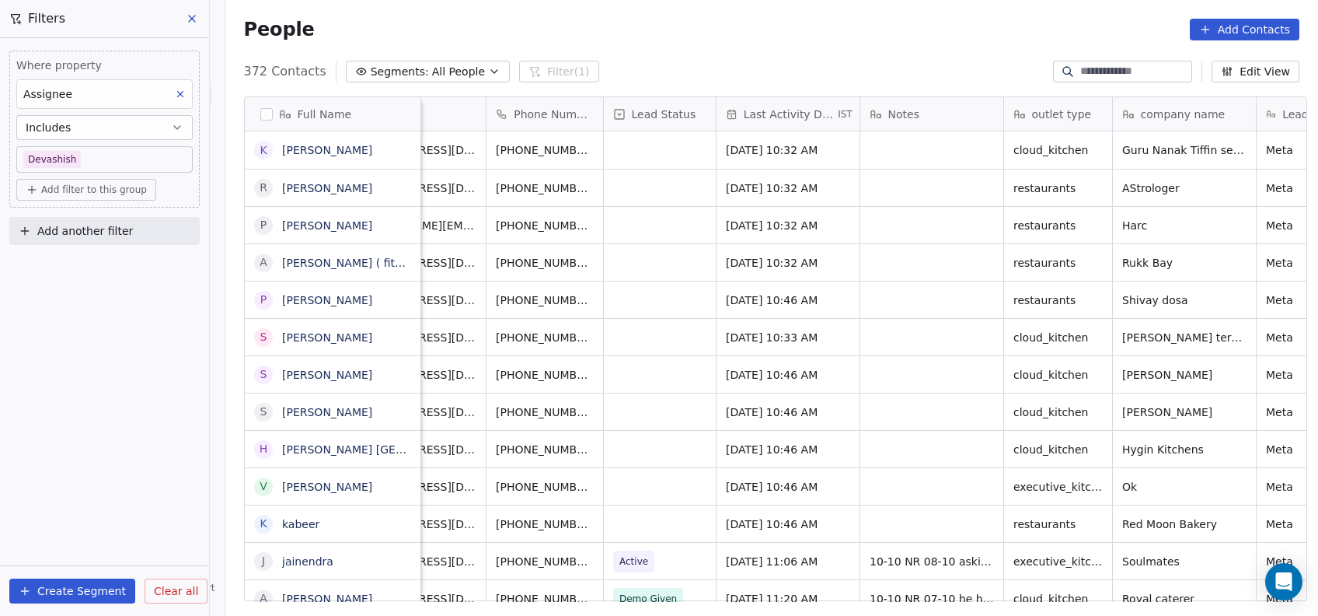
click at [665, 429] on html "On2Cook India Pvt. Ltd. Contacts People Marketing Workflows Campaigns Metrics &…" at bounding box center [659, 308] width 1318 height 616
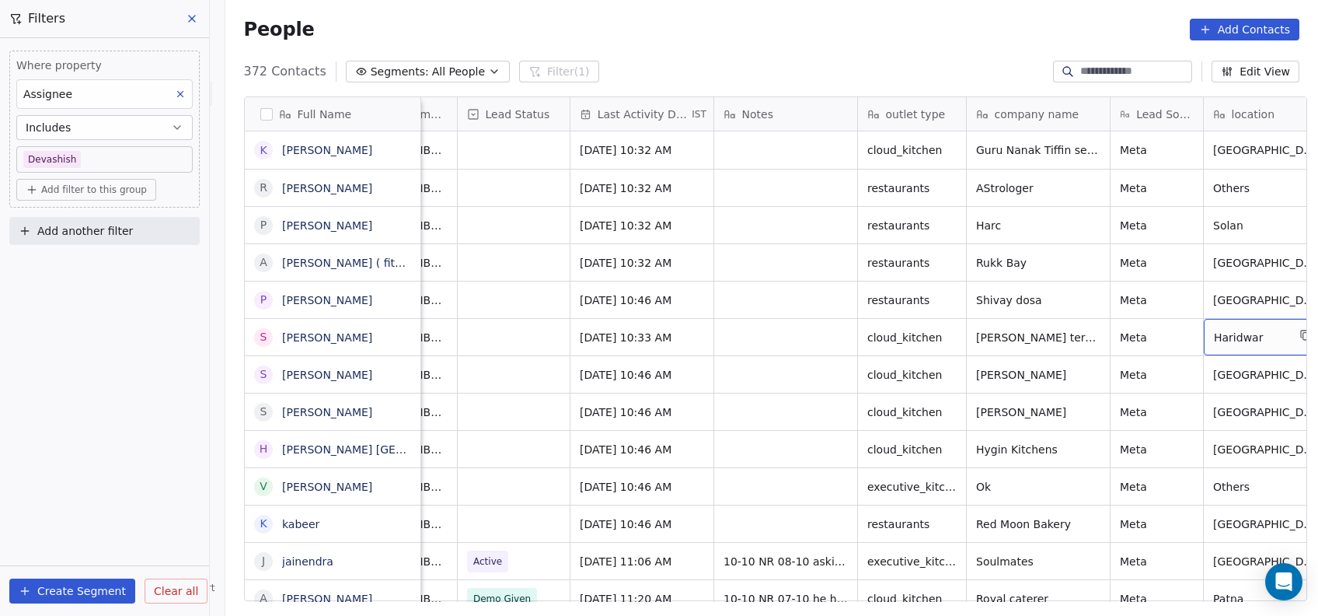
scroll to position [0, 0]
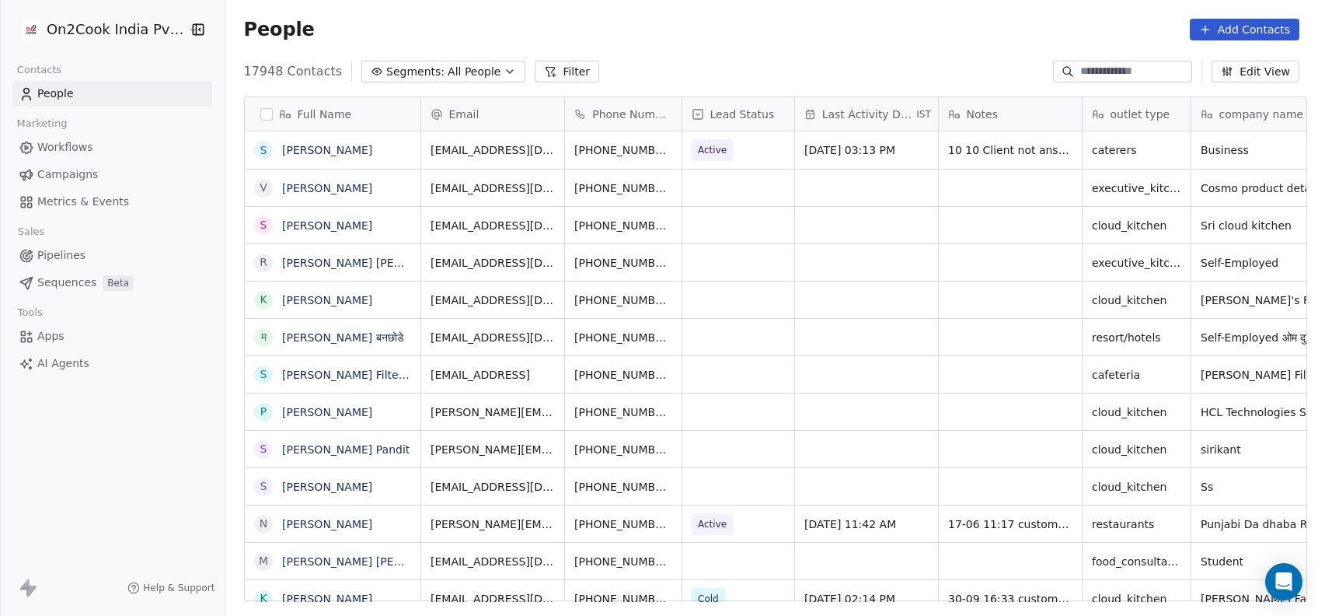
scroll to position [525, 1084]
click at [541, 69] on button "Filter" at bounding box center [567, 72] width 65 height 22
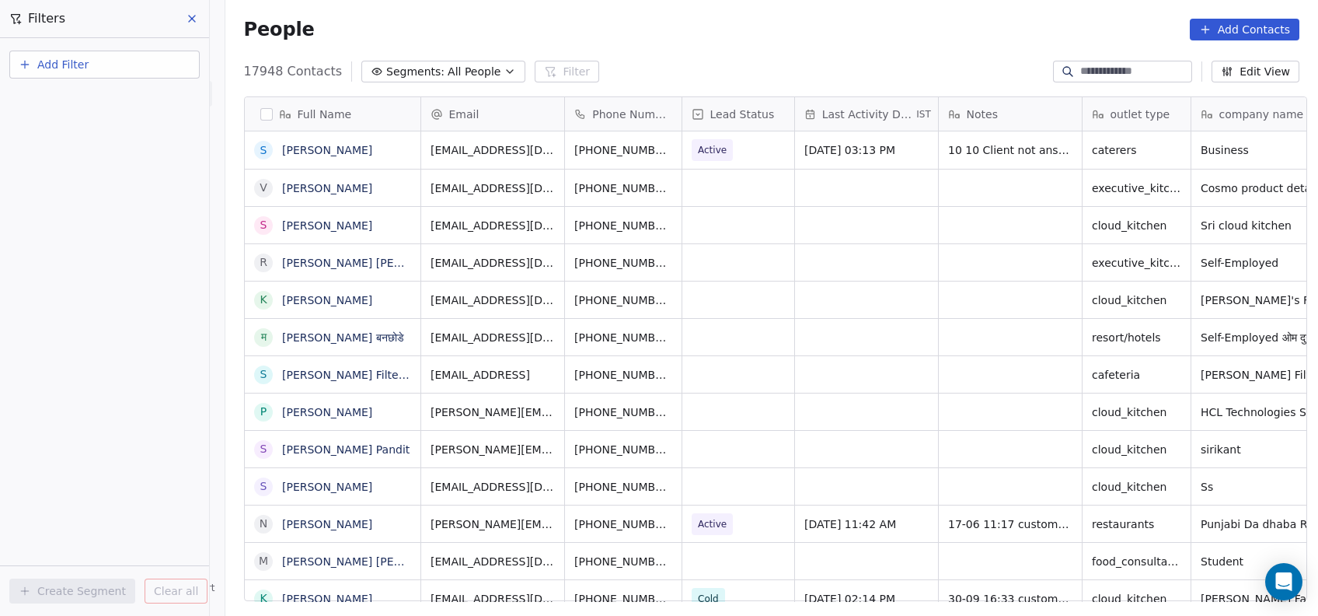
click at [169, 75] on button "Add Filter" at bounding box center [104, 65] width 190 height 28
click at [147, 100] on div "Contact properties" at bounding box center [105, 100] width 158 height 16
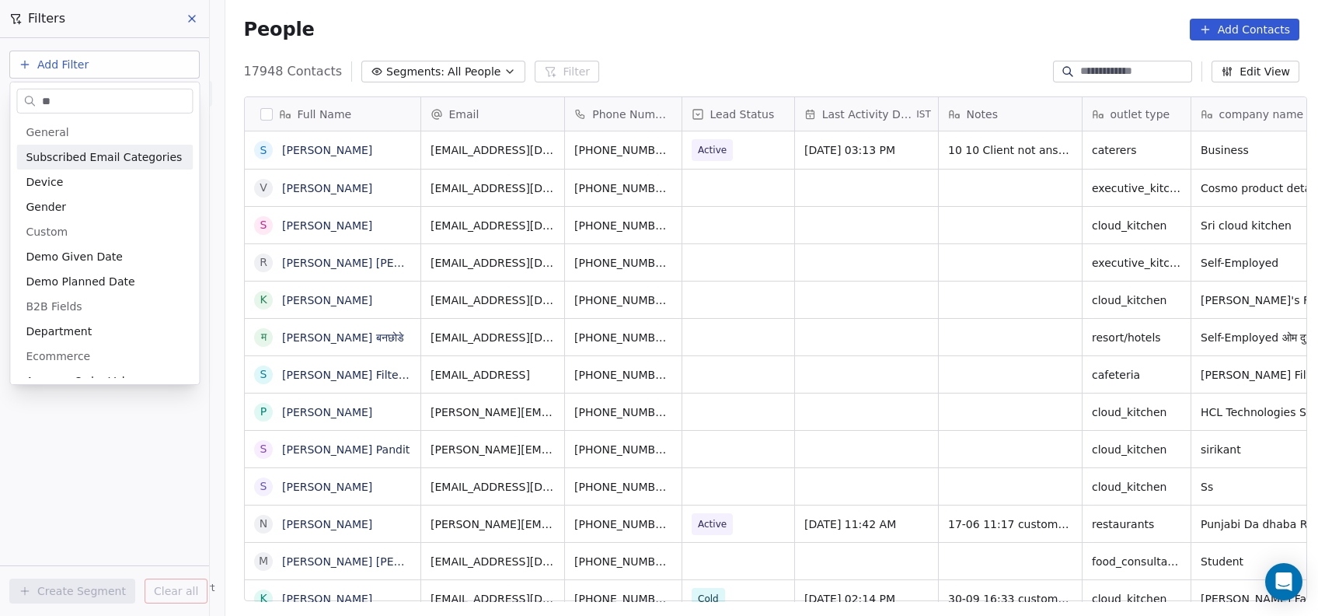
type input "*"
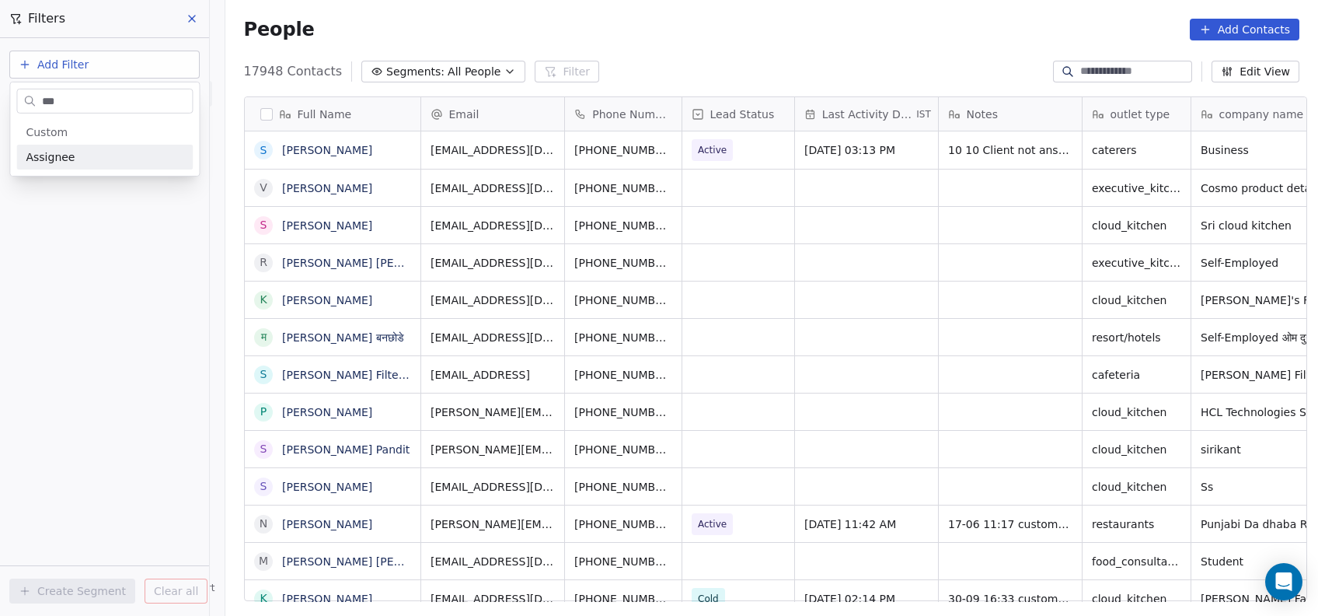
type input "***"
click at [89, 167] on div "Assignee" at bounding box center [104, 157] width 176 height 25
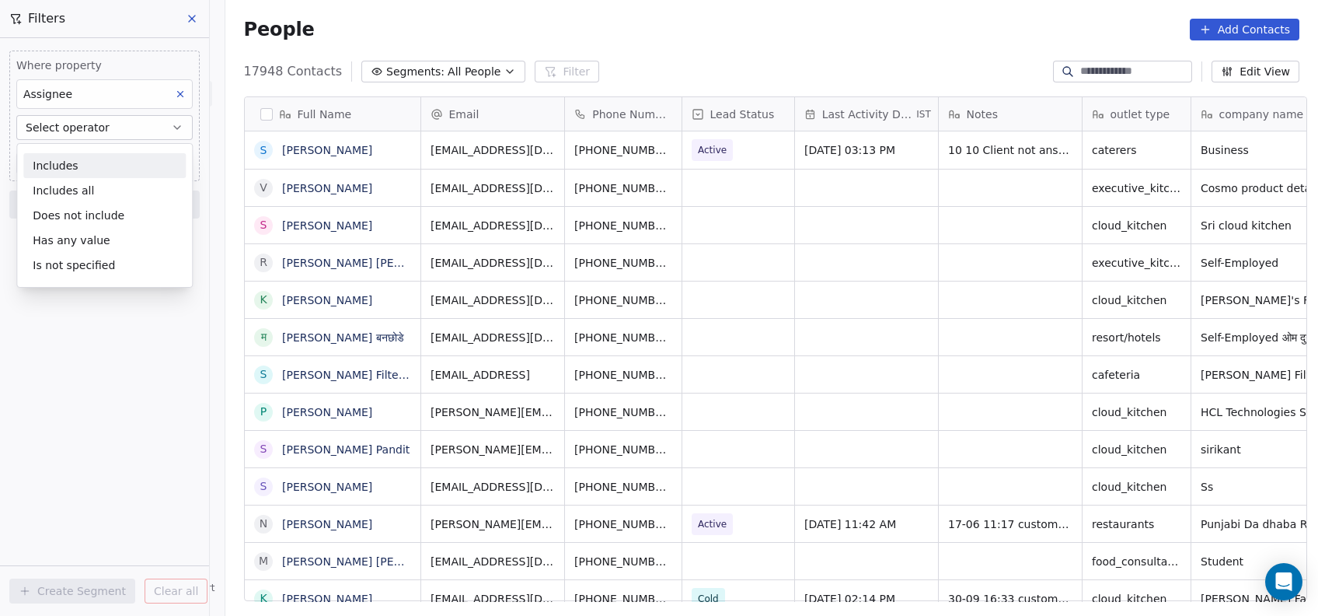
click at [89, 167] on div "Includes" at bounding box center [104, 165] width 162 height 25
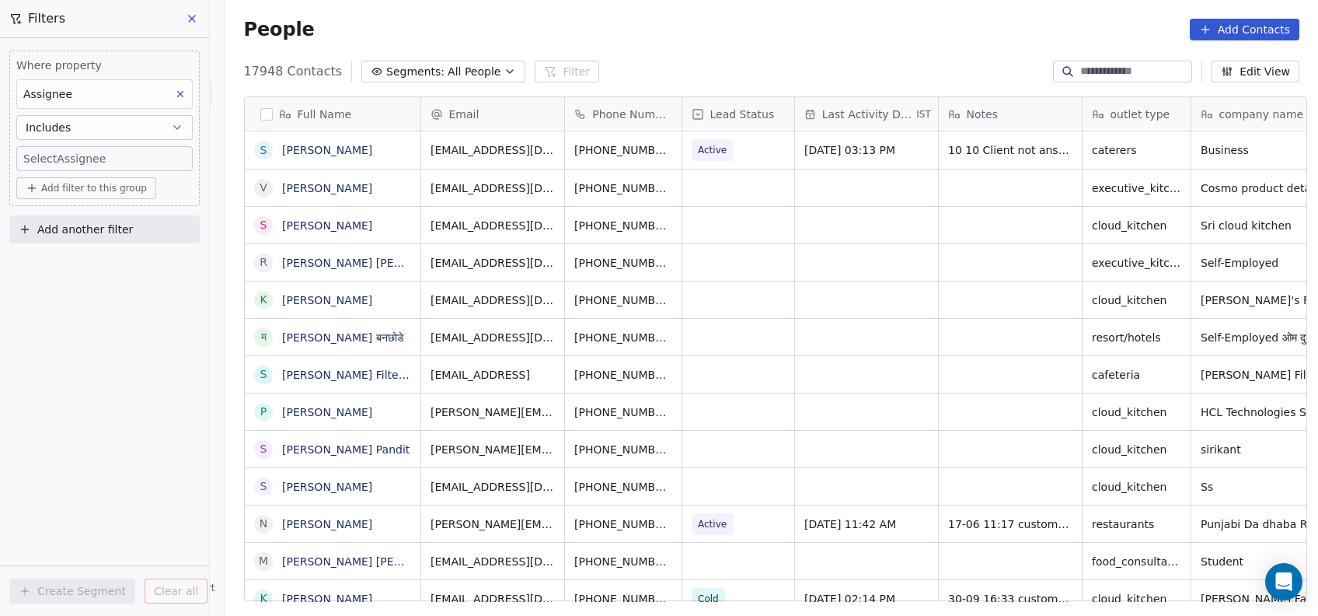
click at [124, 156] on body "On2Cook India Pvt. Ltd. Contacts People Marketing Workflows Campaigns Metrics &…" at bounding box center [659, 308] width 1318 height 616
type input "**"
click at [84, 215] on div "Devashish" at bounding box center [85, 211] width 48 height 14
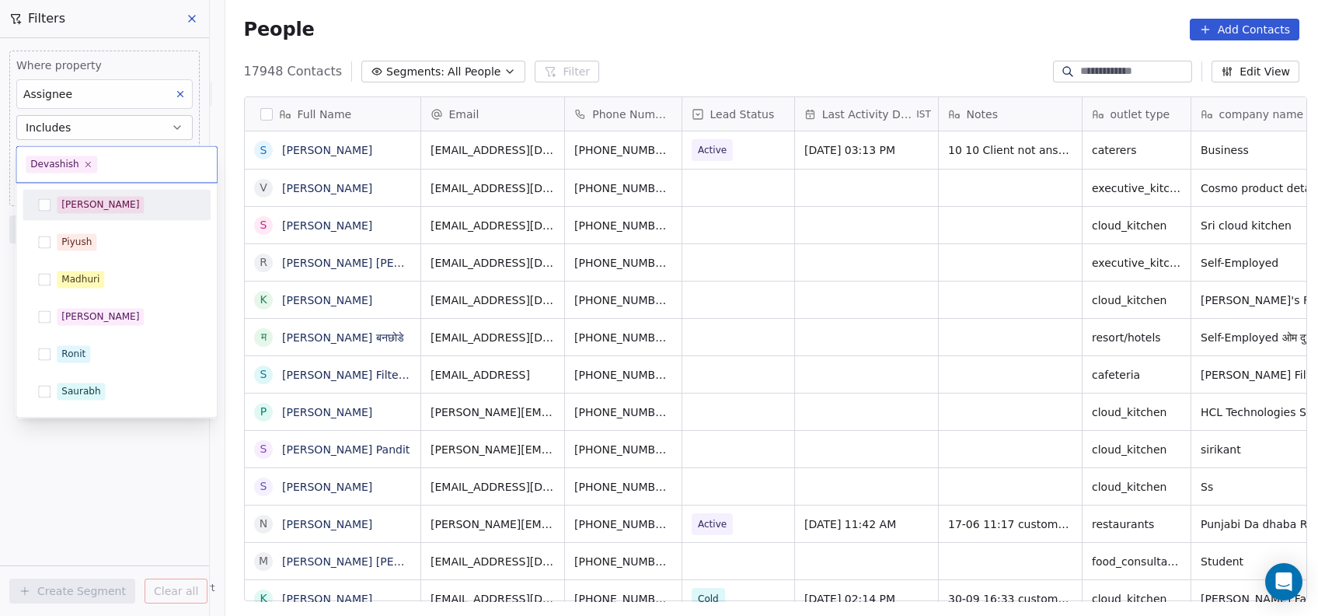
scroll to position [294, 0]
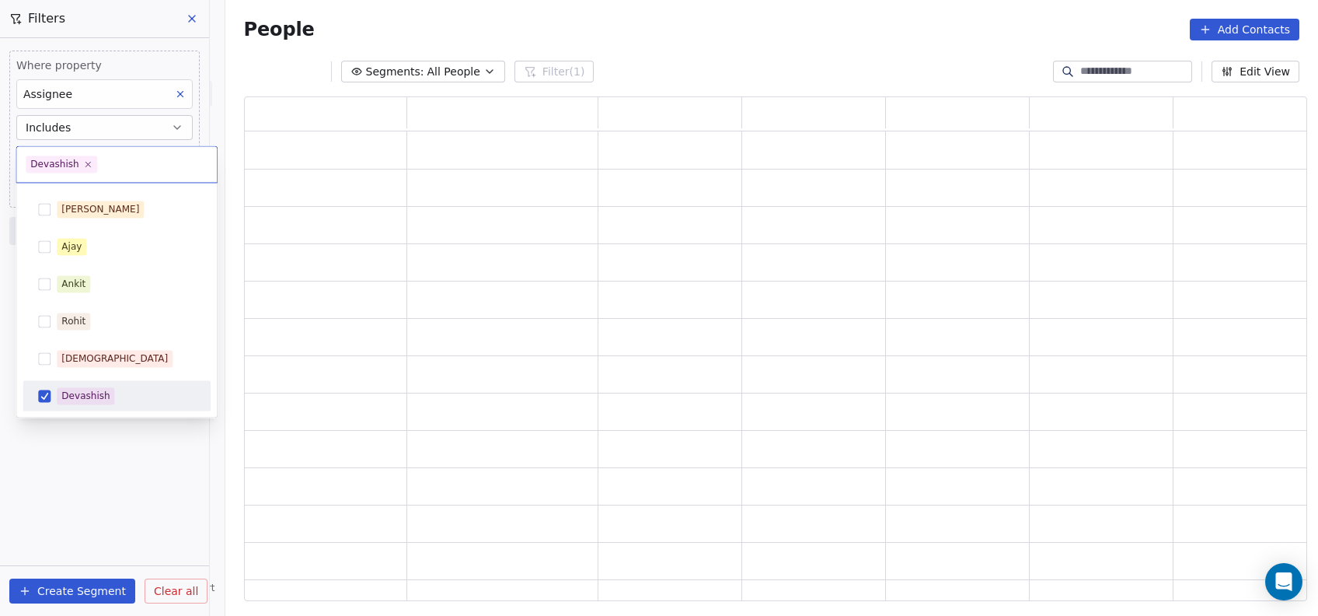
click at [50, 441] on html "On2Cook India Pvt. Ltd. Contacts People Marketing Workflows Campaigns Metrics &…" at bounding box center [659, 308] width 1318 height 616
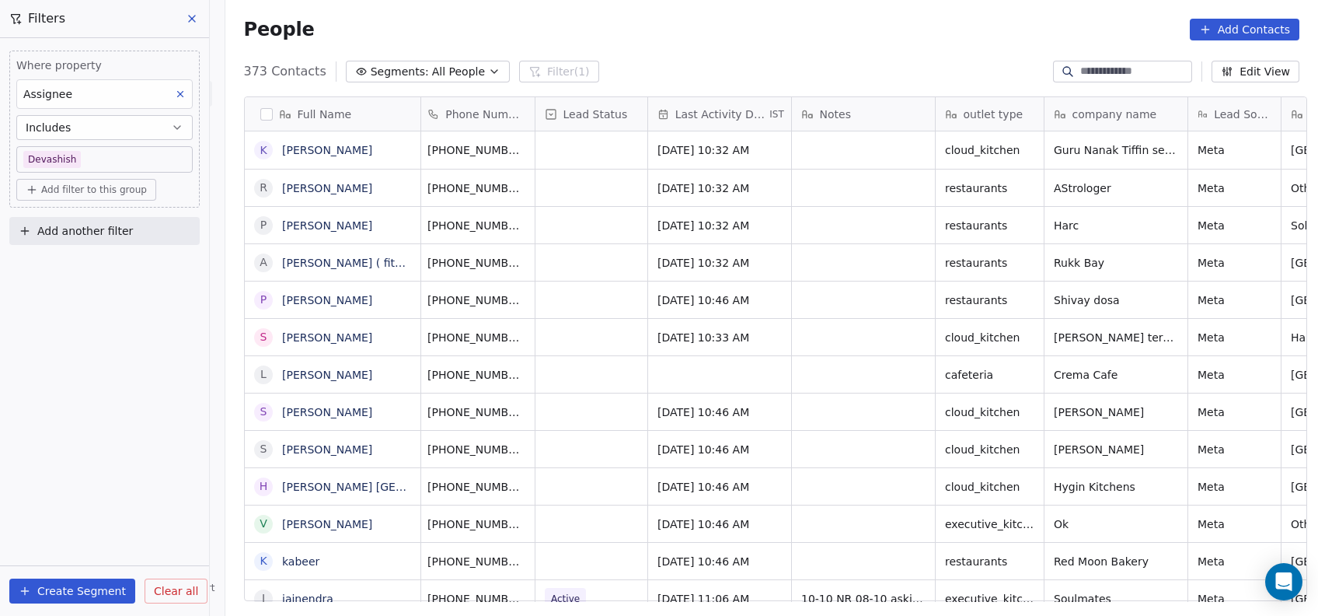
scroll to position [0, 0]
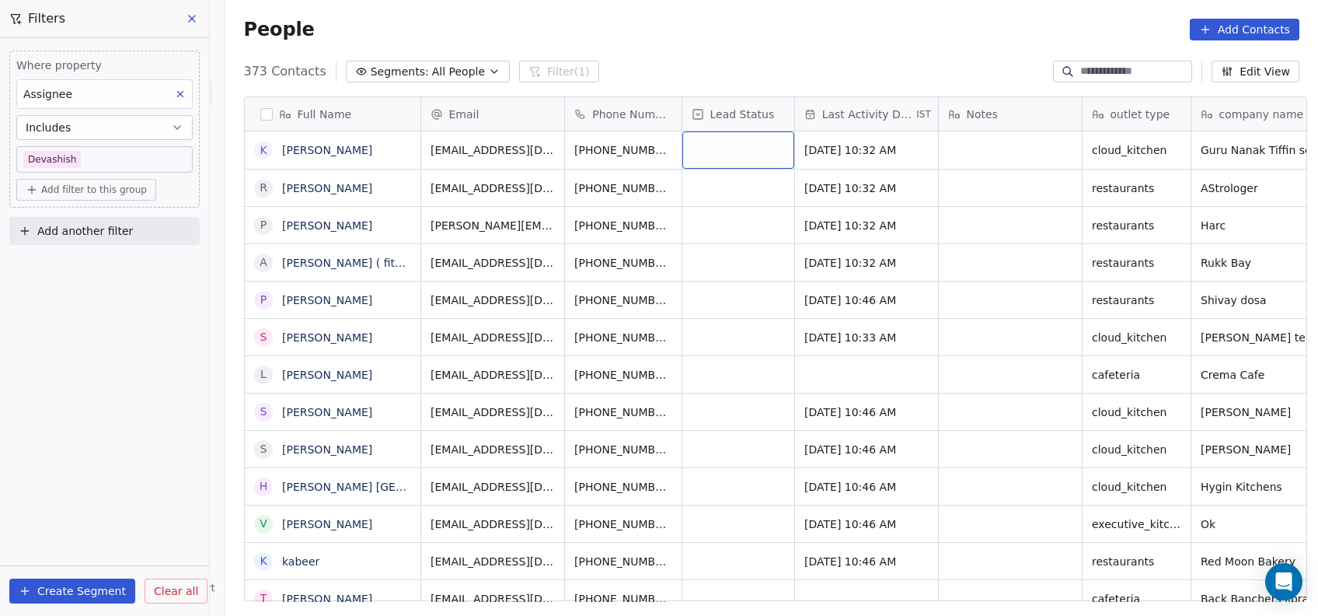
click at [717, 143] on div "grid" at bounding box center [738, 149] width 112 height 37
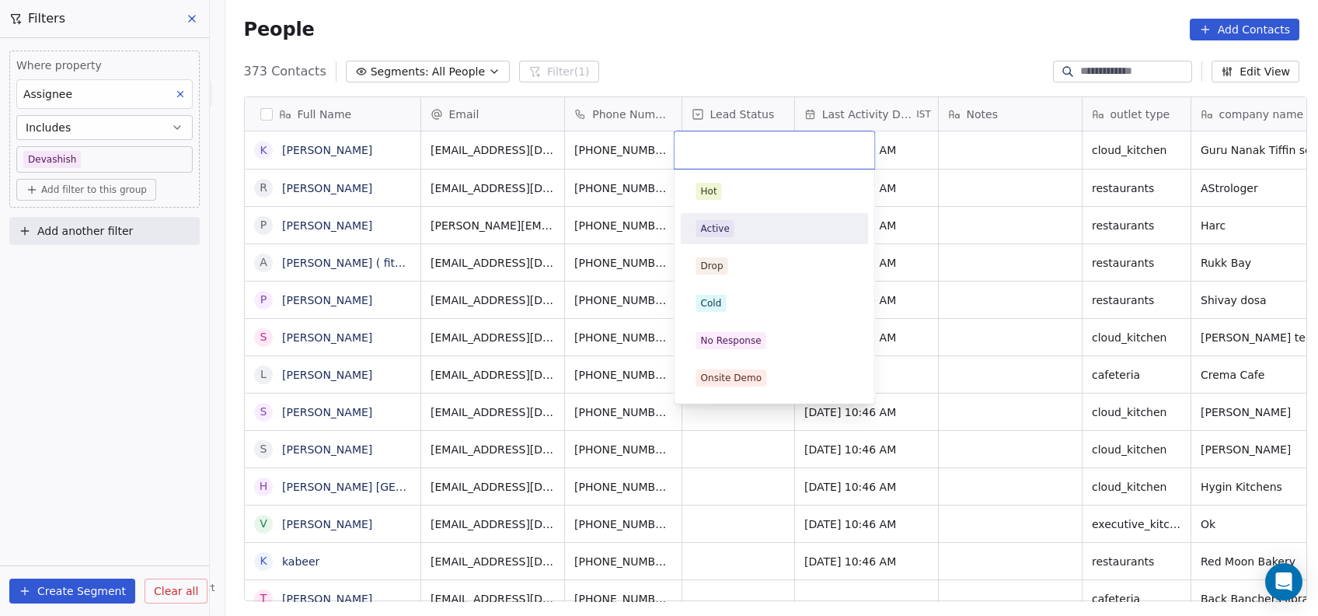
click at [703, 242] on div "Active" at bounding box center [775, 228] width 188 height 31
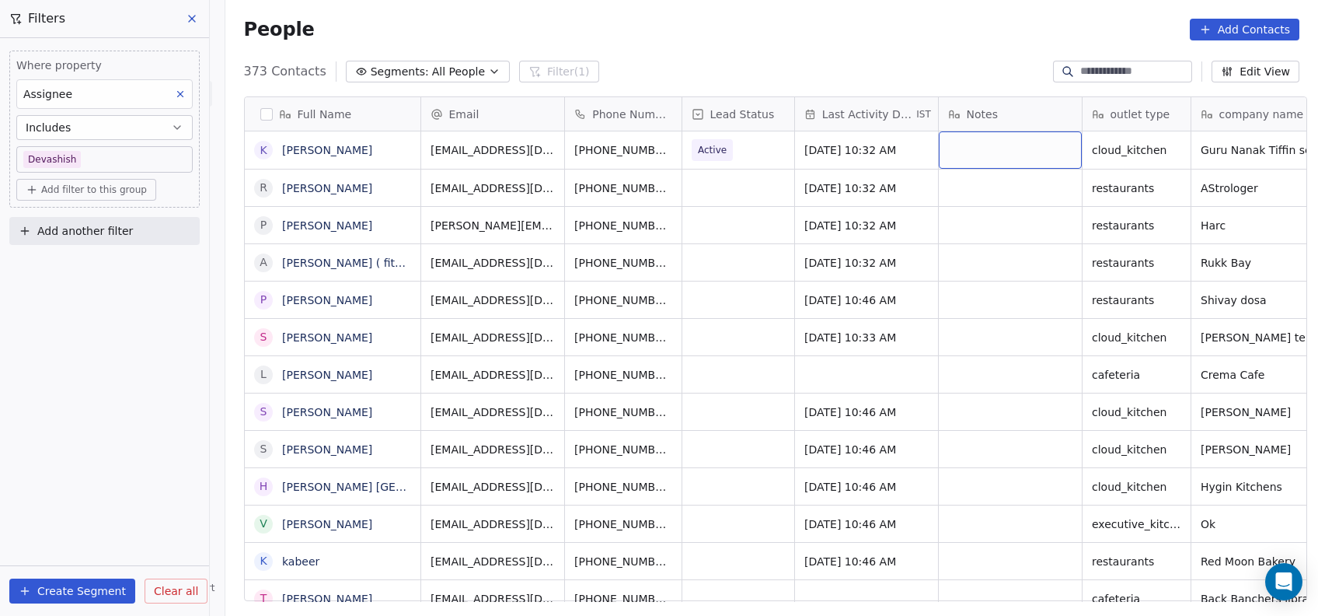
click at [1014, 149] on div "grid" at bounding box center [1010, 149] width 143 height 37
type textarea "**********"
click at [739, 155] on html "On2Cook India Pvt. Ltd. Contacts People Marketing Workflows Campaigns Metrics &…" at bounding box center [659, 308] width 1318 height 616
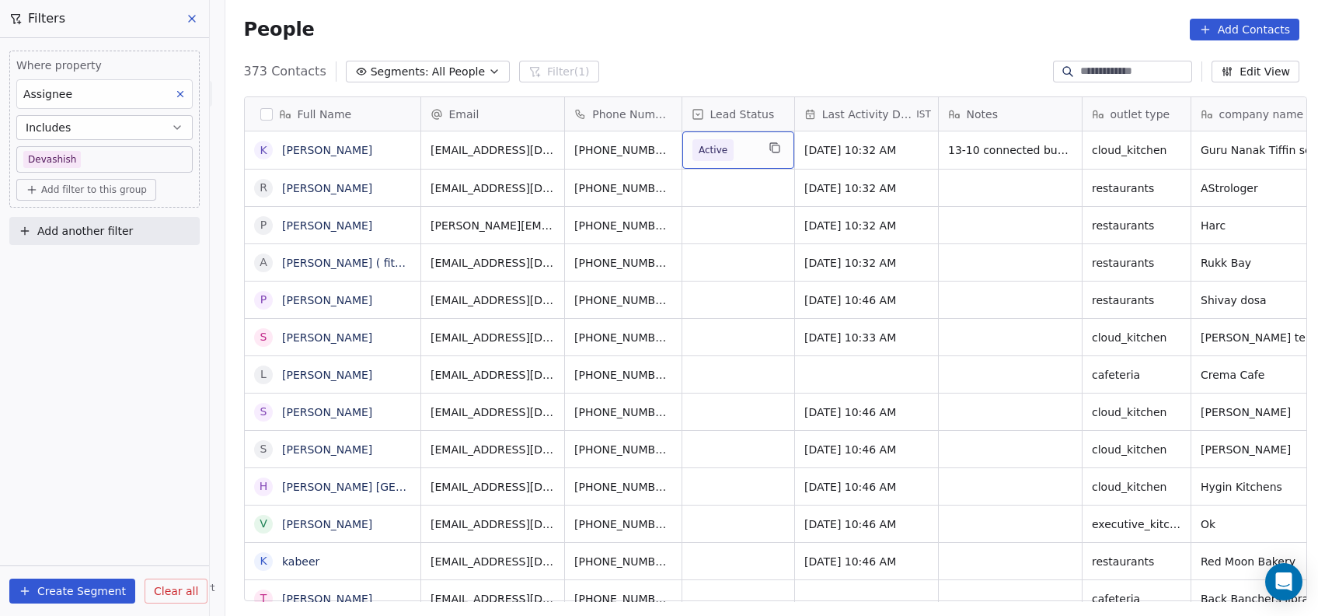
click at [717, 151] on span "Active" at bounding box center [712, 150] width 41 height 22
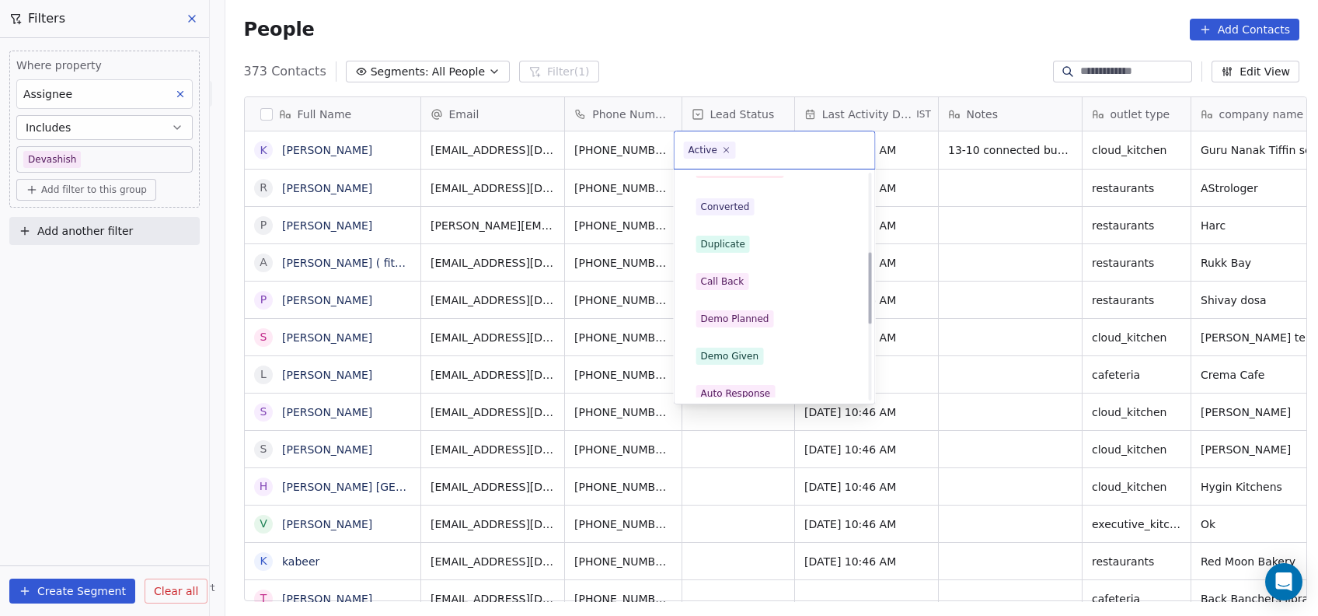
scroll to position [246, 0]
click at [715, 268] on div "Call Back" at bounding box center [775, 280] width 176 height 25
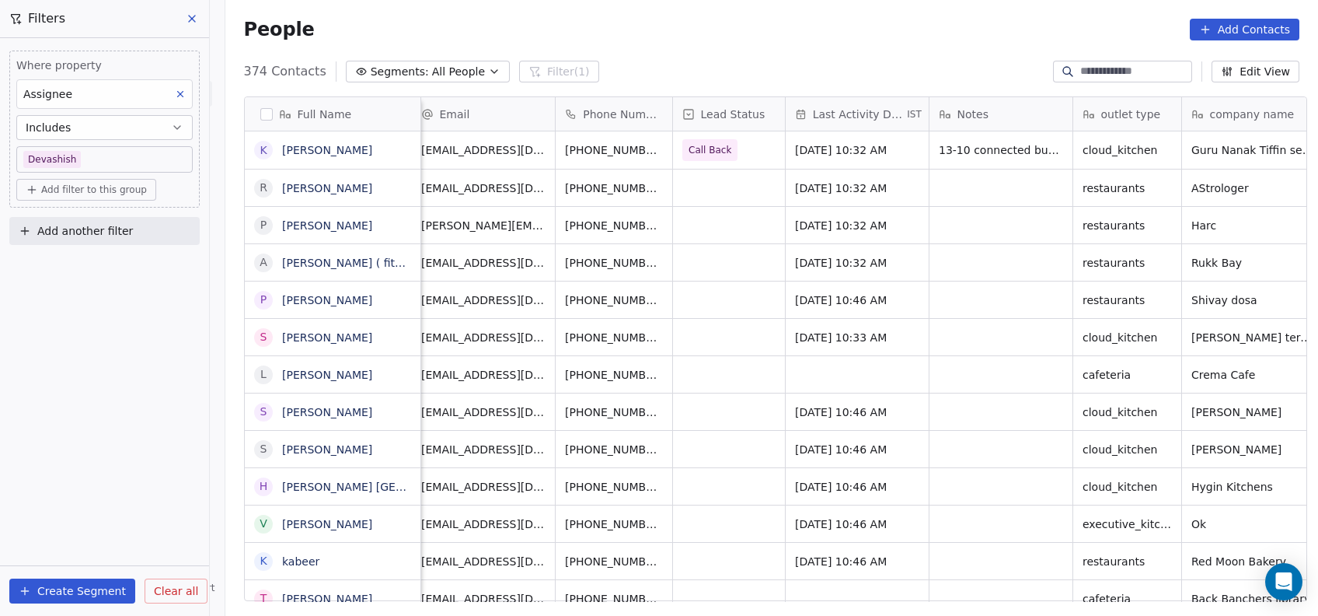
scroll to position [1, 0]
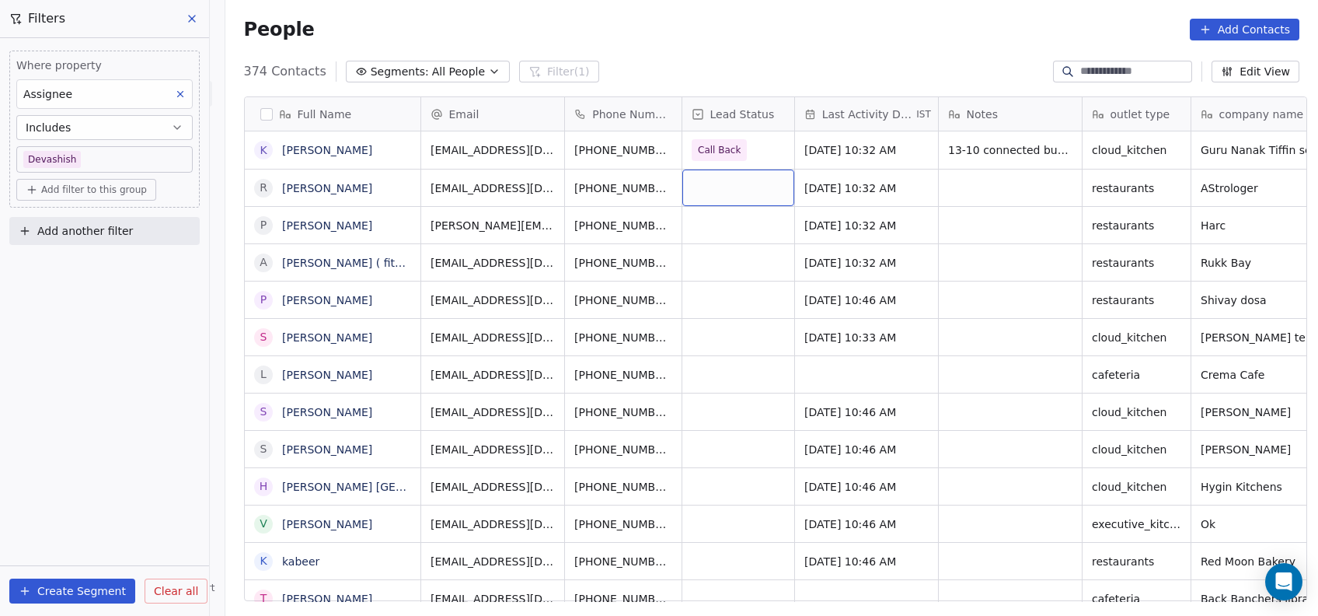
click at [682, 189] on div "grid" at bounding box center [738, 187] width 112 height 37
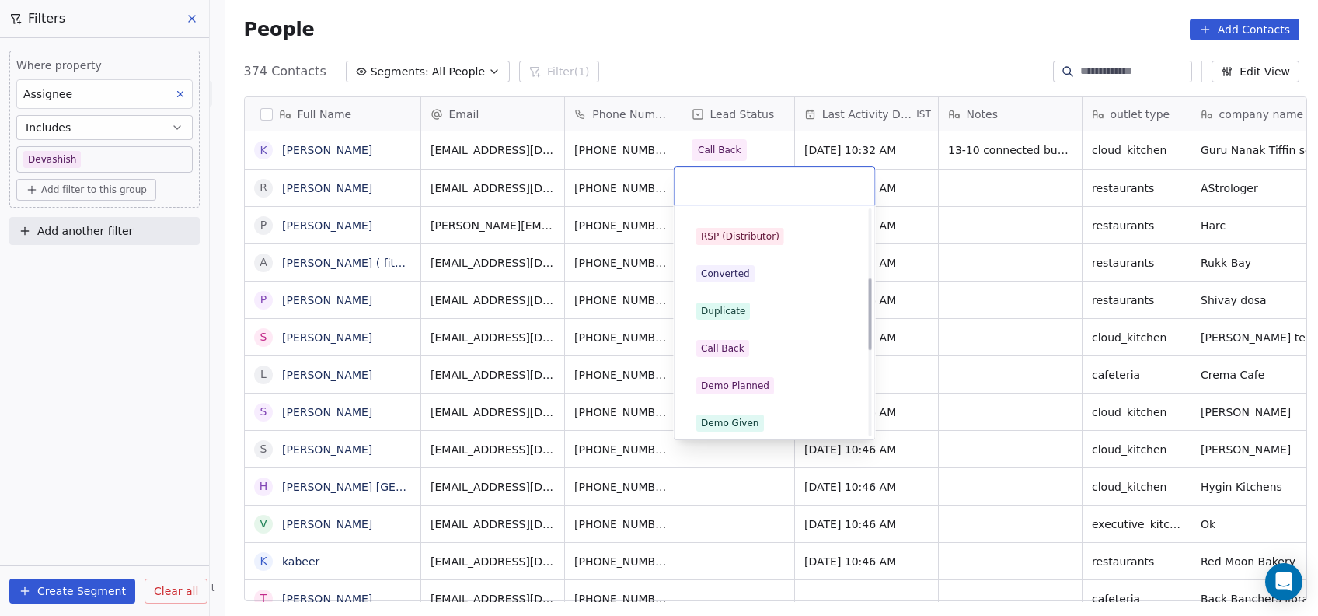
scroll to position [215, 0]
click at [718, 347] on div "Call Back" at bounding box center [723, 347] width 44 height 14
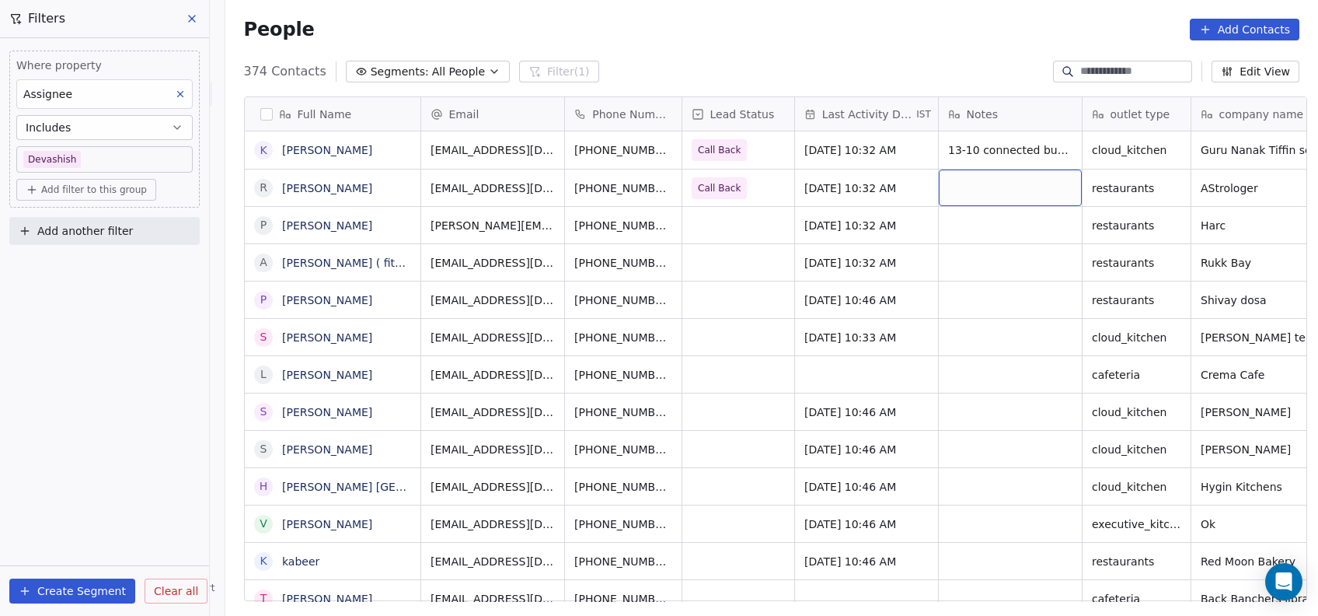
click at [955, 177] on div "grid" at bounding box center [1010, 187] width 143 height 37
type textarea "**********"
click at [734, 228] on html "On2Cook India Pvt. Ltd. Contacts People Marketing Workflows Campaigns Metrics &…" at bounding box center [659, 308] width 1318 height 616
click at [740, 180] on span "Call Back" at bounding box center [724, 188] width 64 height 22
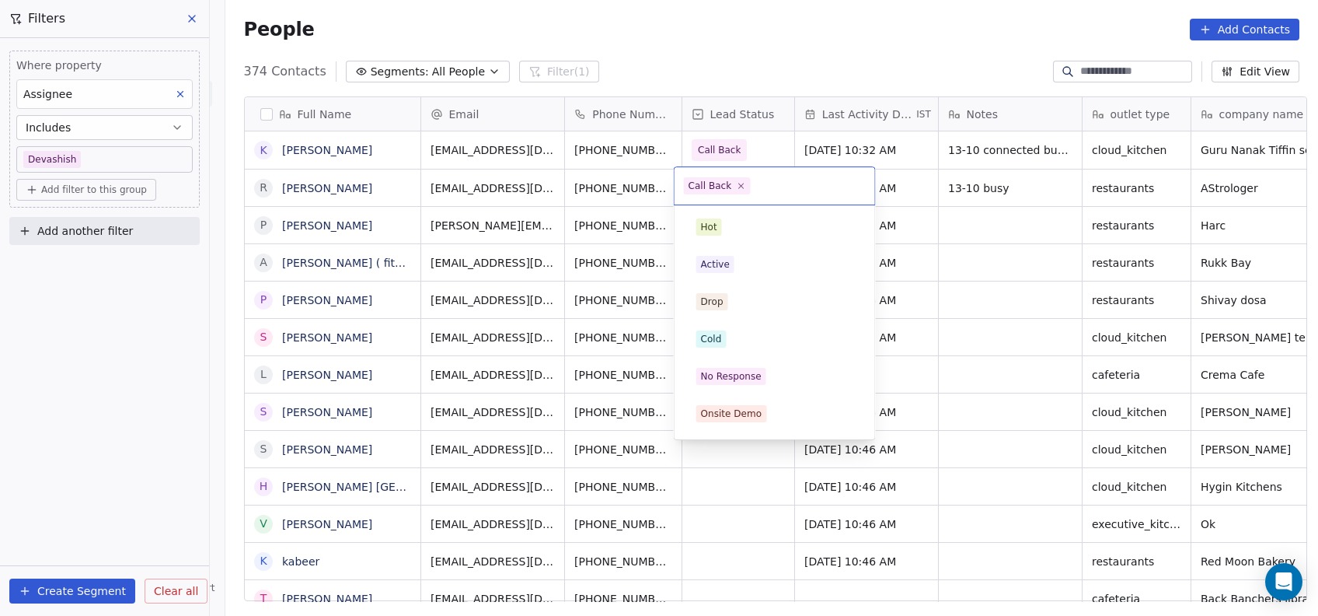
scroll to position [145, 0]
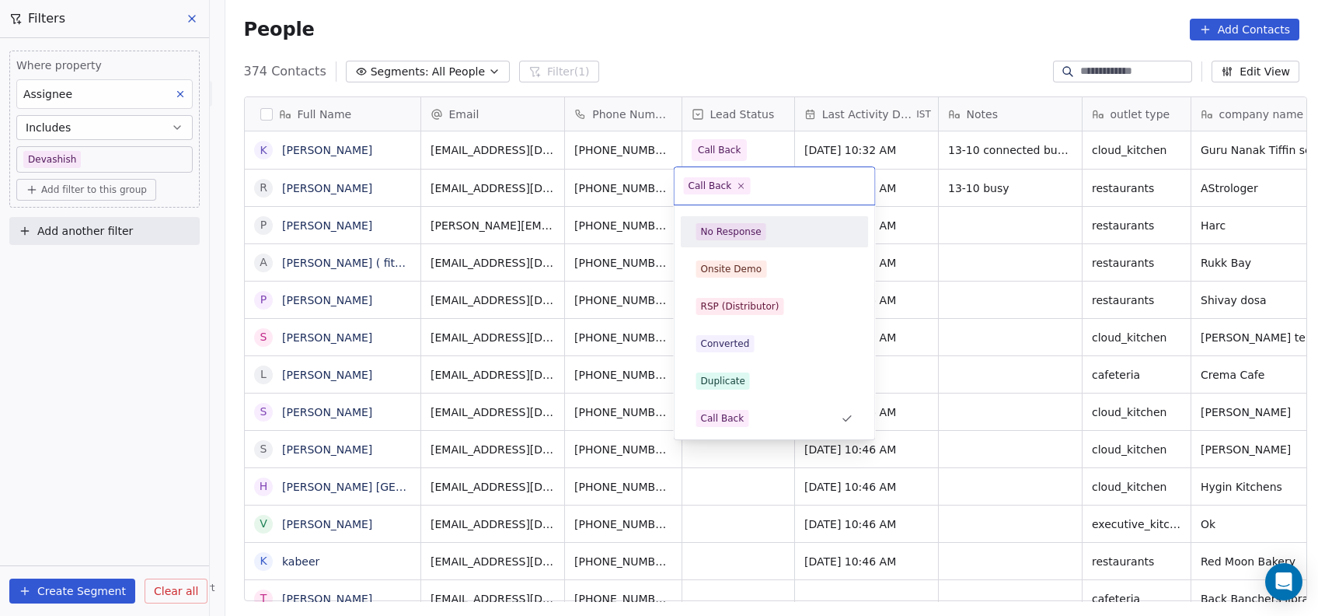
click at [739, 225] on div "No Response" at bounding box center [731, 232] width 61 height 14
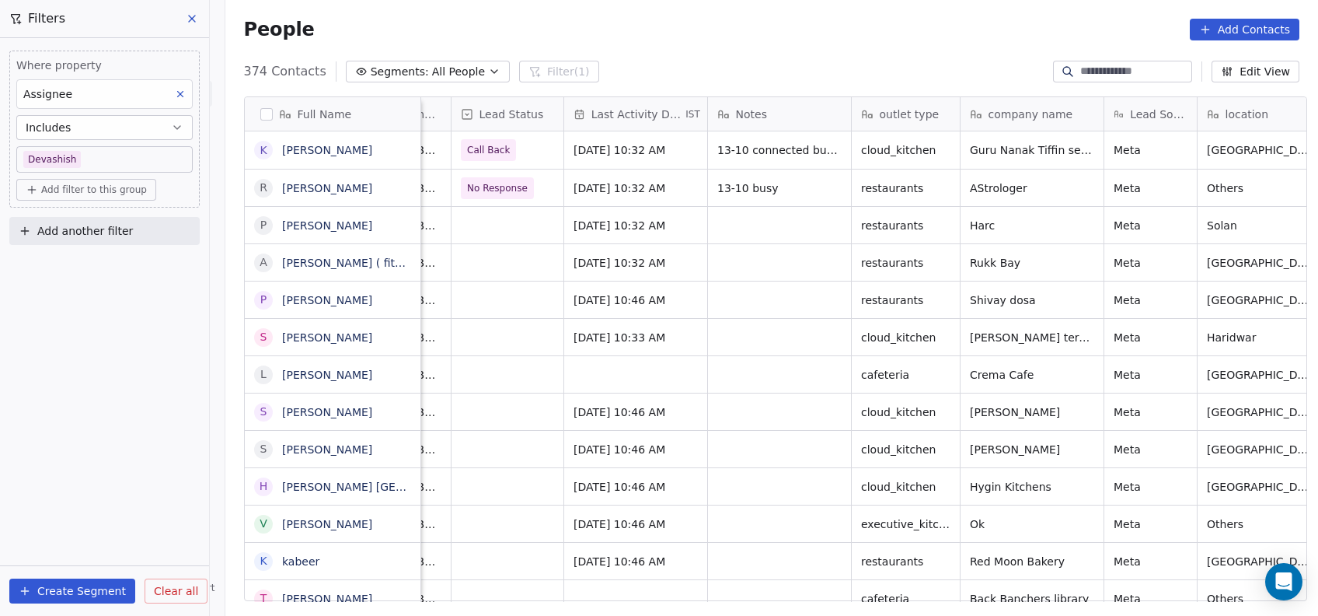
scroll to position [1, 230]
click at [478, 185] on span "No Response" at bounding box center [499, 188] width 61 height 16
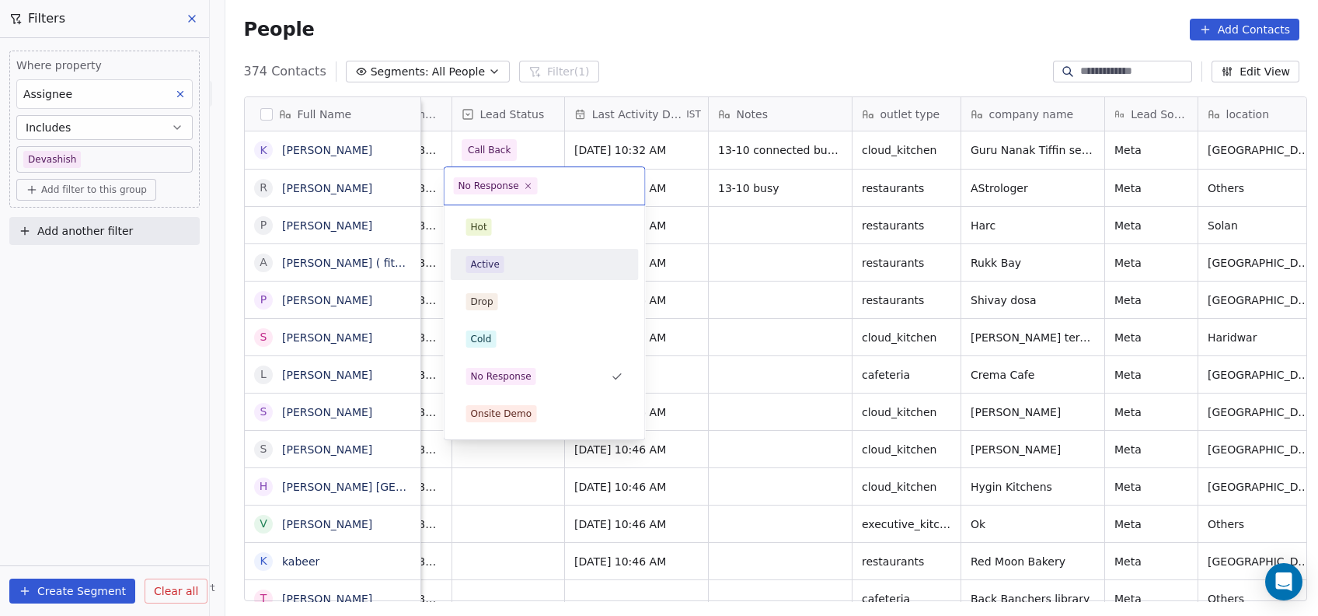
click at [478, 253] on div "Active" at bounding box center [545, 264] width 176 height 25
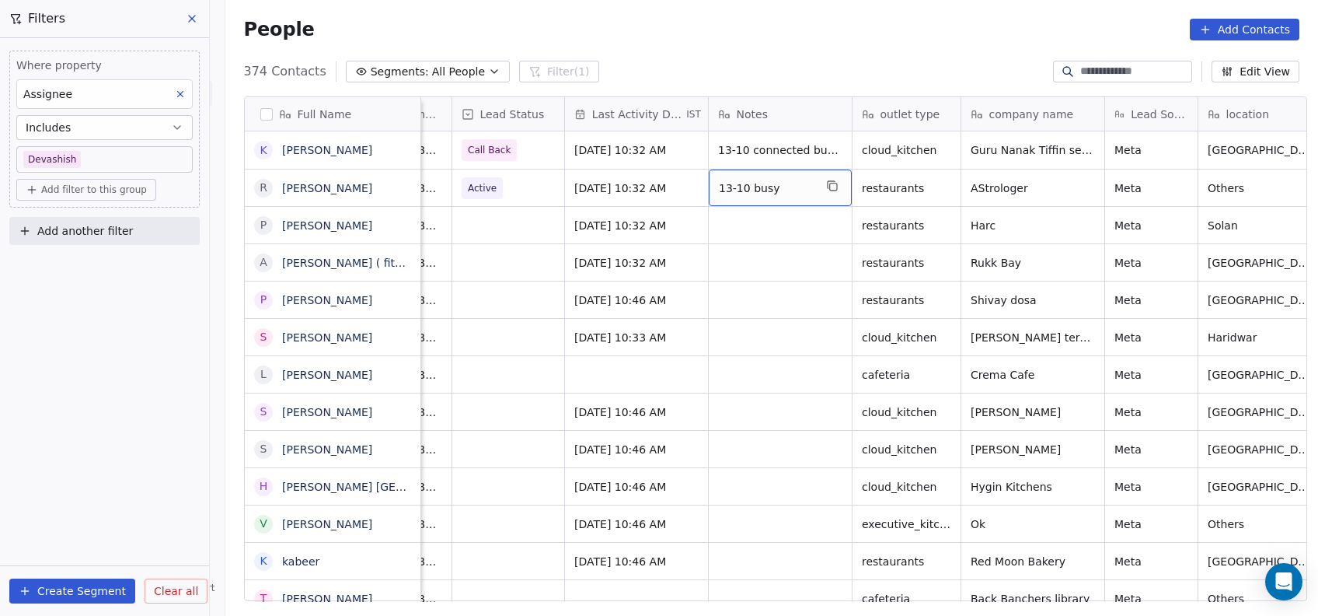
click at [773, 186] on span "13-10 busy" at bounding box center [766, 188] width 95 height 16
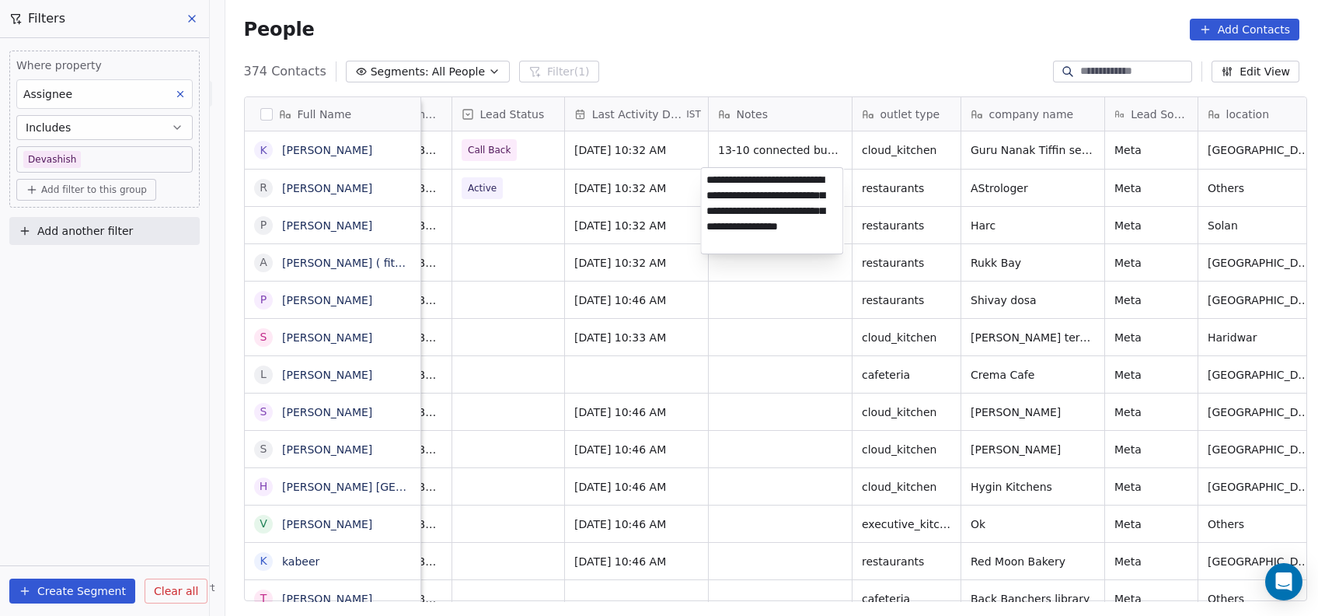
type textarea "**********"
click at [838, 309] on html "On2Cook India Pvt. Ltd. Contacts People Marketing Workflows Campaigns Metrics &…" at bounding box center [659, 308] width 1318 height 616
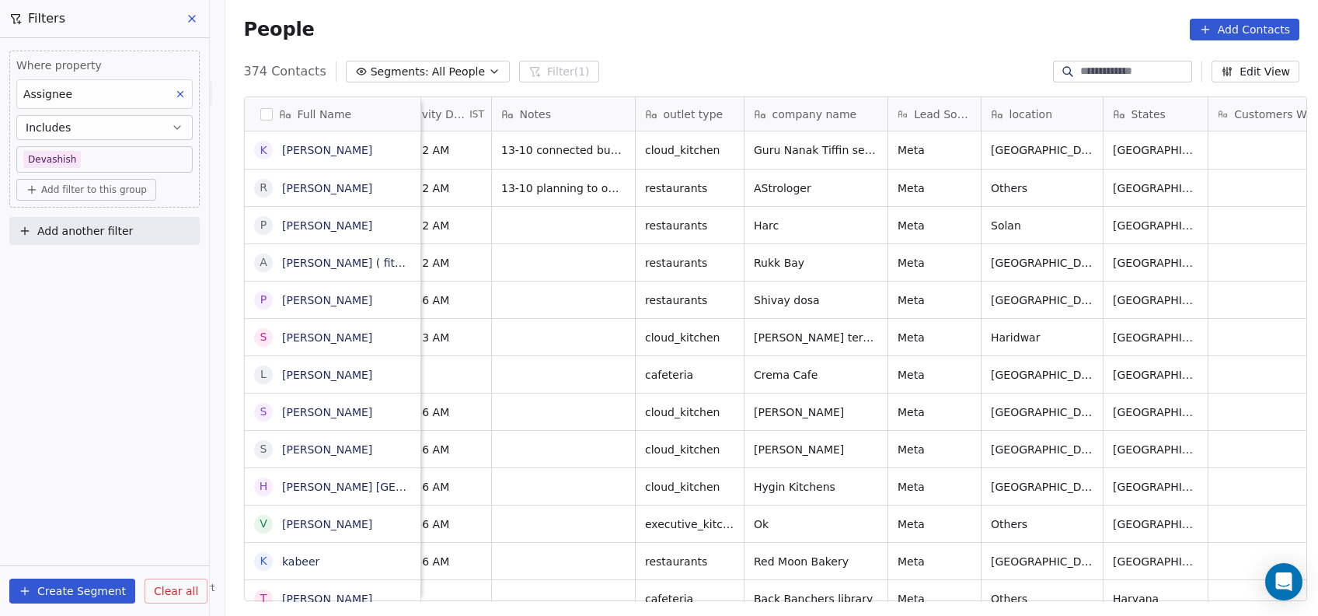
scroll to position [13, 448]
